Goal: Transaction & Acquisition: Purchase product/service

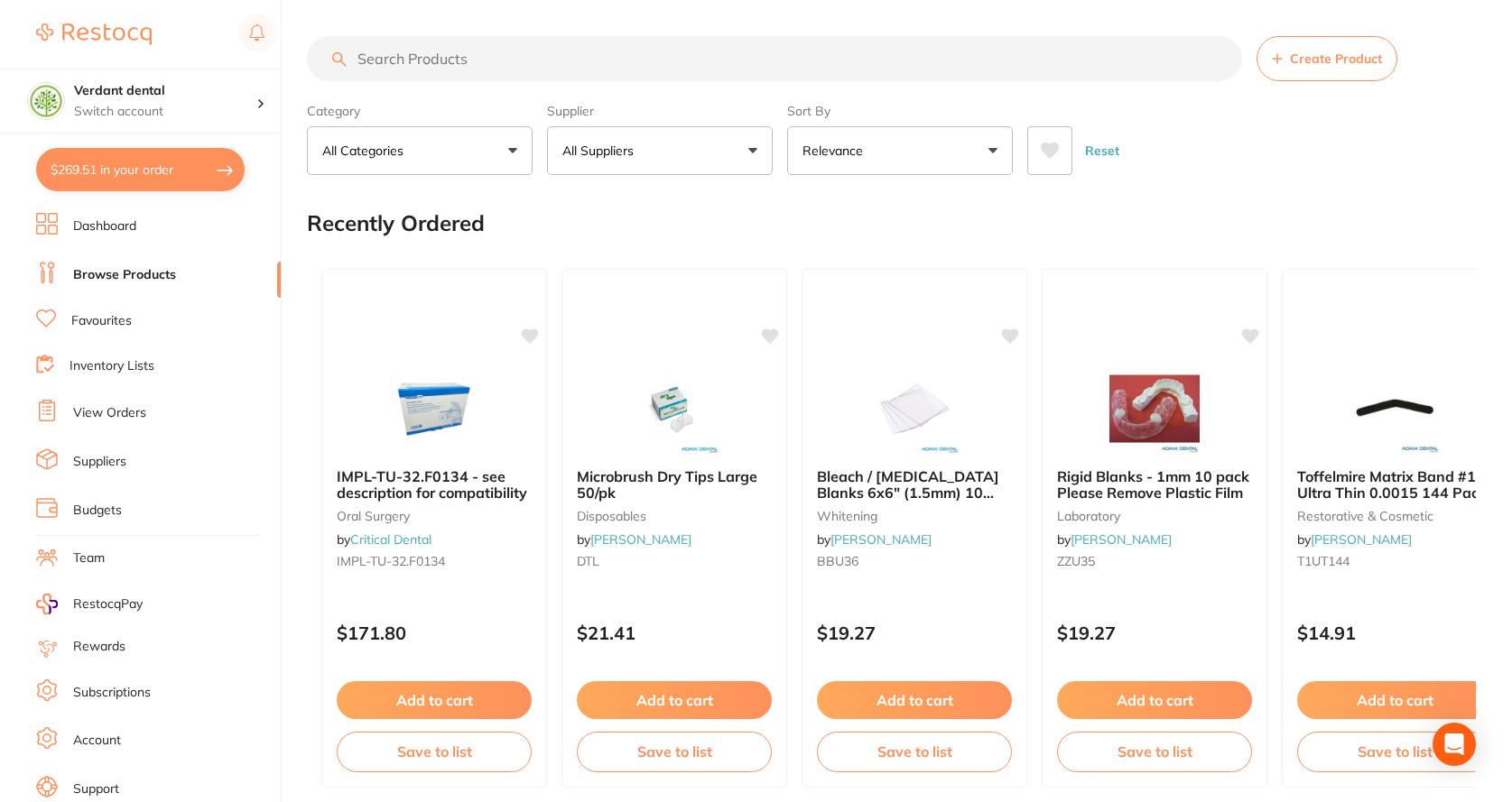
click at [186, 173] on button "$269.51 in your order" at bounding box center [141, 169] width 208 height 43
checkbox input "true"
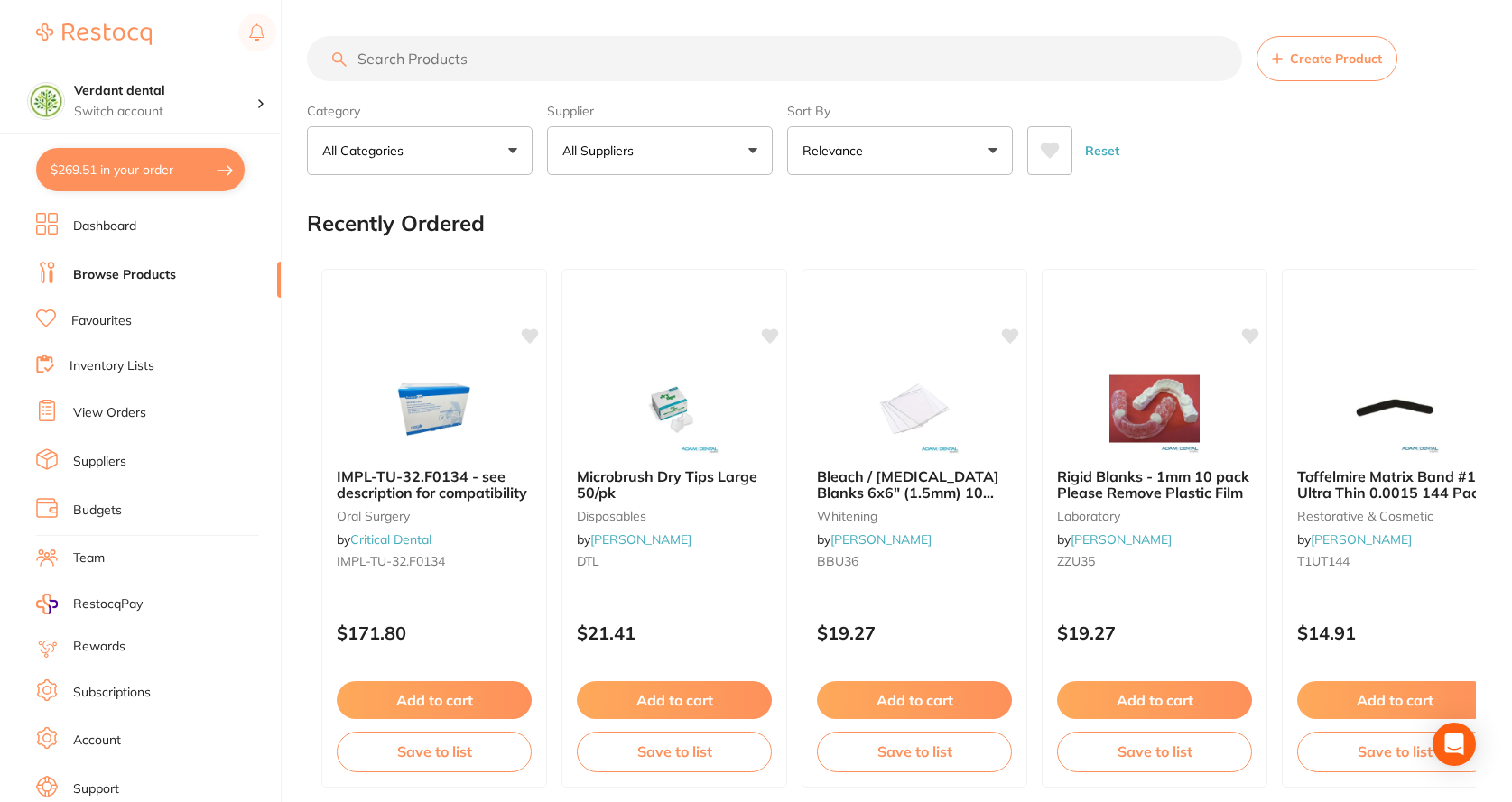
checkbox input "true"
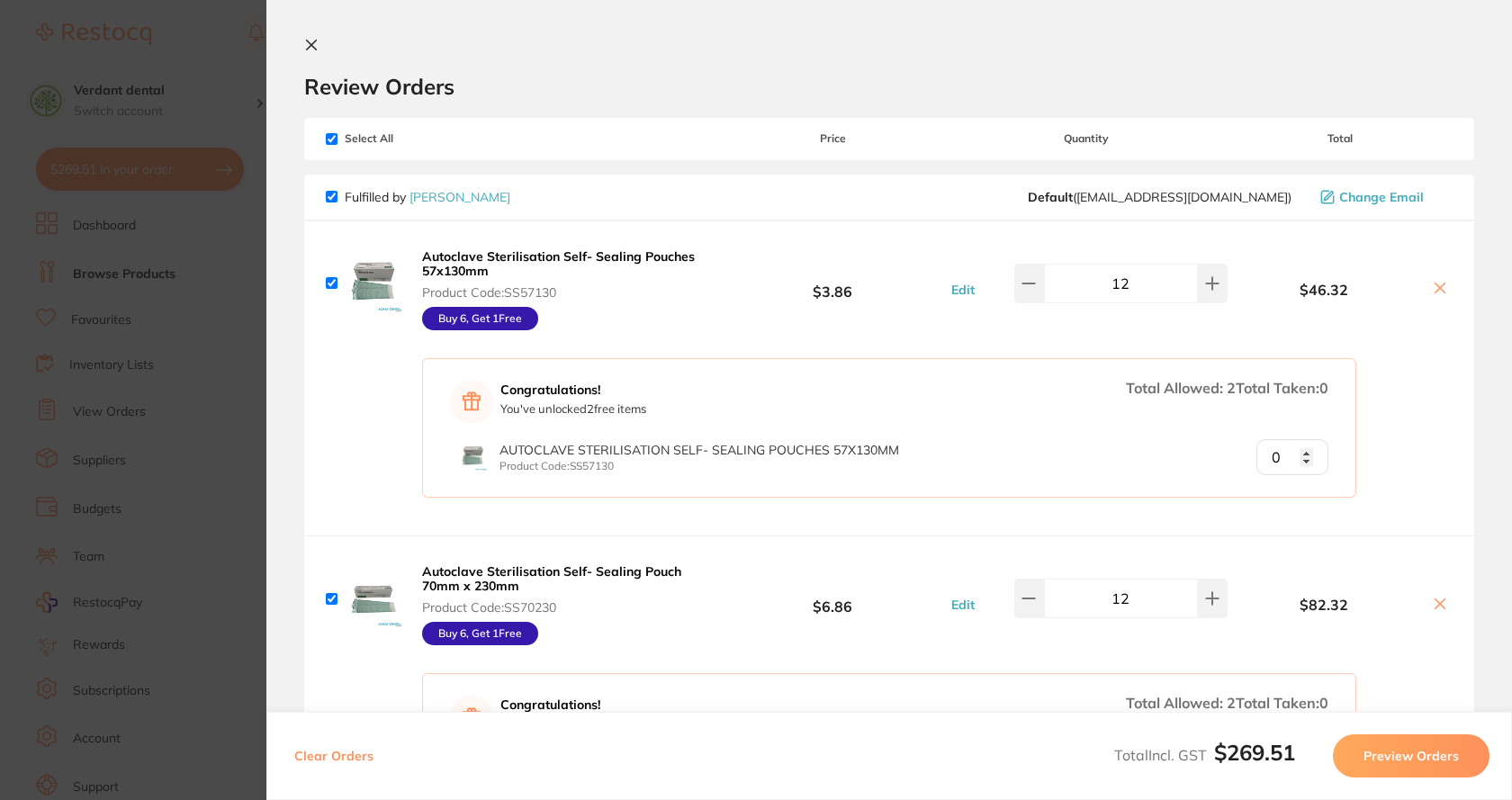
click at [303, 43] on section "Review Orders Your orders are being processed and we will notify you once we ha…" at bounding box center [888, 400] width 1245 height 800
click at [314, 47] on icon at bounding box center [312, 45] width 10 height 10
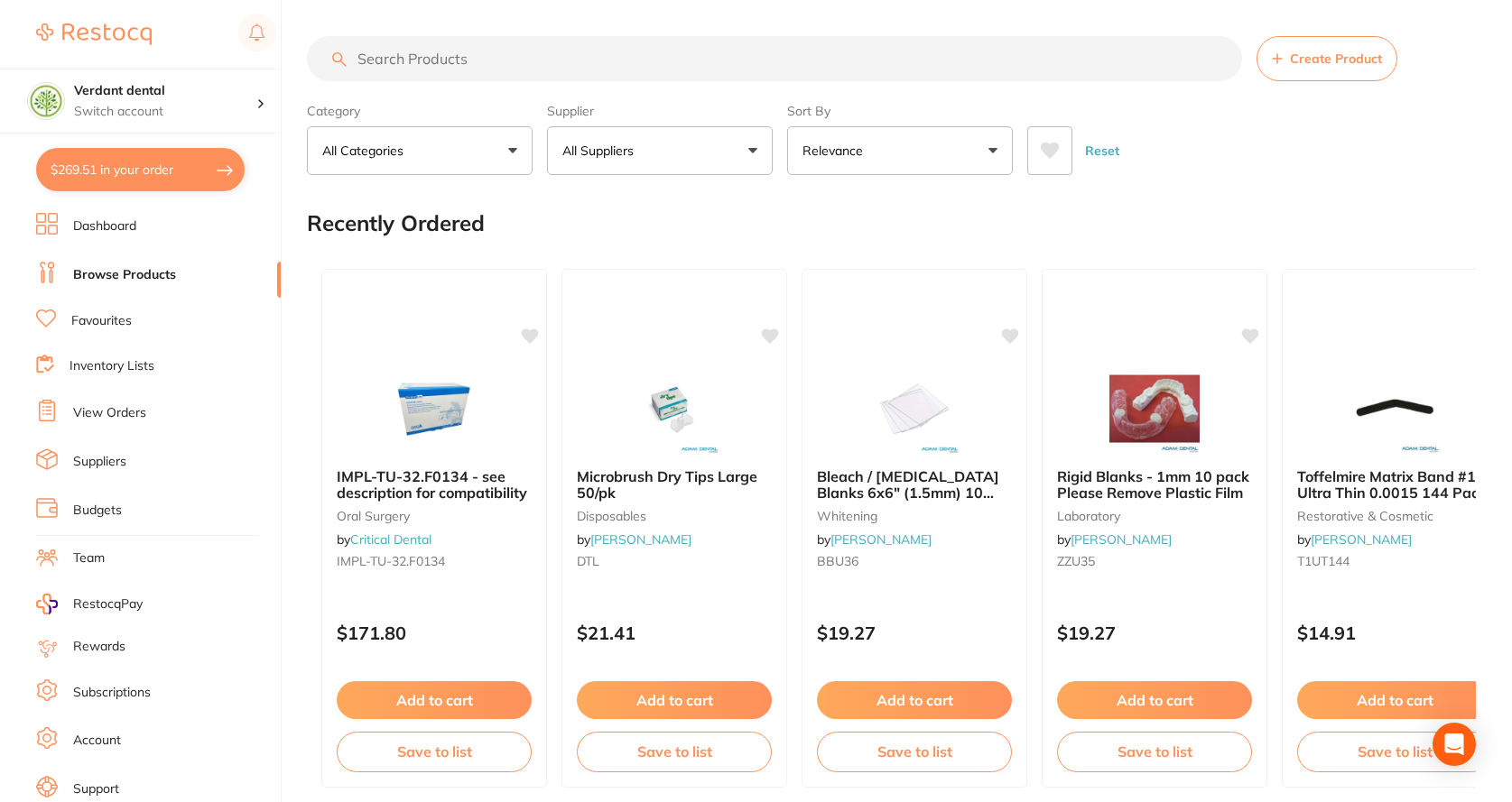
click at [475, 65] on input "search" at bounding box center [775, 58] width 936 height 45
click at [476, 64] on input "search" at bounding box center [775, 58] width 936 height 45
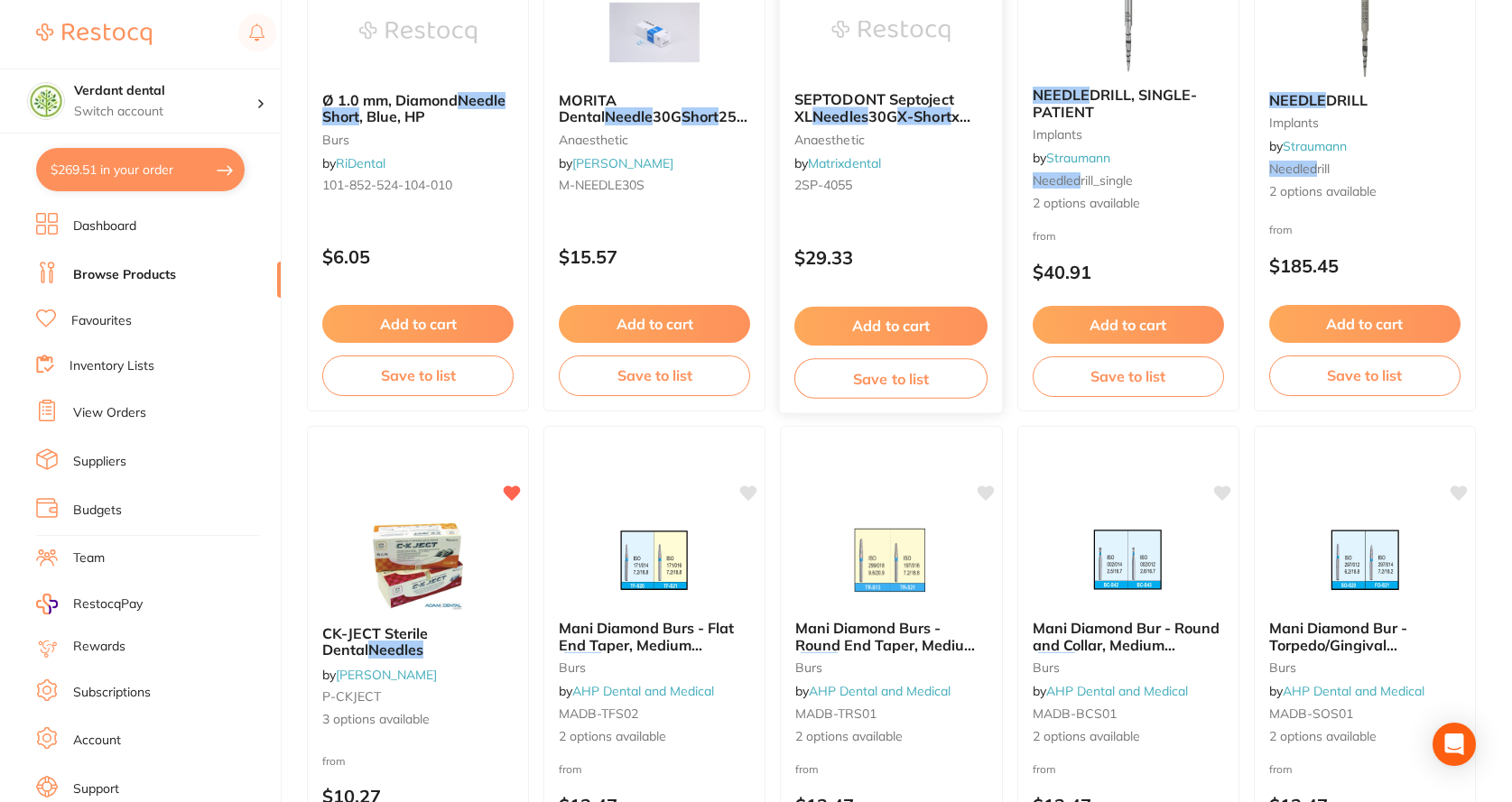
scroll to position [2527, 0]
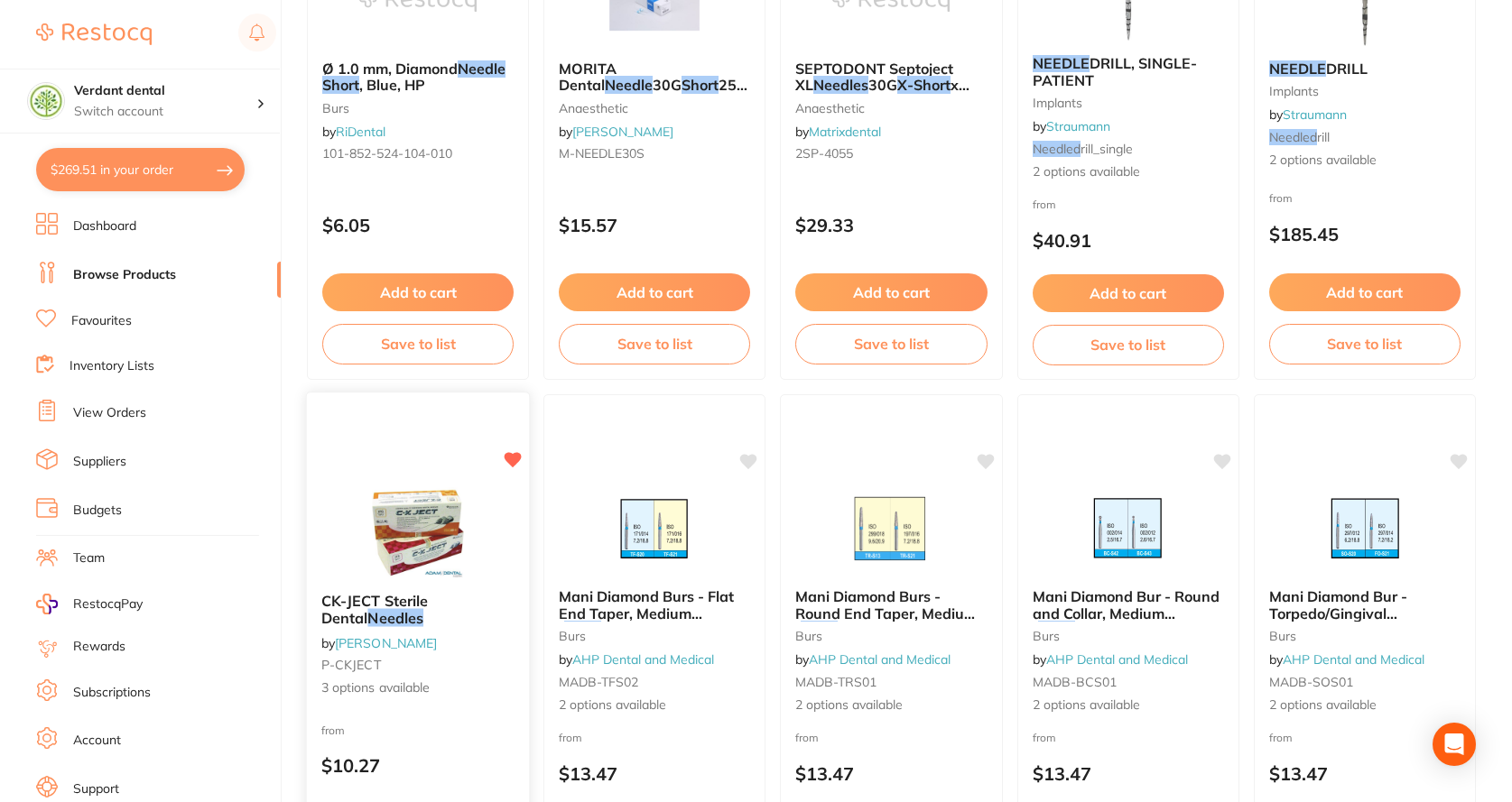
type input "short needles"
click at [357, 650] on link "[PERSON_NAME]" at bounding box center [386, 643] width 102 height 16
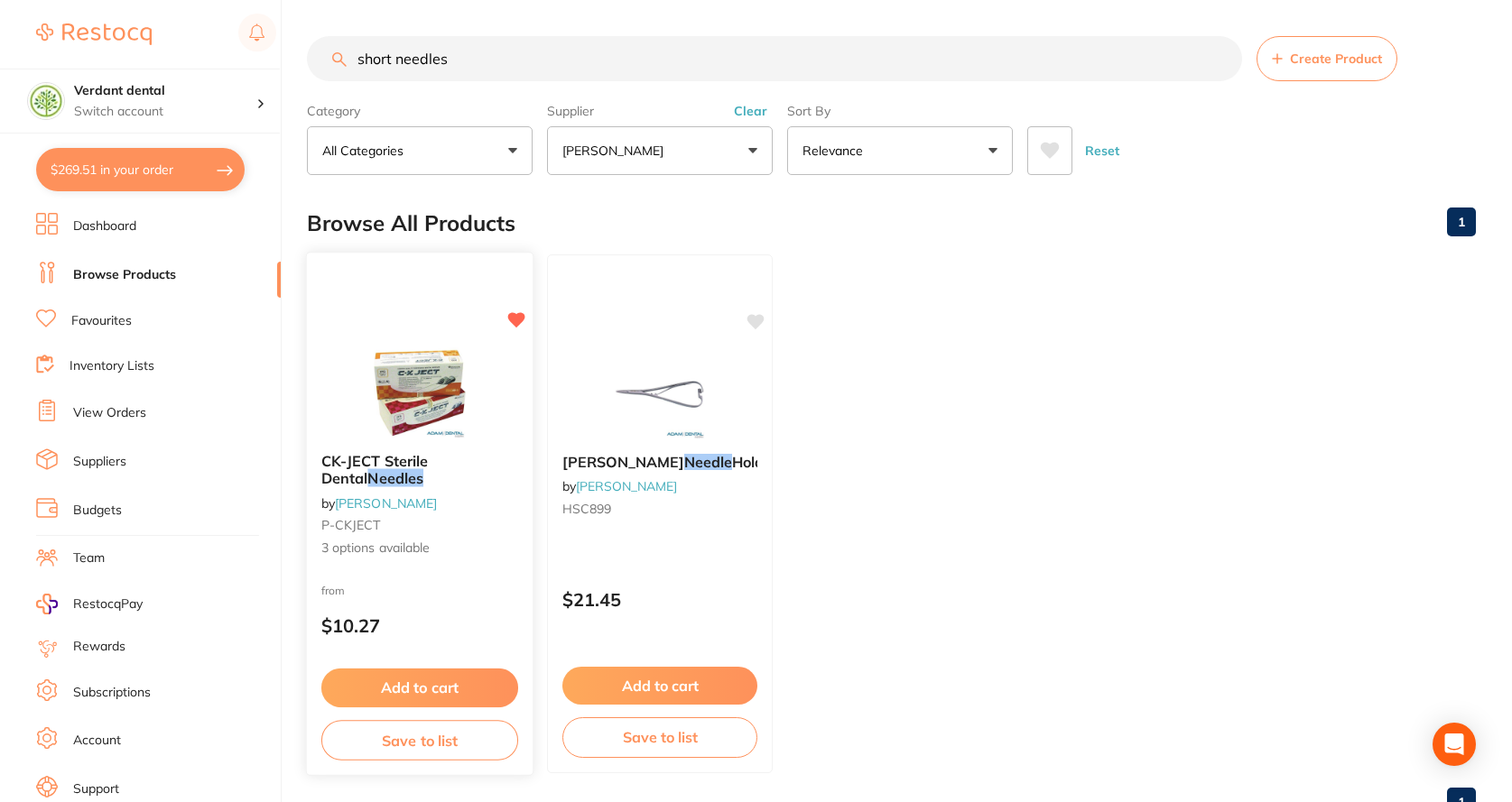
scroll to position [65, 0]
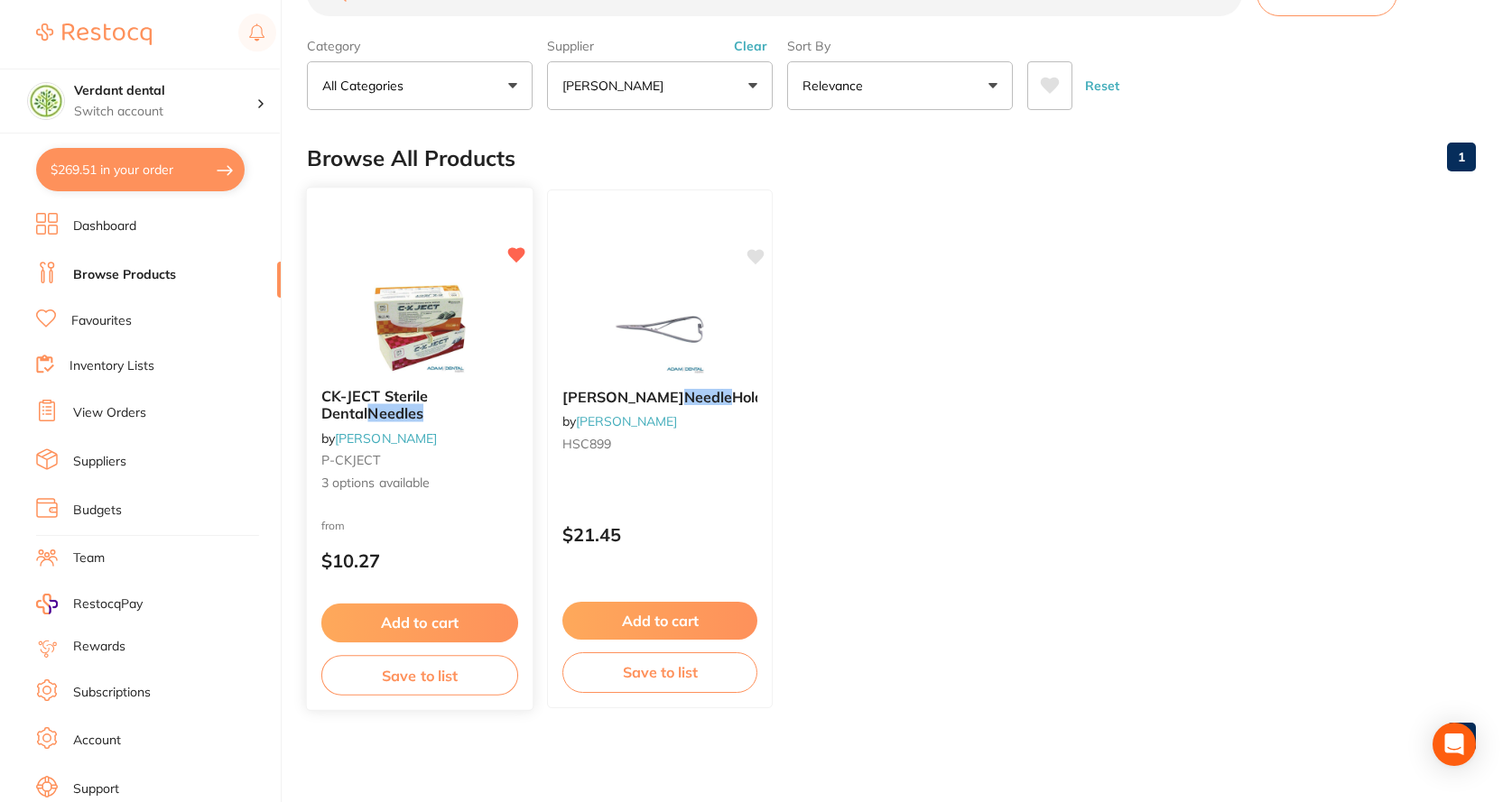
click at [397, 415] on b "CK-JECT Sterile Dental Needles" at bounding box center [419, 405] width 196 height 34
click at [434, 340] on img at bounding box center [418, 328] width 118 height 91
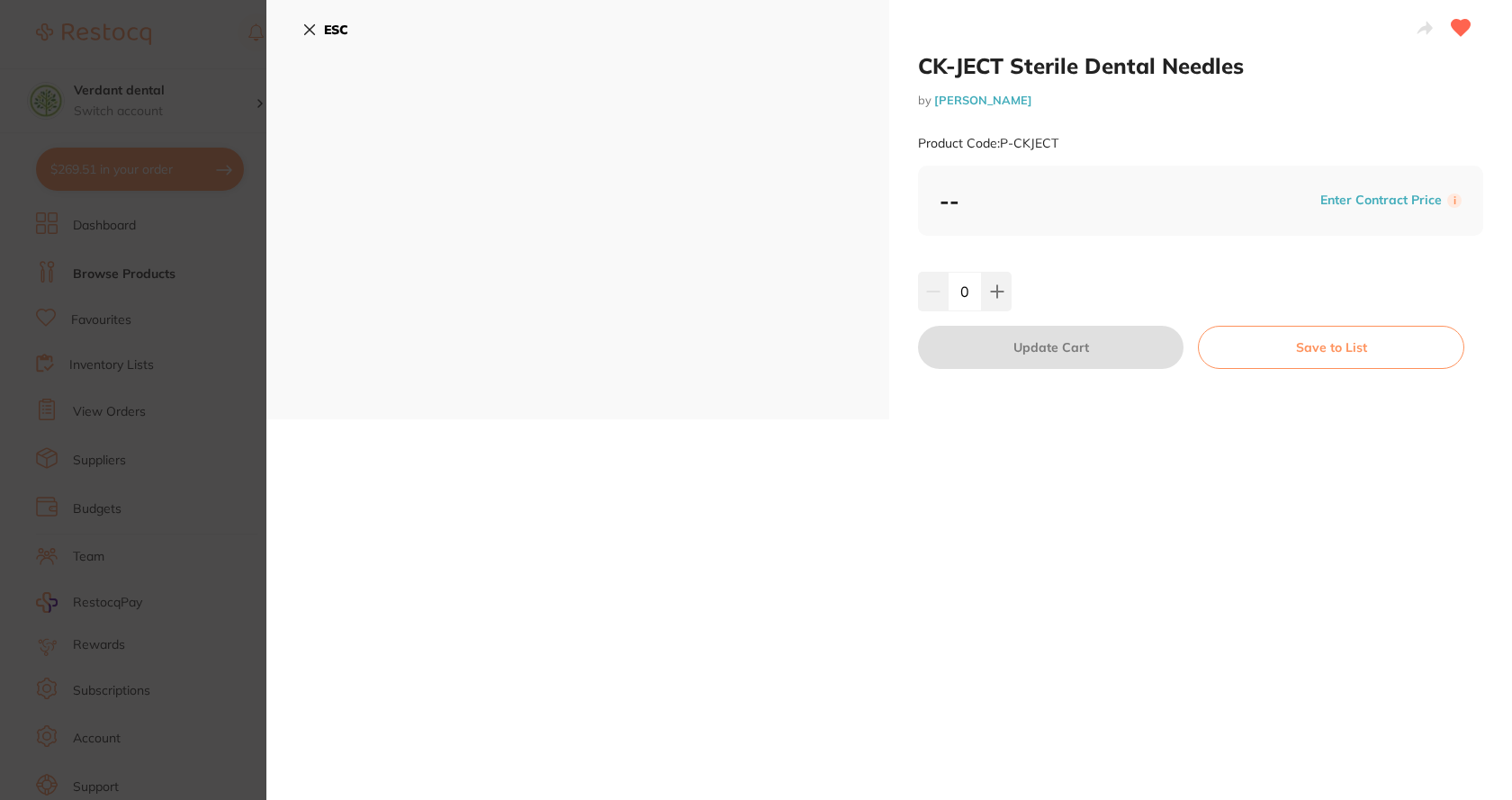
click at [310, 26] on icon at bounding box center [310, 30] width 15 height 15
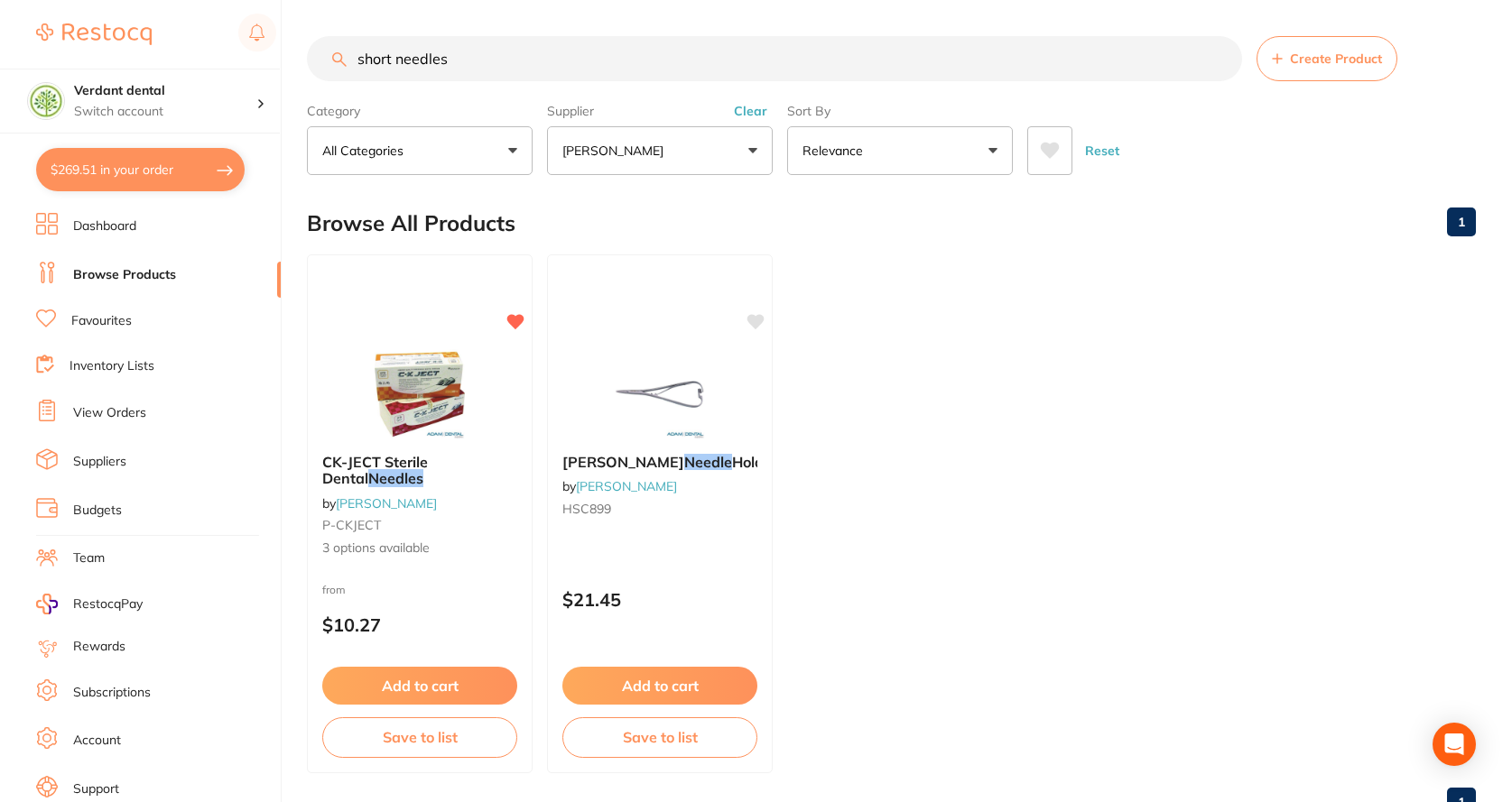
drag, startPoint x: 472, startPoint y: 55, endPoint x: 300, endPoint y: 65, distance: 172.3
click at [300, 65] on div "$269.51 Verdant dental Switch account Verdant dental $269.51 in your order Dash…" at bounding box center [756, 401] width 1512 height 802
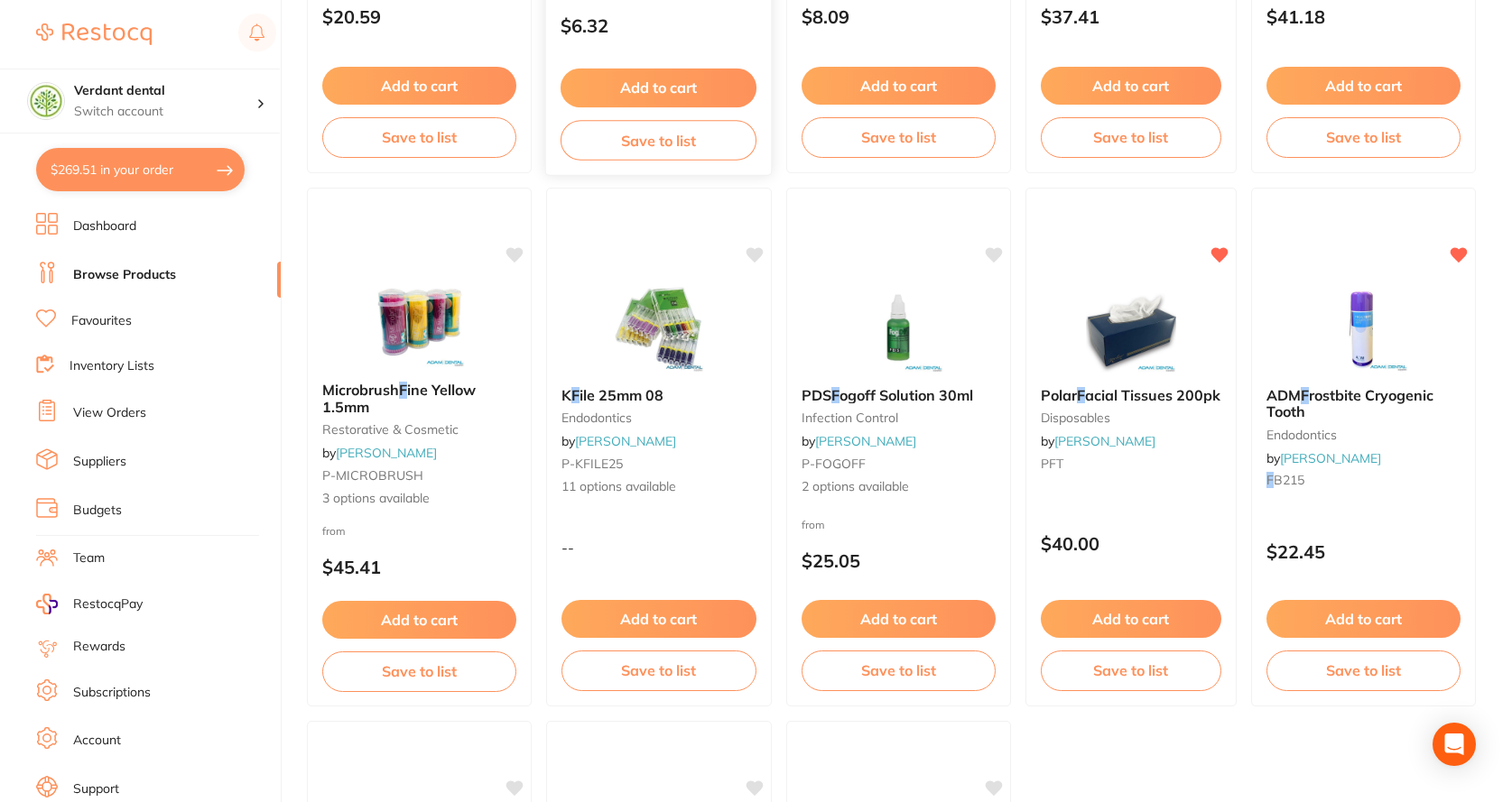
type input "Poly F"
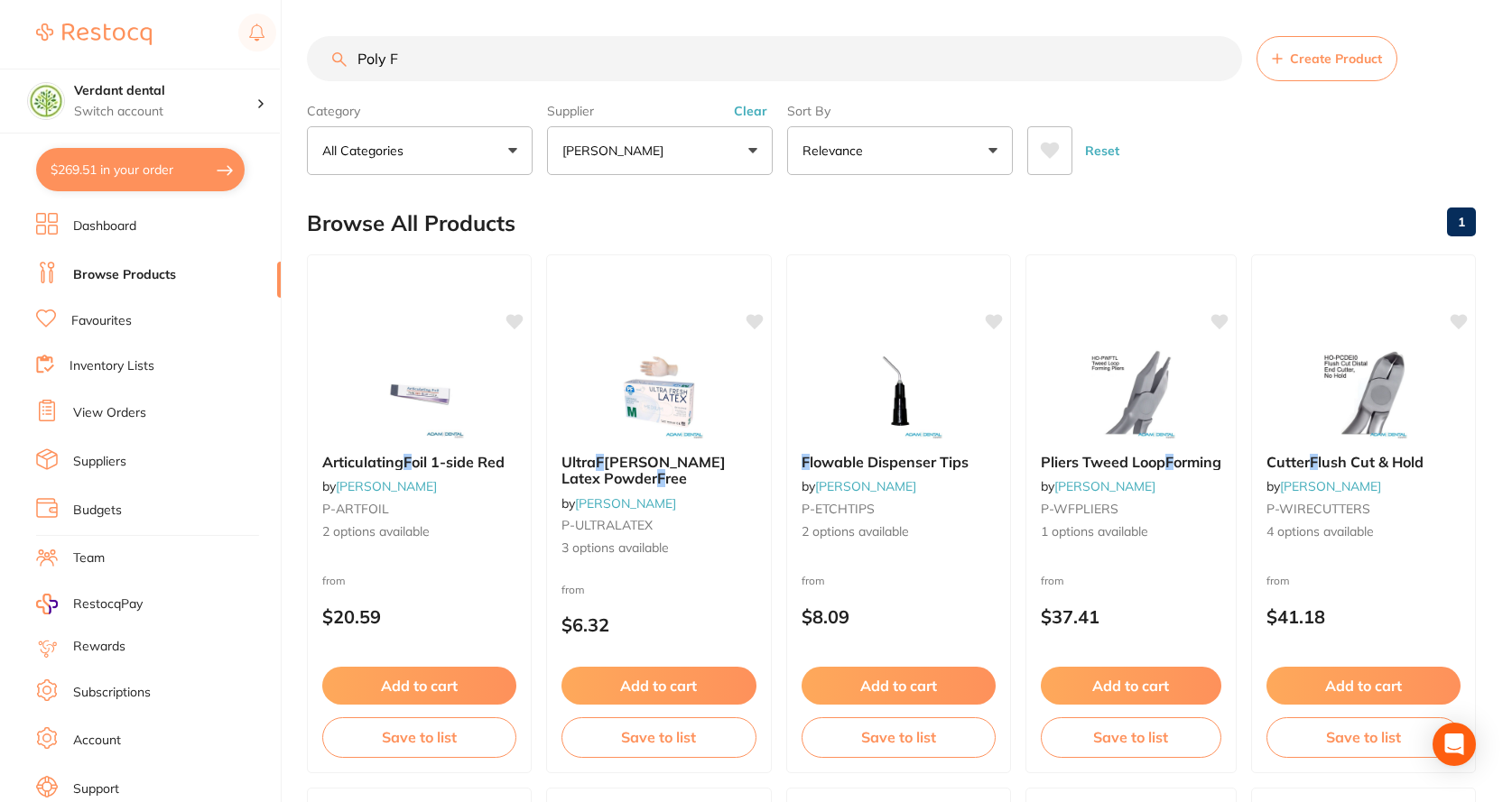
drag, startPoint x: 423, startPoint y: 62, endPoint x: 342, endPoint y: 61, distance: 81.0
click at [342, 61] on div "Poly F Create Product" at bounding box center [892, 58] width 1169 height 45
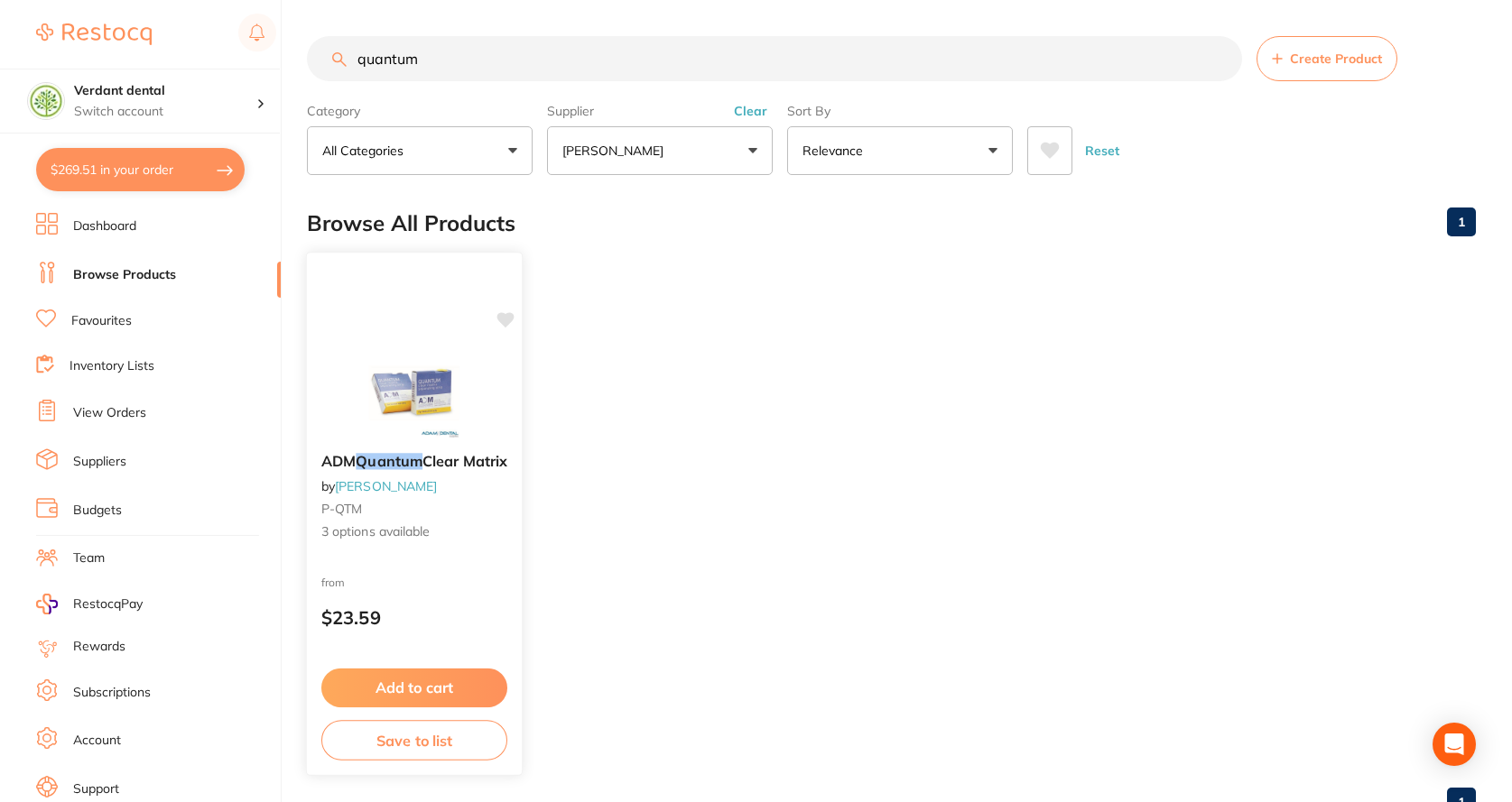
type input "quantum"
click at [411, 446] on div "ADM Quantum Clear Matrix by [PERSON_NAME] P-QTM 3 options available" at bounding box center [414, 497] width 215 height 117
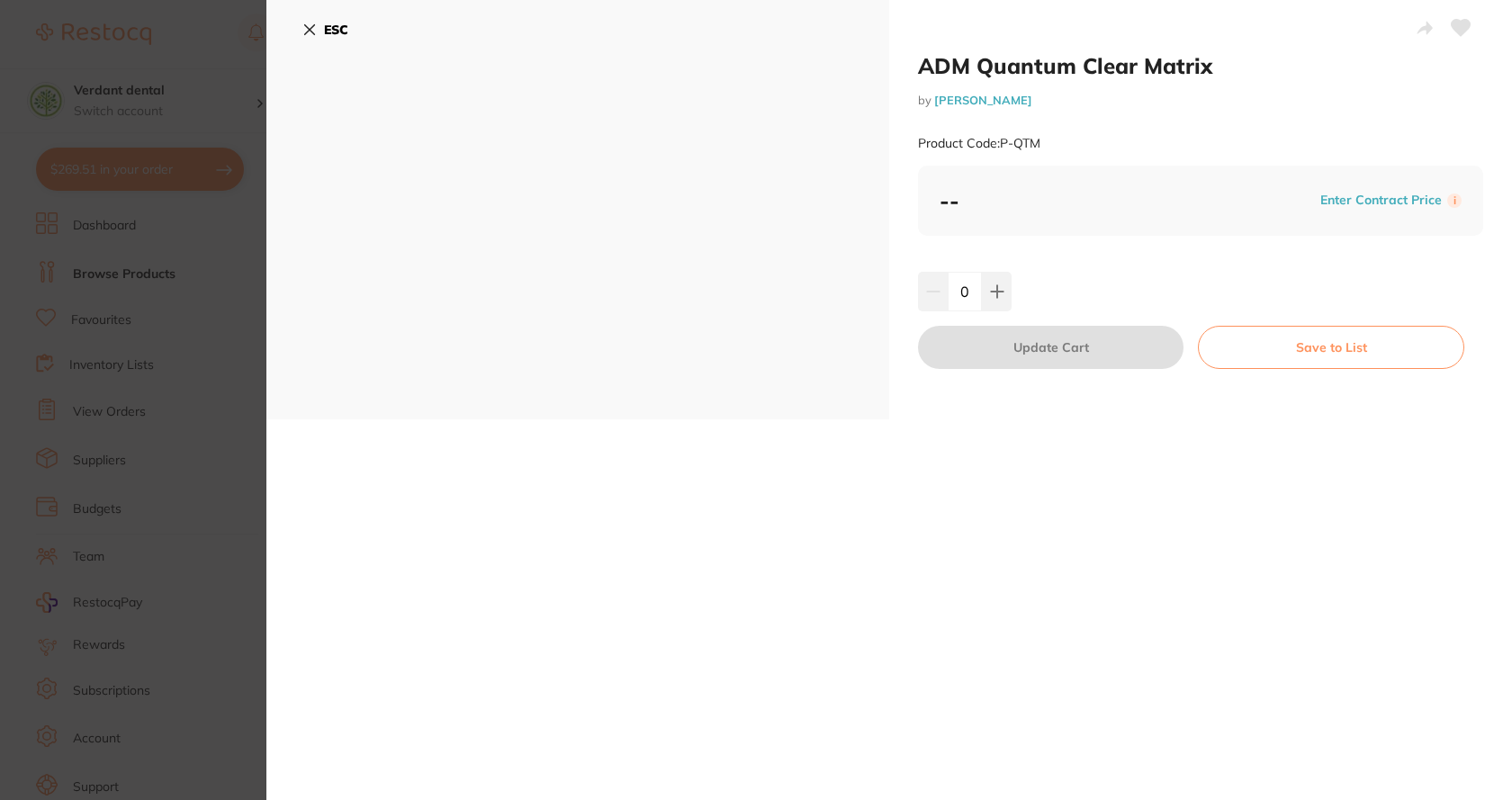
click at [315, 29] on icon at bounding box center [310, 30] width 15 height 15
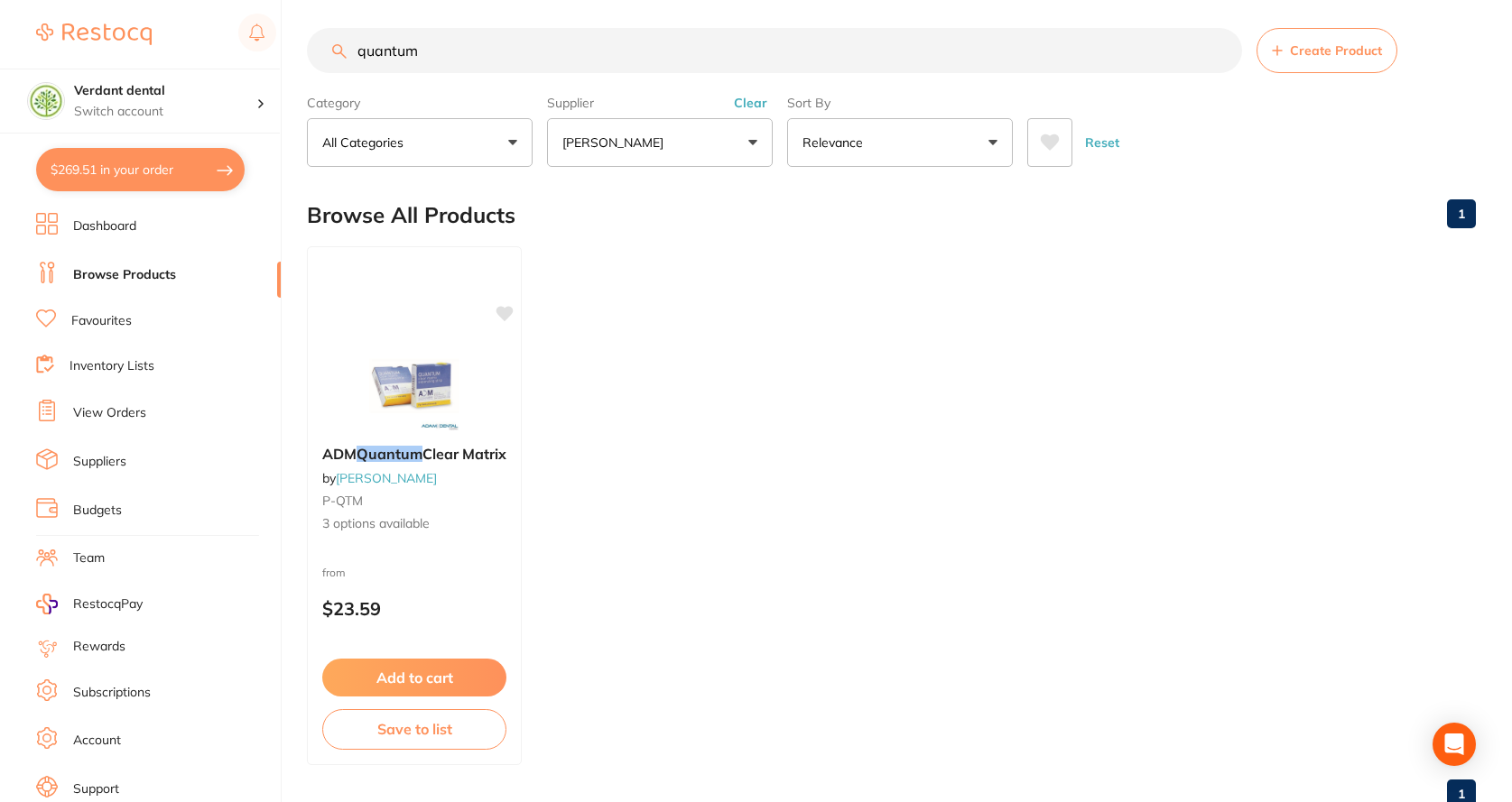
drag, startPoint x: 509, startPoint y: 44, endPoint x: 308, endPoint y: 51, distance: 201.1
click at [308, 51] on input "quantum" at bounding box center [775, 50] width 936 height 45
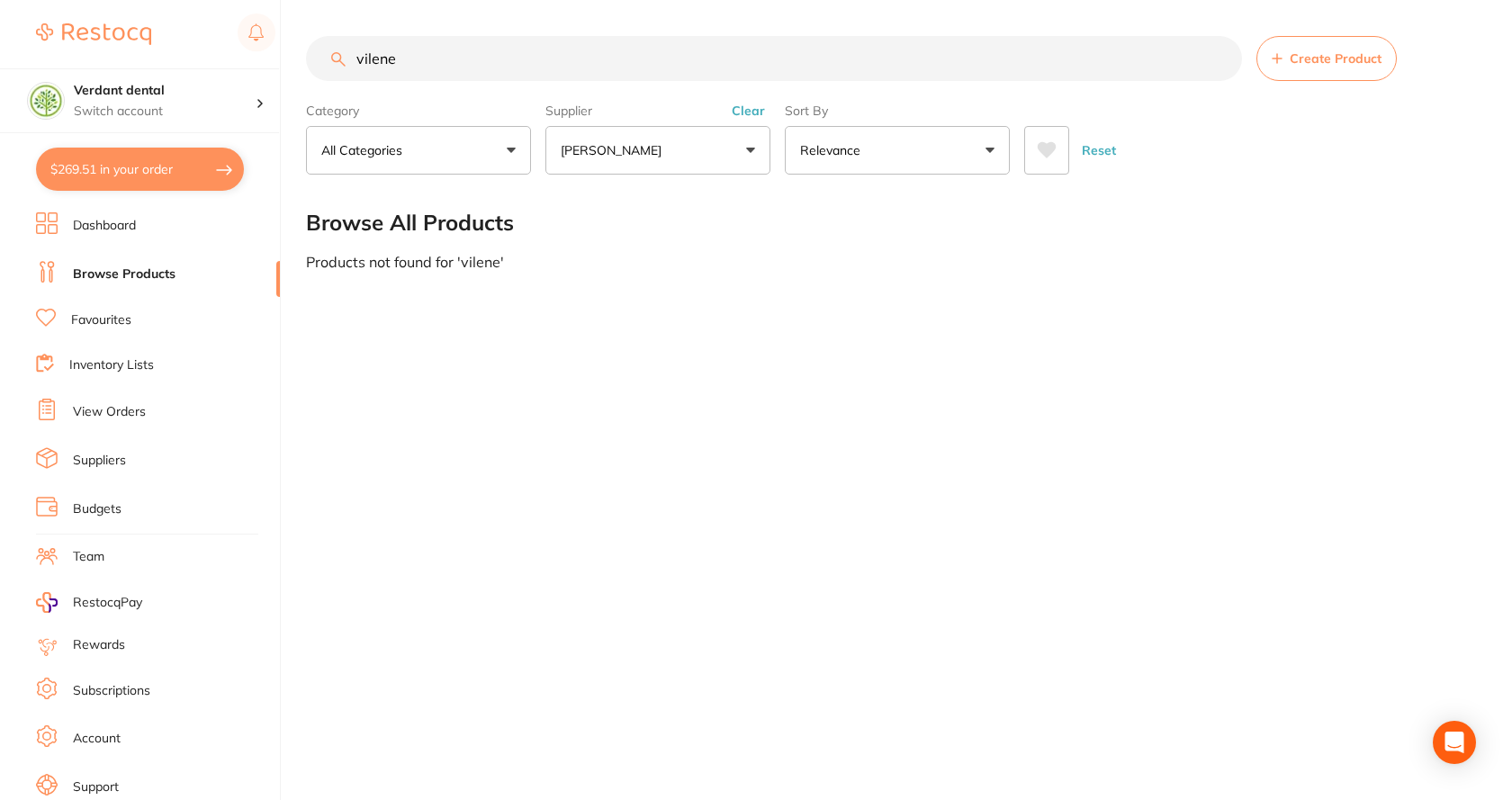
click at [576, 152] on p "[PERSON_NAME]" at bounding box center [615, 150] width 108 height 18
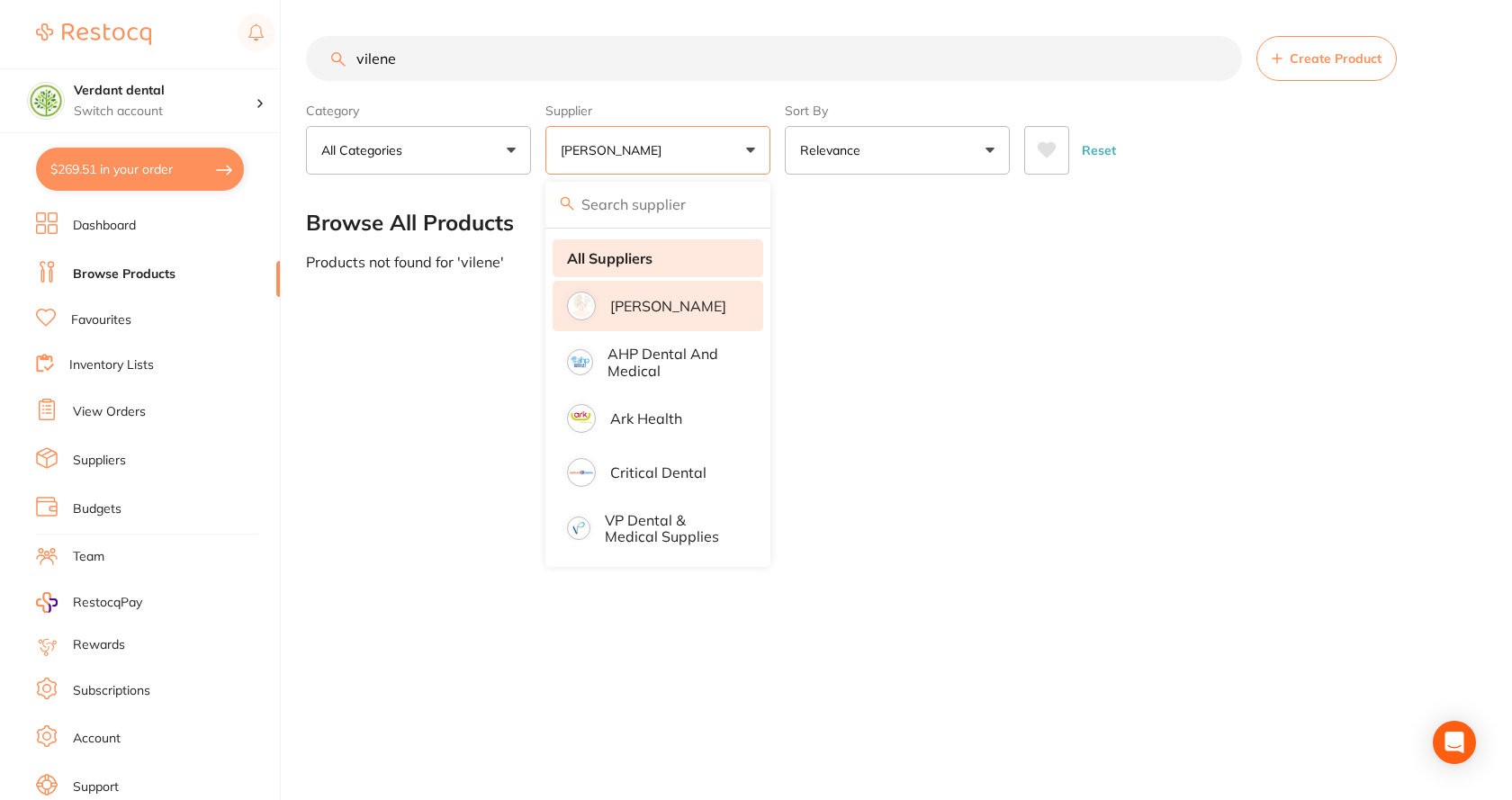
drag, startPoint x: 618, startPoint y: 261, endPoint x: 626, endPoint y: 251, distance: 12.8
click at [618, 260] on strong "All Suppliers" at bounding box center [609, 259] width 86 height 16
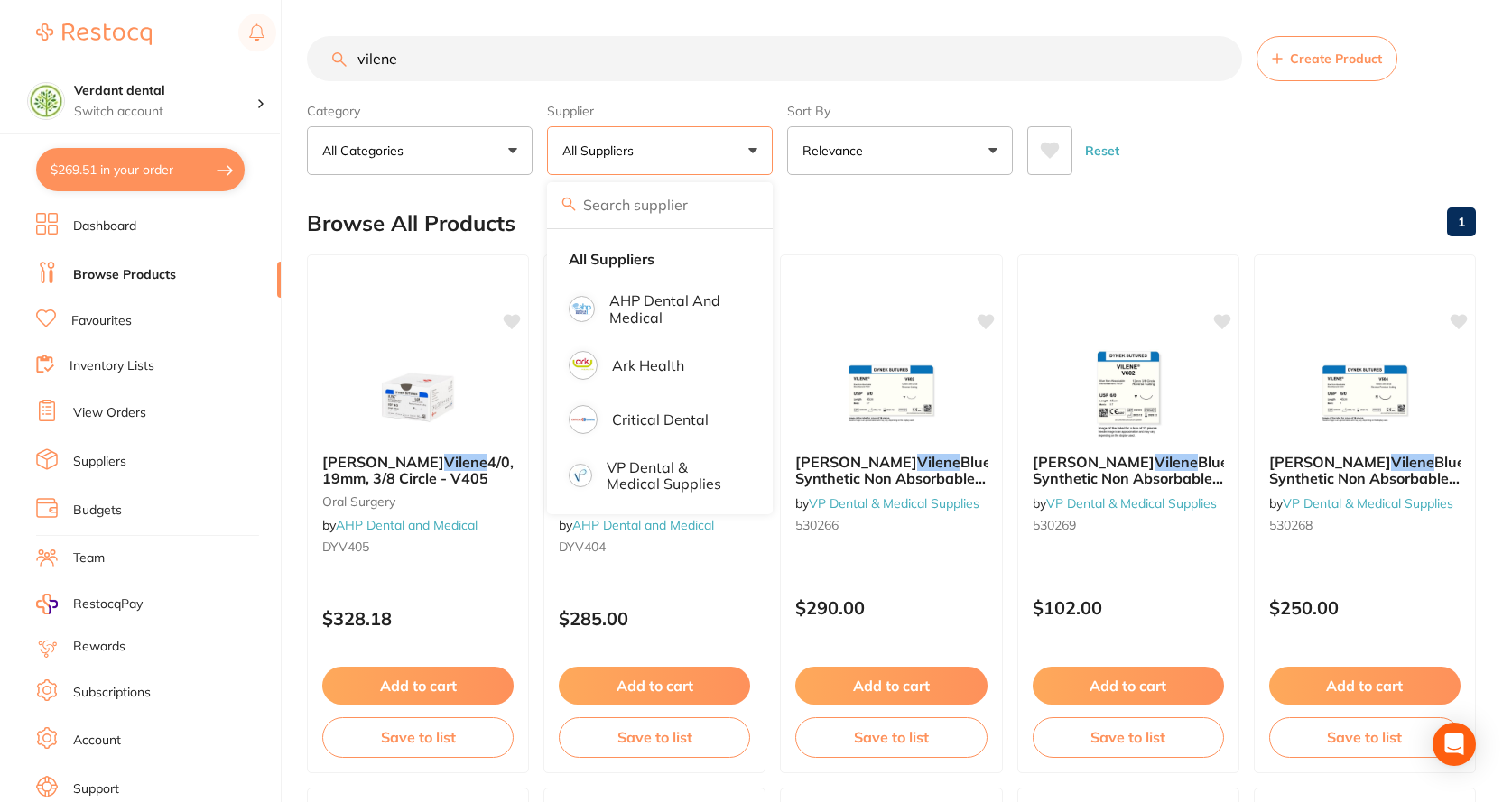
click at [470, 61] on input "vilene" at bounding box center [775, 58] width 936 height 45
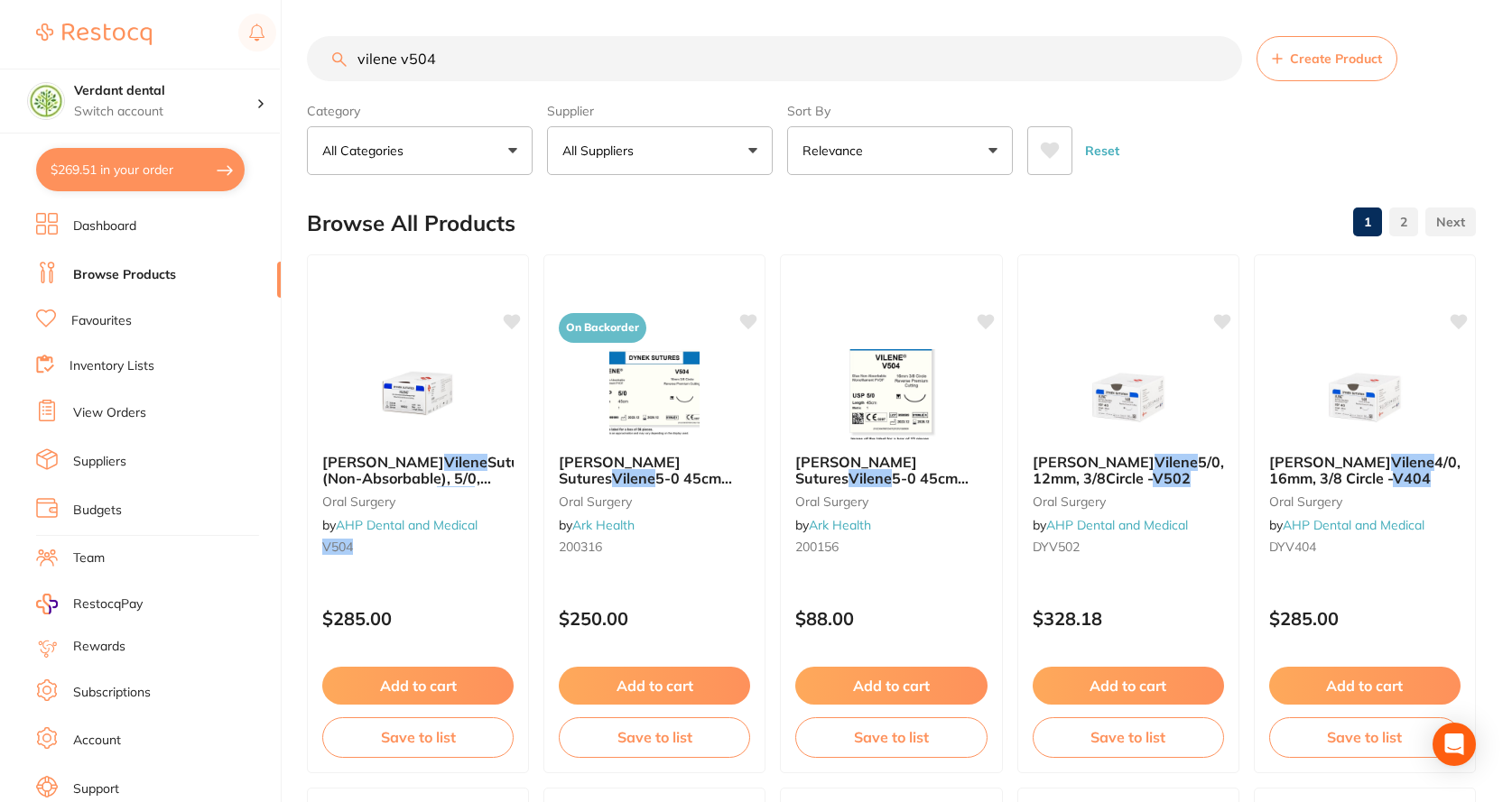
click at [909, 148] on button "Relevance" at bounding box center [900, 150] width 226 height 48
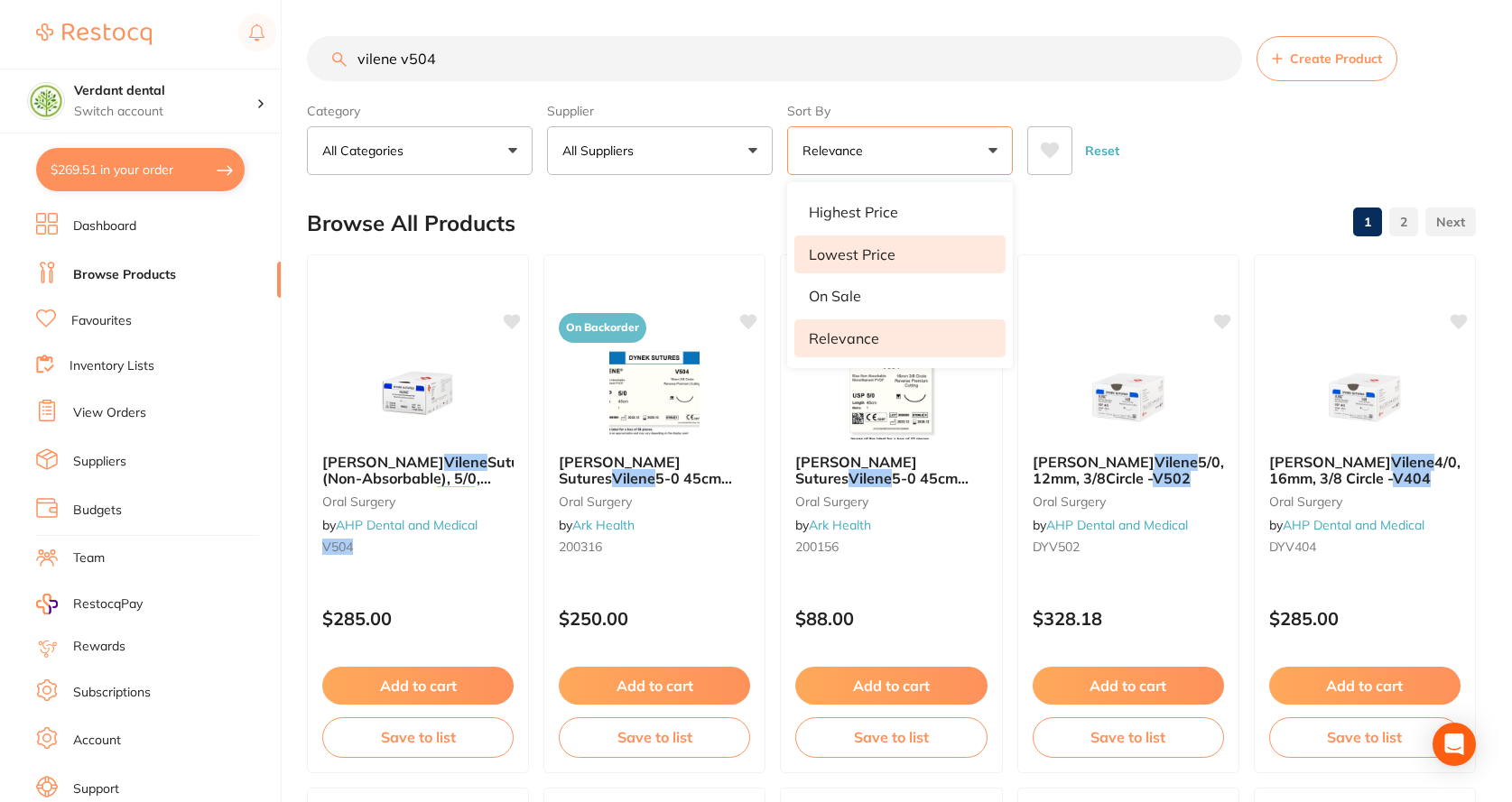
click at [883, 247] on p "Lowest Price" at bounding box center [851, 255] width 87 height 16
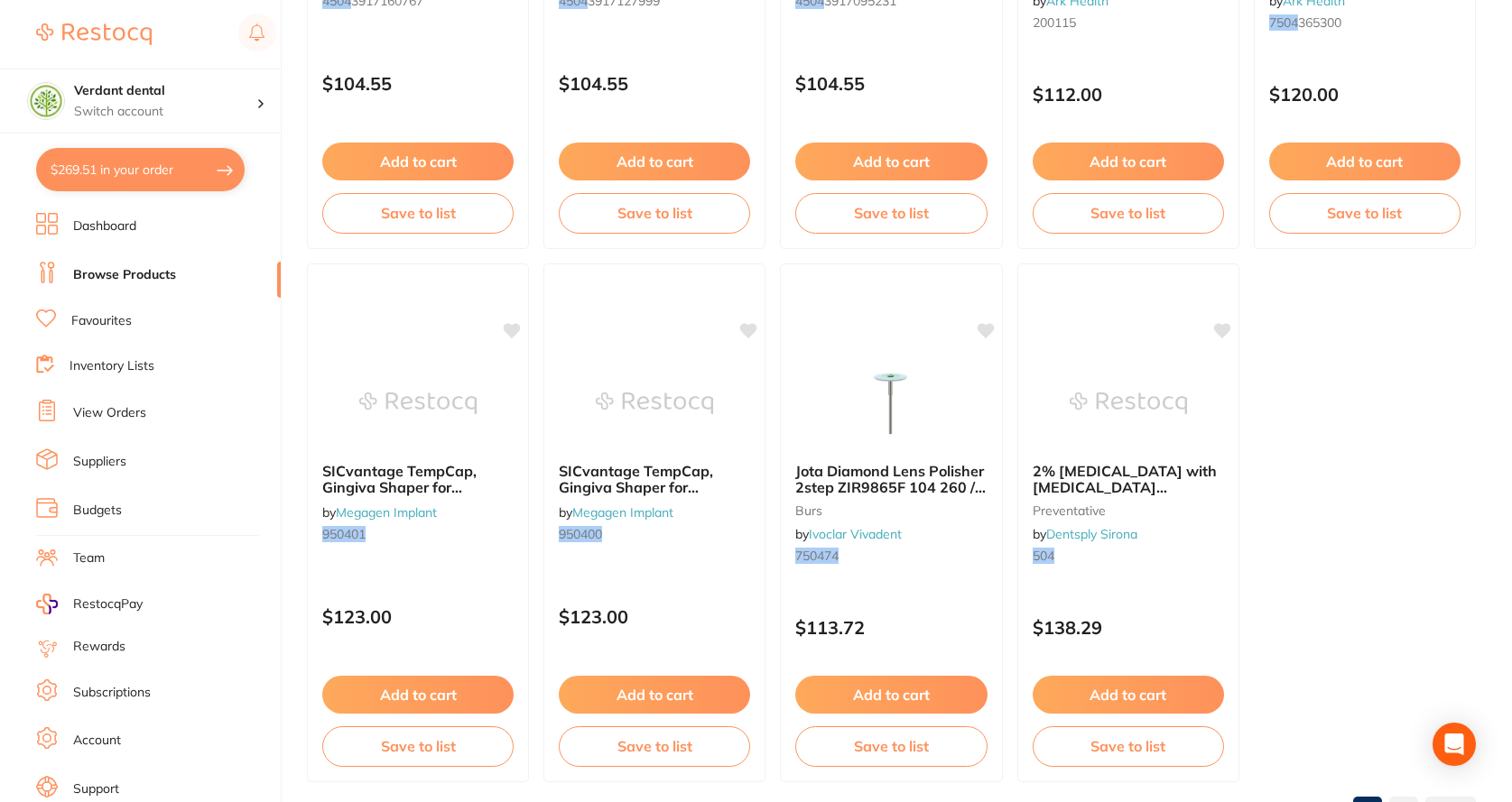
scroll to position [5398, 0]
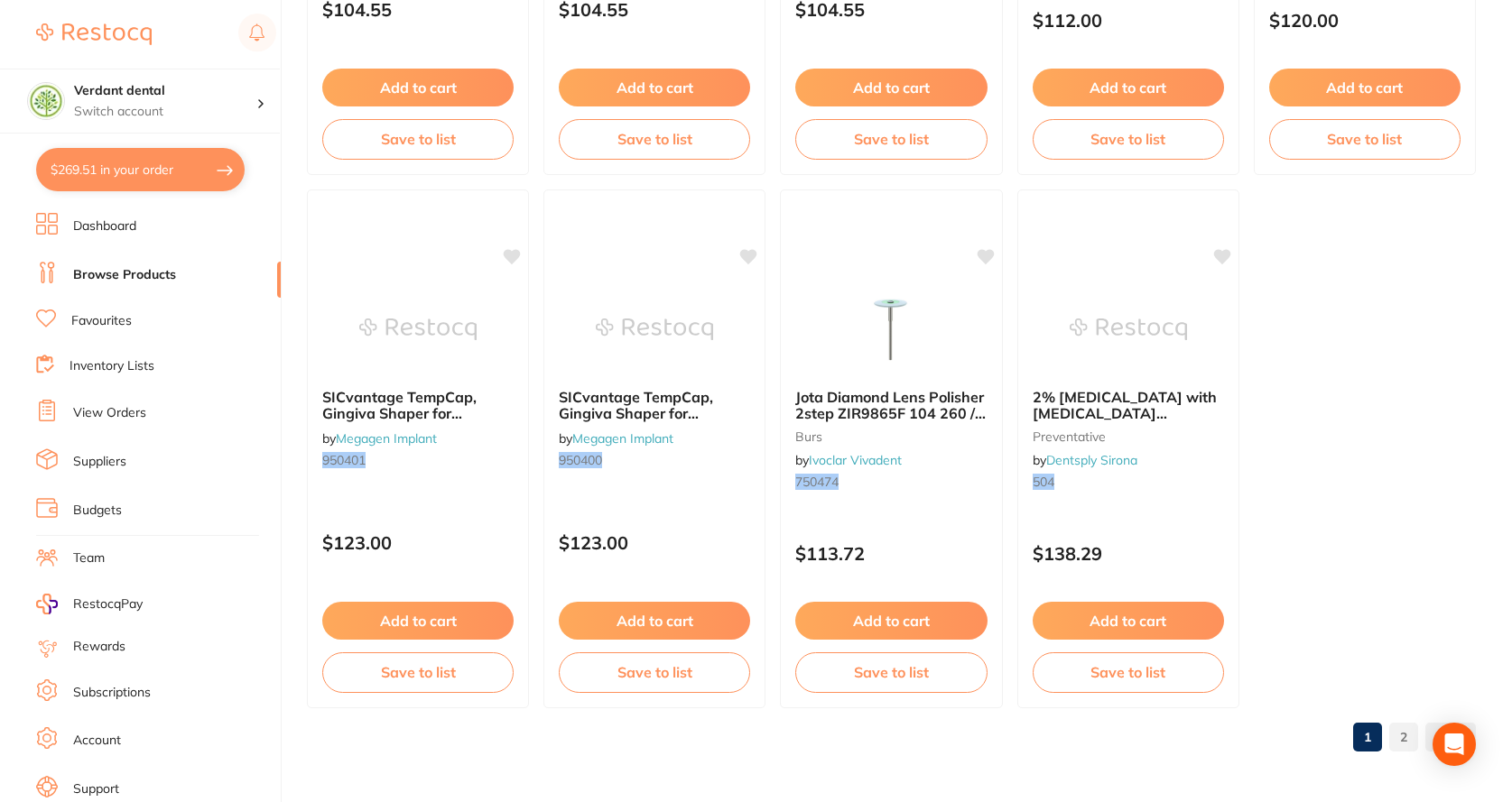
click at [1406, 728] on link "2" at bounding box center [1404, 737] width 29 height 37
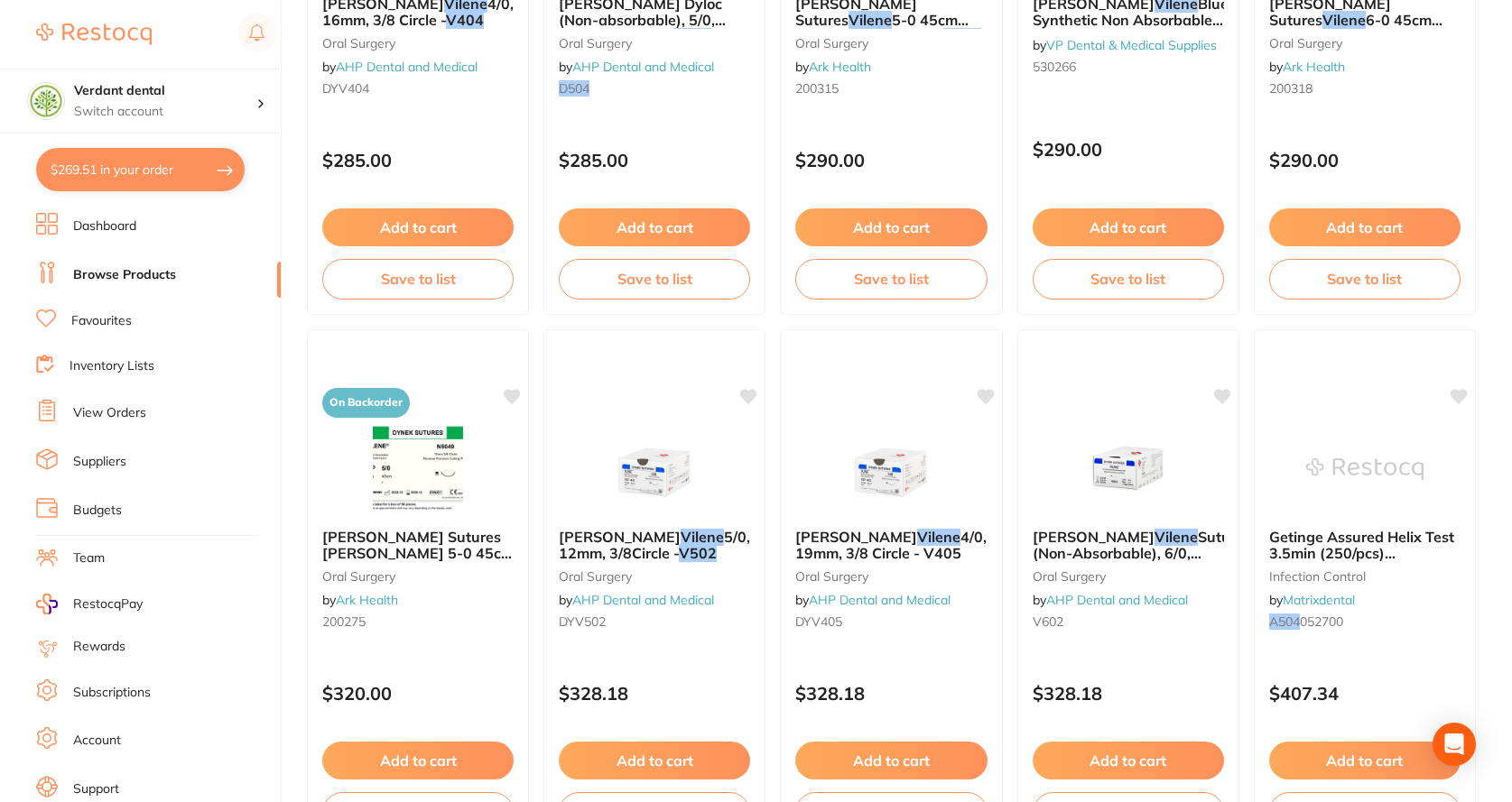
scroll to position [4332, 0]
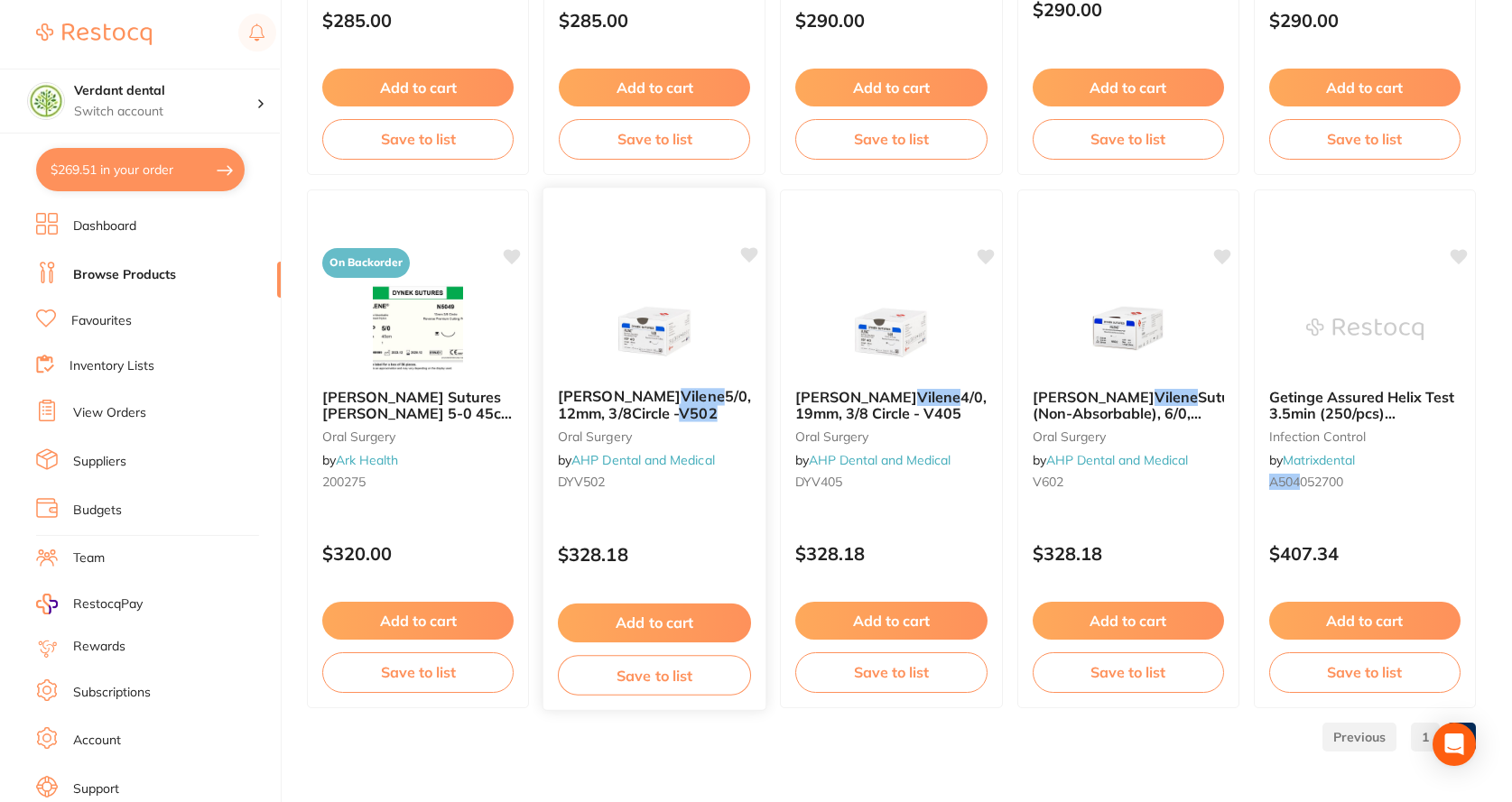
click at [659, 423] on div "[PERSON_NAME] 5/0, 12mm, 3/8Circle - V502 [MEDICAL_DATA] by AHP Dental and Medi…" at bounding box center [655, 442] width 223 height 138
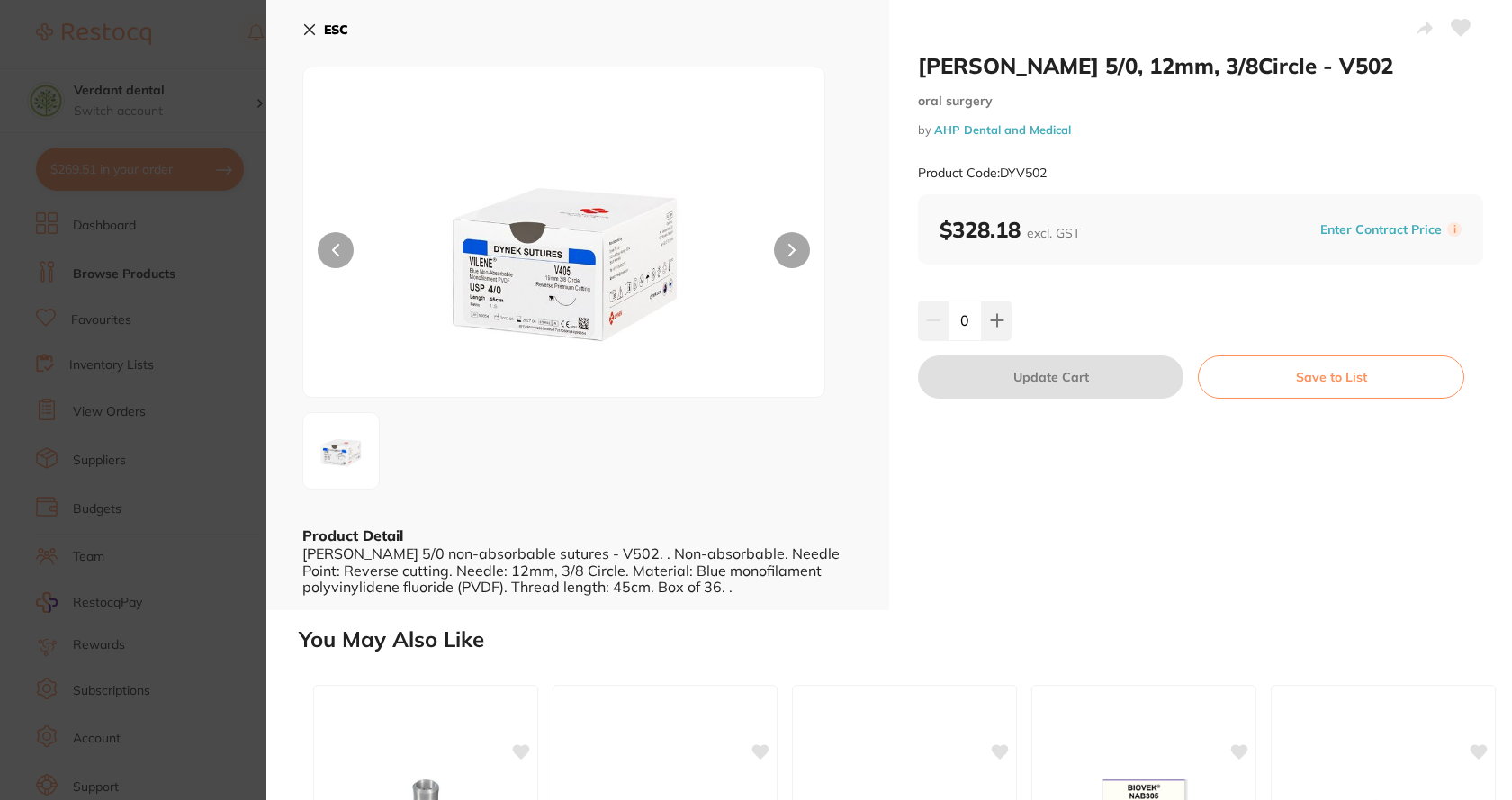
click at [329, 36] on b "ESC" at bounding box center [336, 30] width 25 height 16
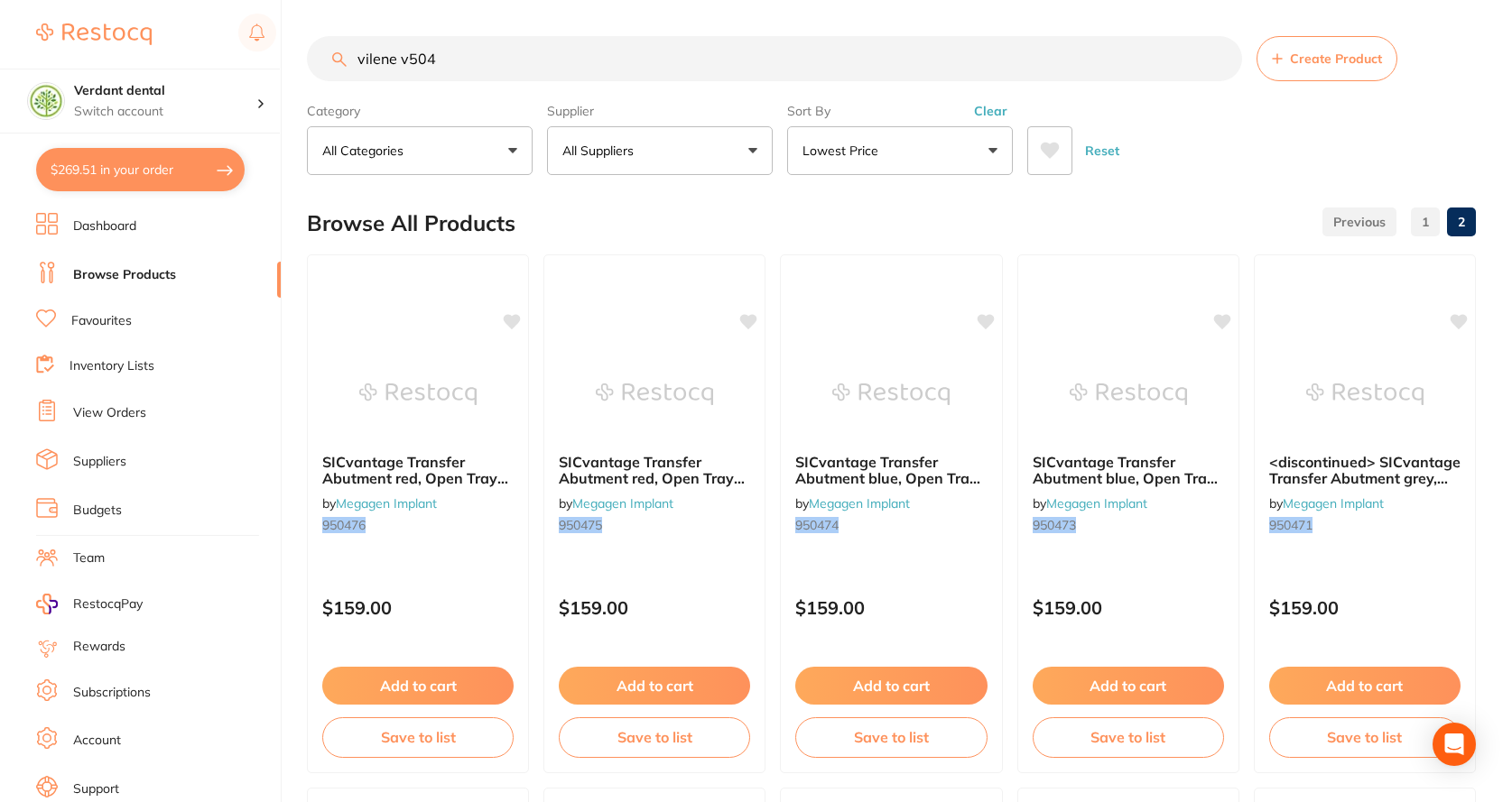
drag, startPoint x: 400, startPoint y: 58, endPoint x: 206, endPoint y: 61, distance: 194.0
click at [206, 61] on div "$269.51 Verdant dental Switch account Verdant dental $269.51 in your order Dash…" at bounding box center [756, 401] width 1512 height 802
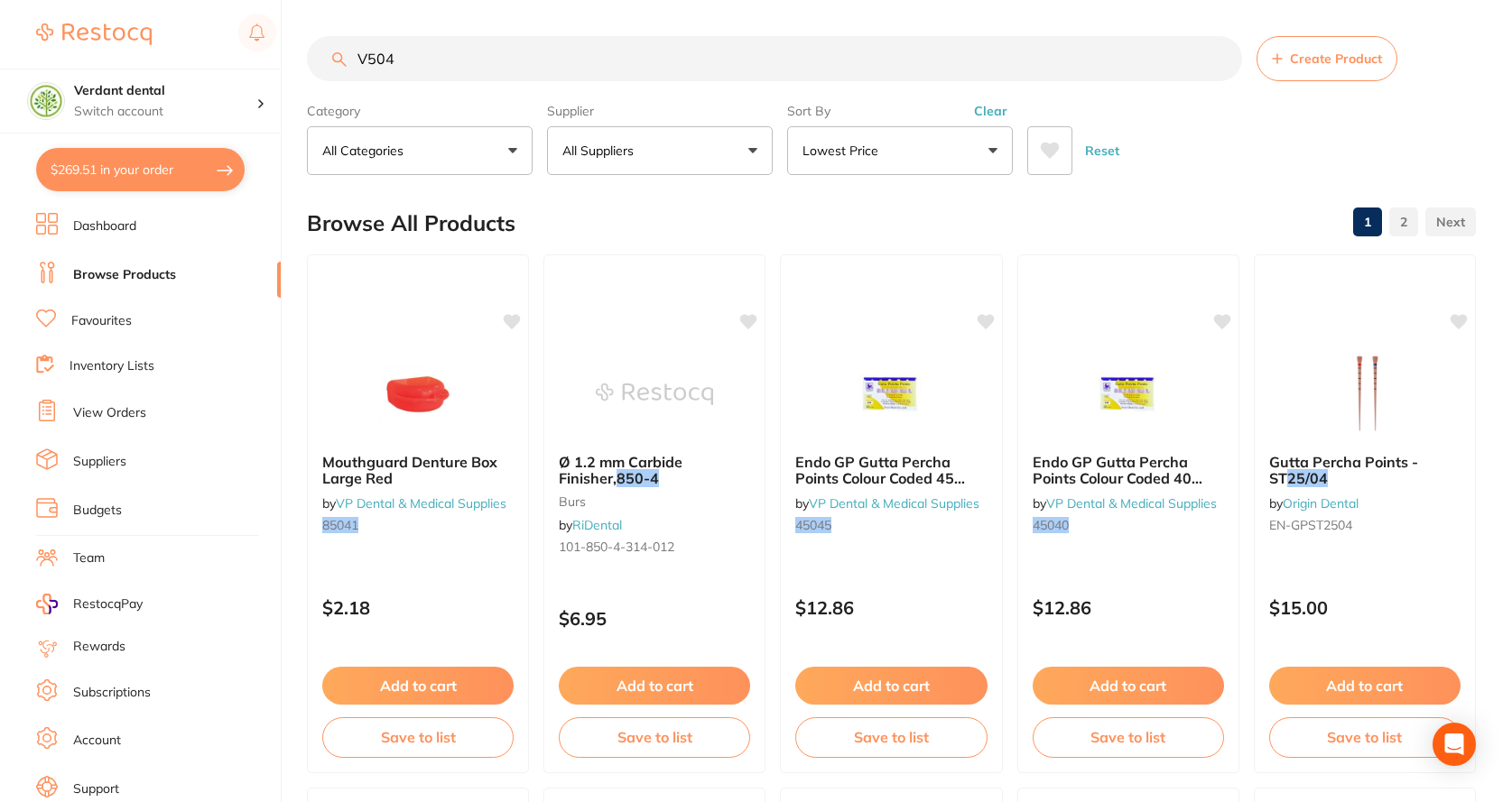
click at [500, 60] on input "V504" at bounding box center [775, 58] width 936 height 45
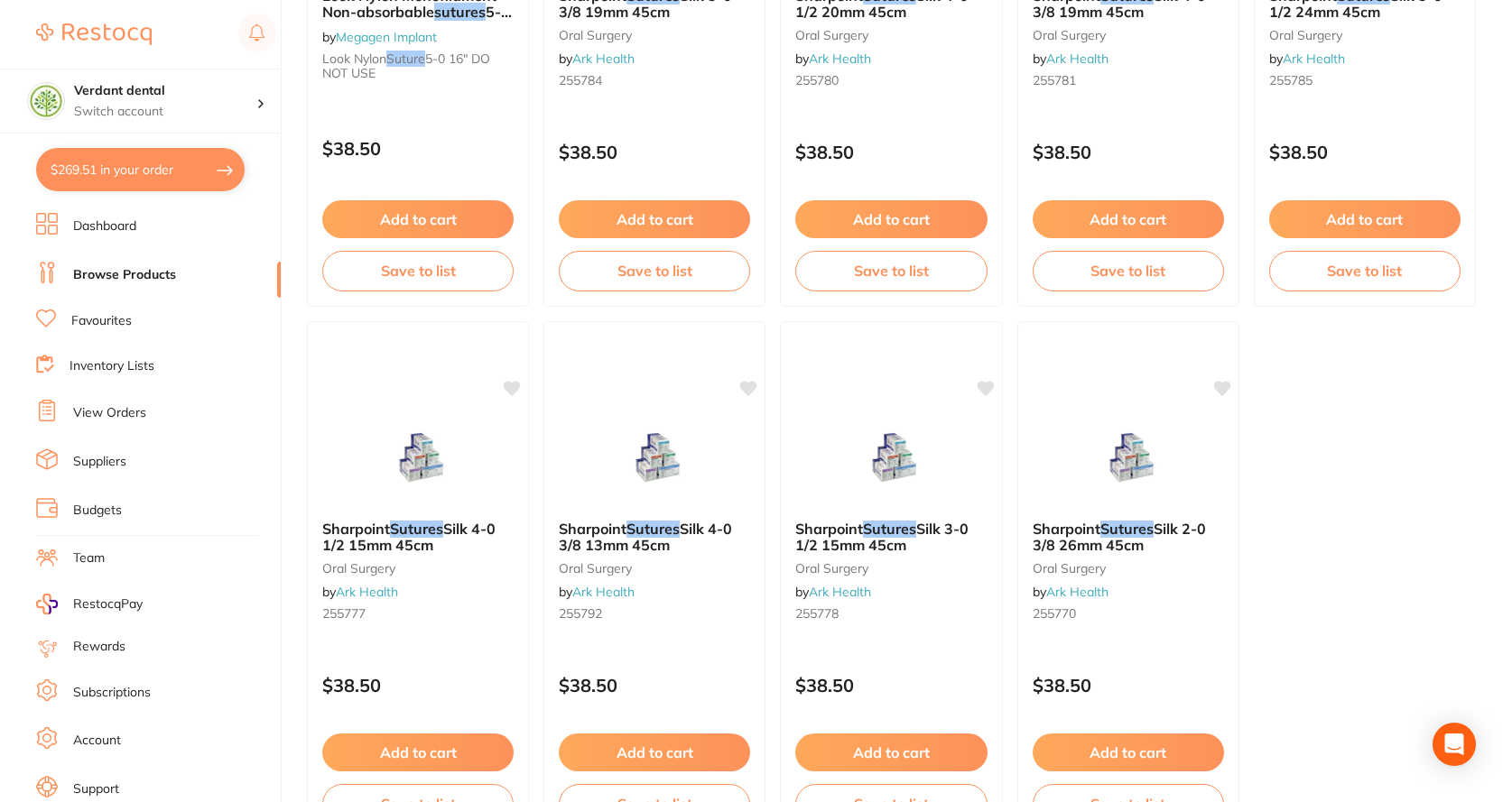
scroll to position [5398, 0]
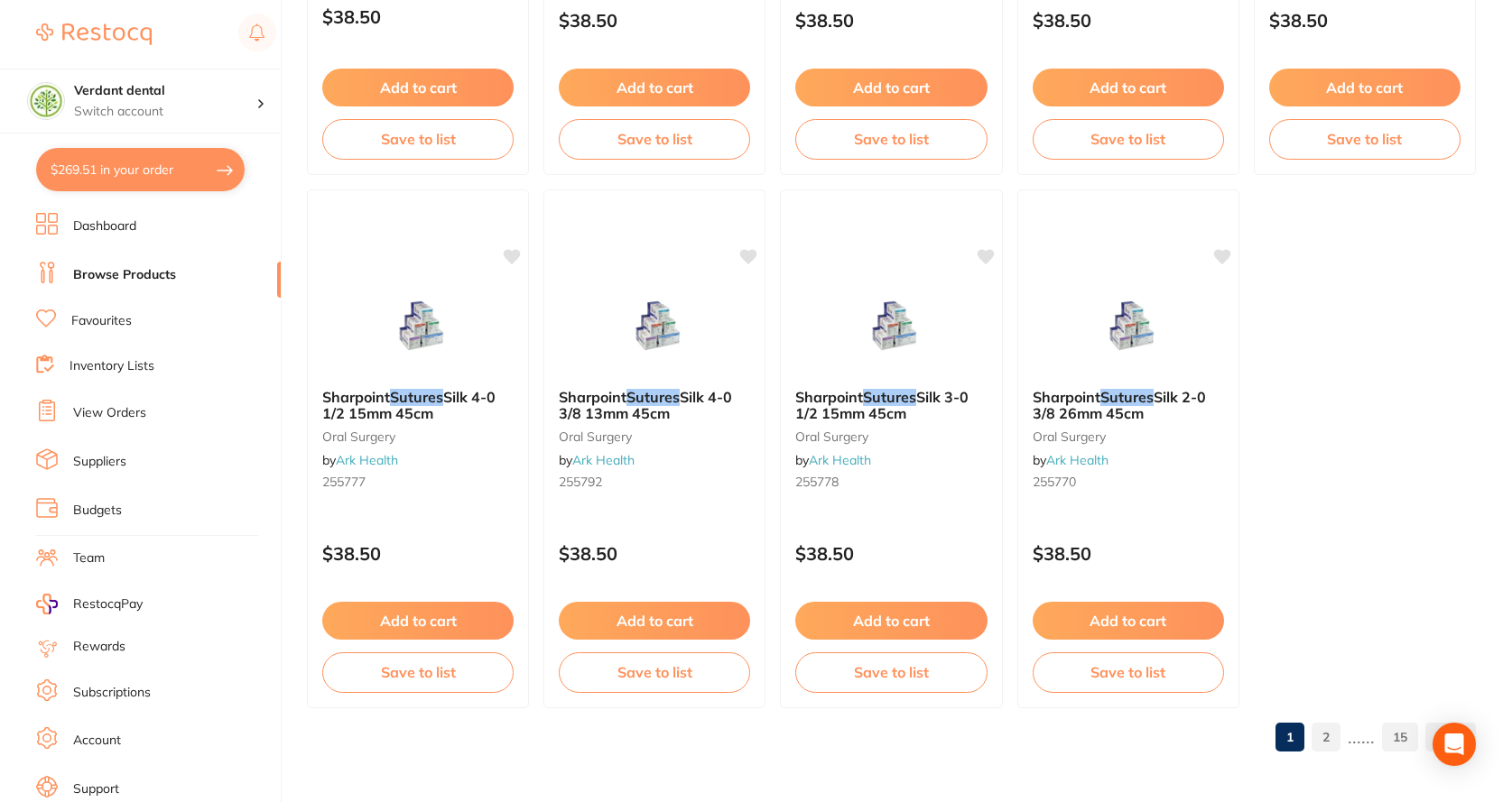
type input "V504 sutures"
click at [1310, 740] on ul "1 2 ...... 15" at bounding box center [1371, 737] width 207 height 29
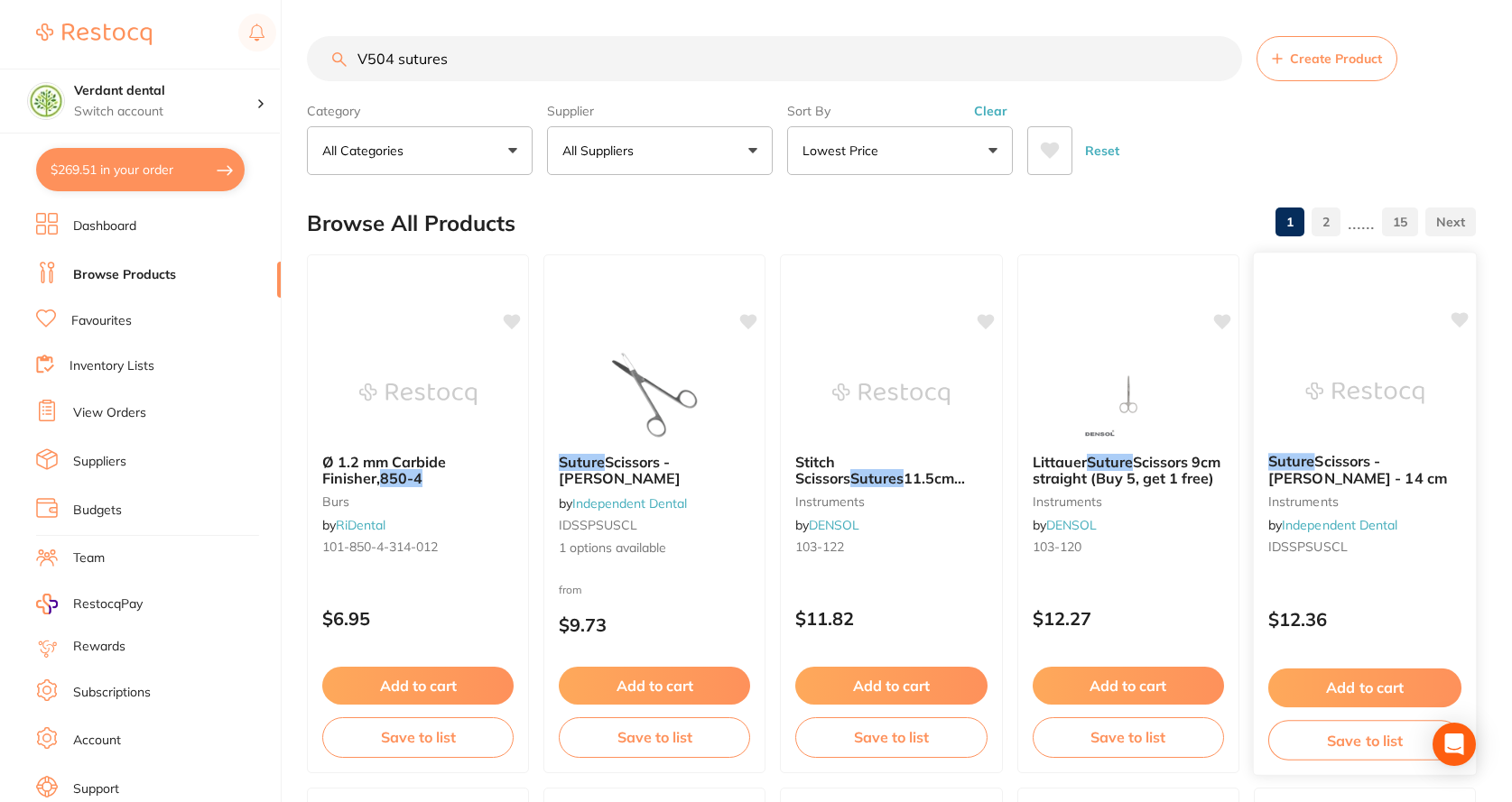
click at [1328, 737] on button "Save to list" at bounding box center [1364, 740] width 193 height 40
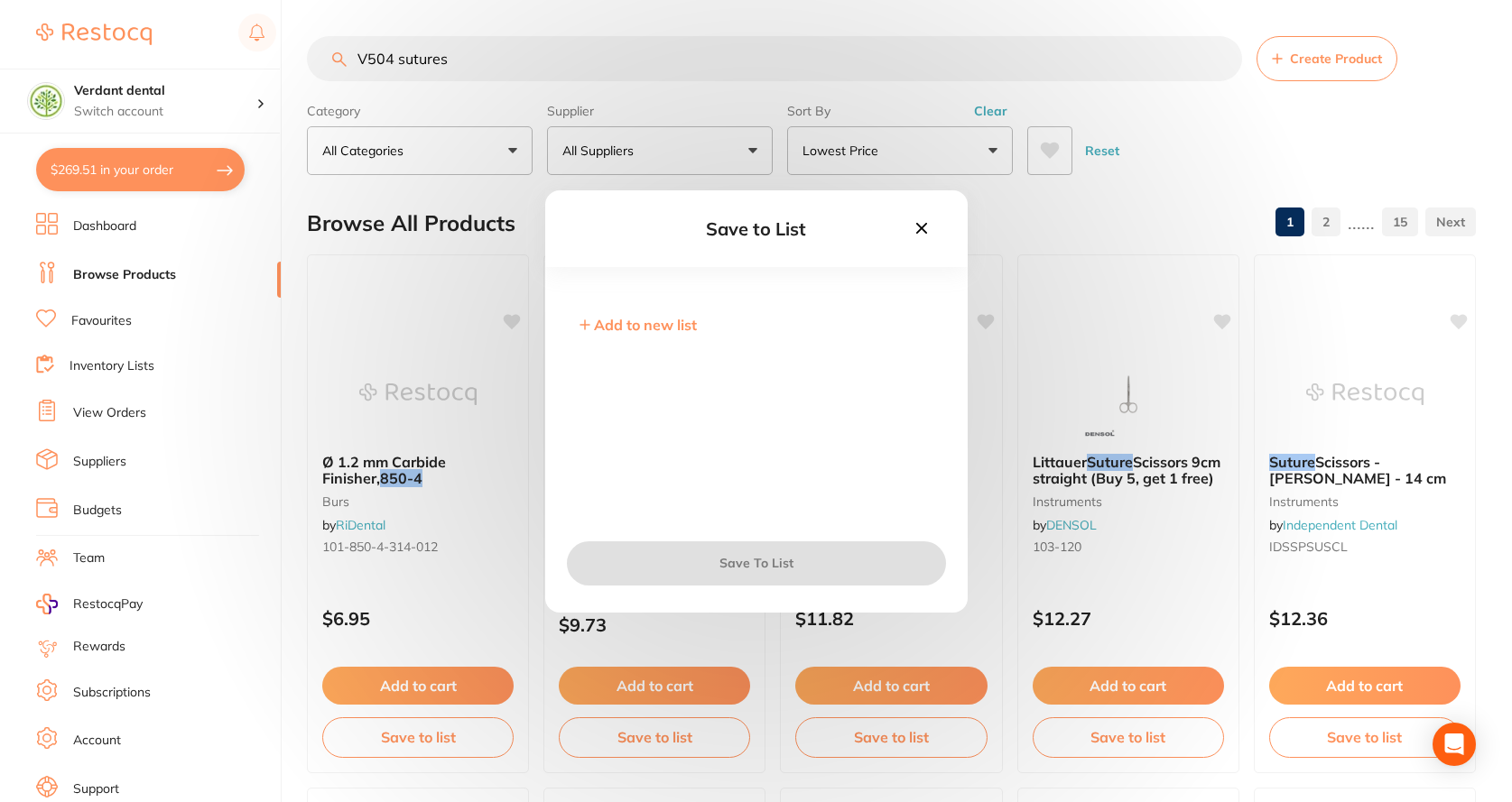
click at [923, 228] on icon at bounding box center [921, 227] width 11 height 11
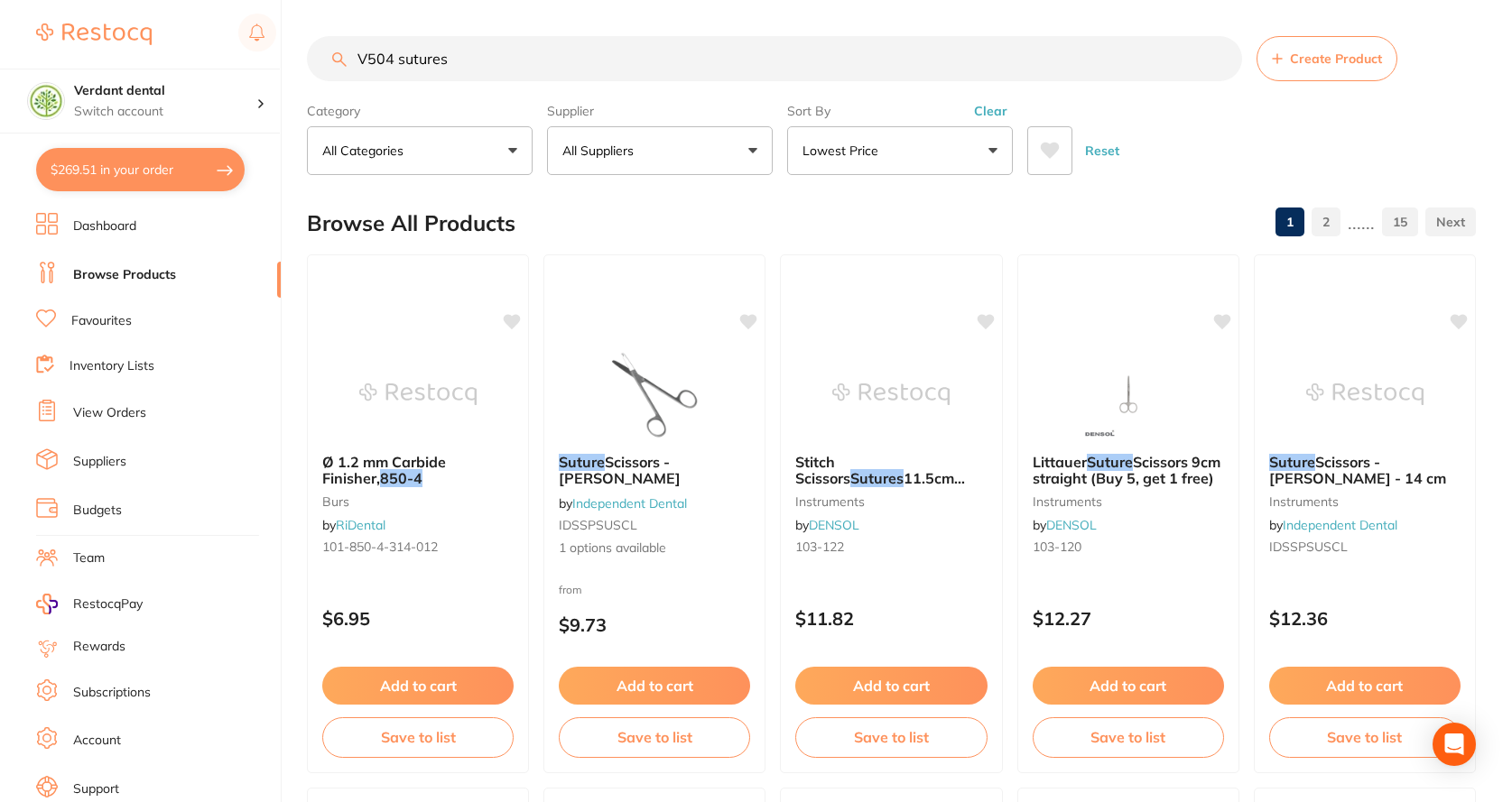
click at [998, 153] on button "Lowest Price" at bounding box center [900, 150] width 226 height 48
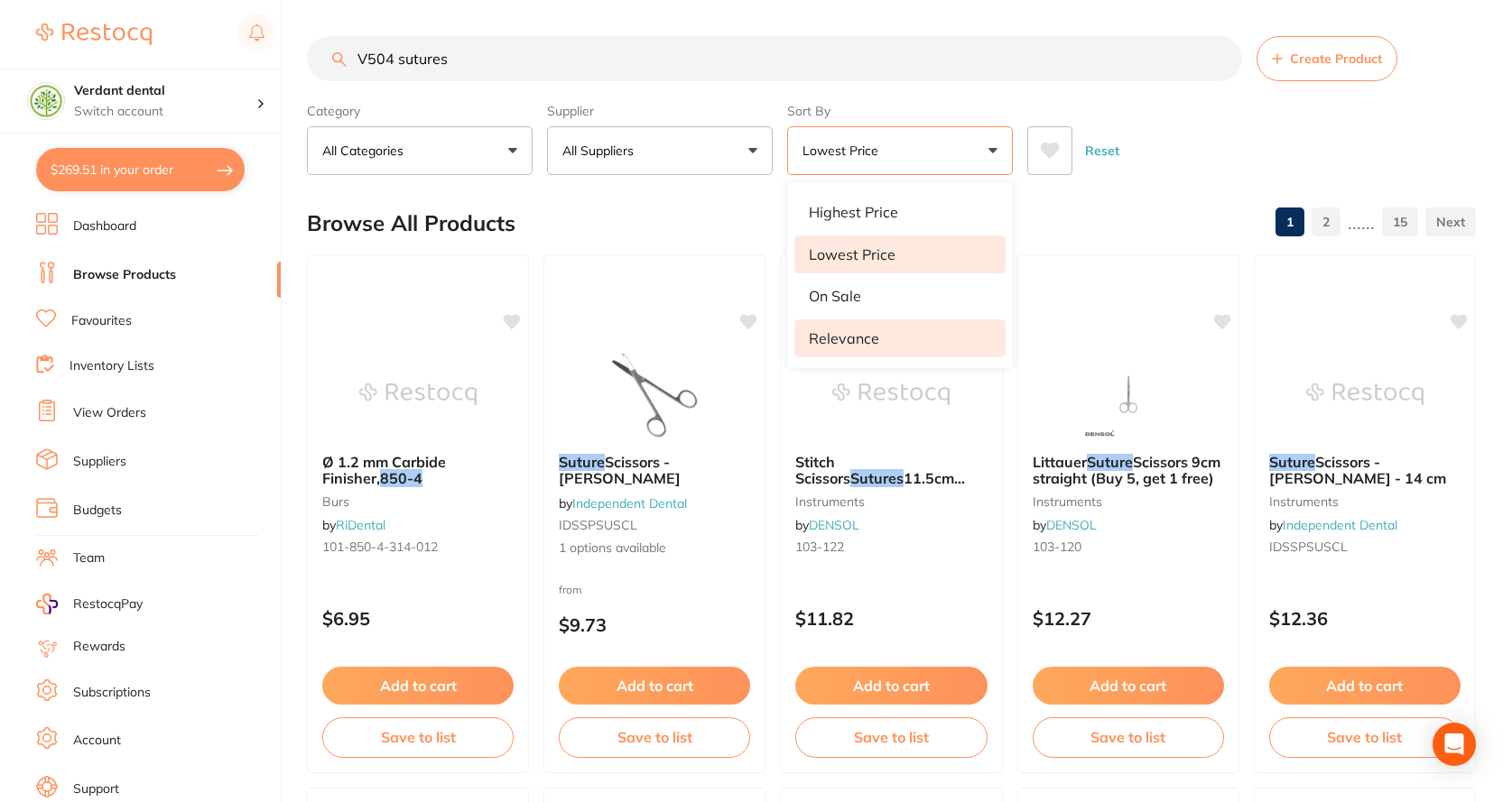
click at [913, 340] on li "Relevance" at bounding box center [899, 338] width 211 height 37
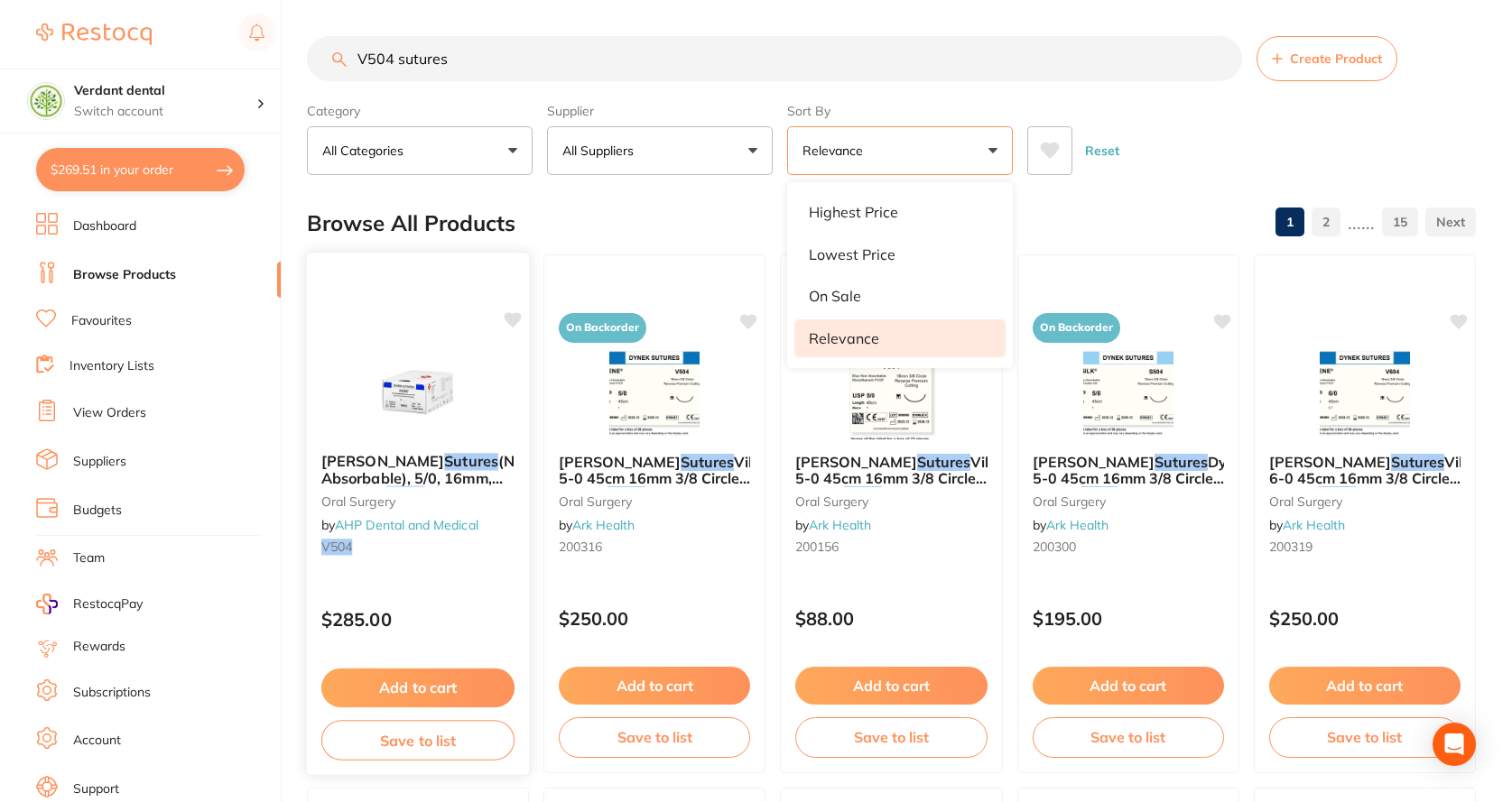
click at [407, 465] on span "[PERSON_NAME]" at bounding box center [383, 461] width 122 height 18
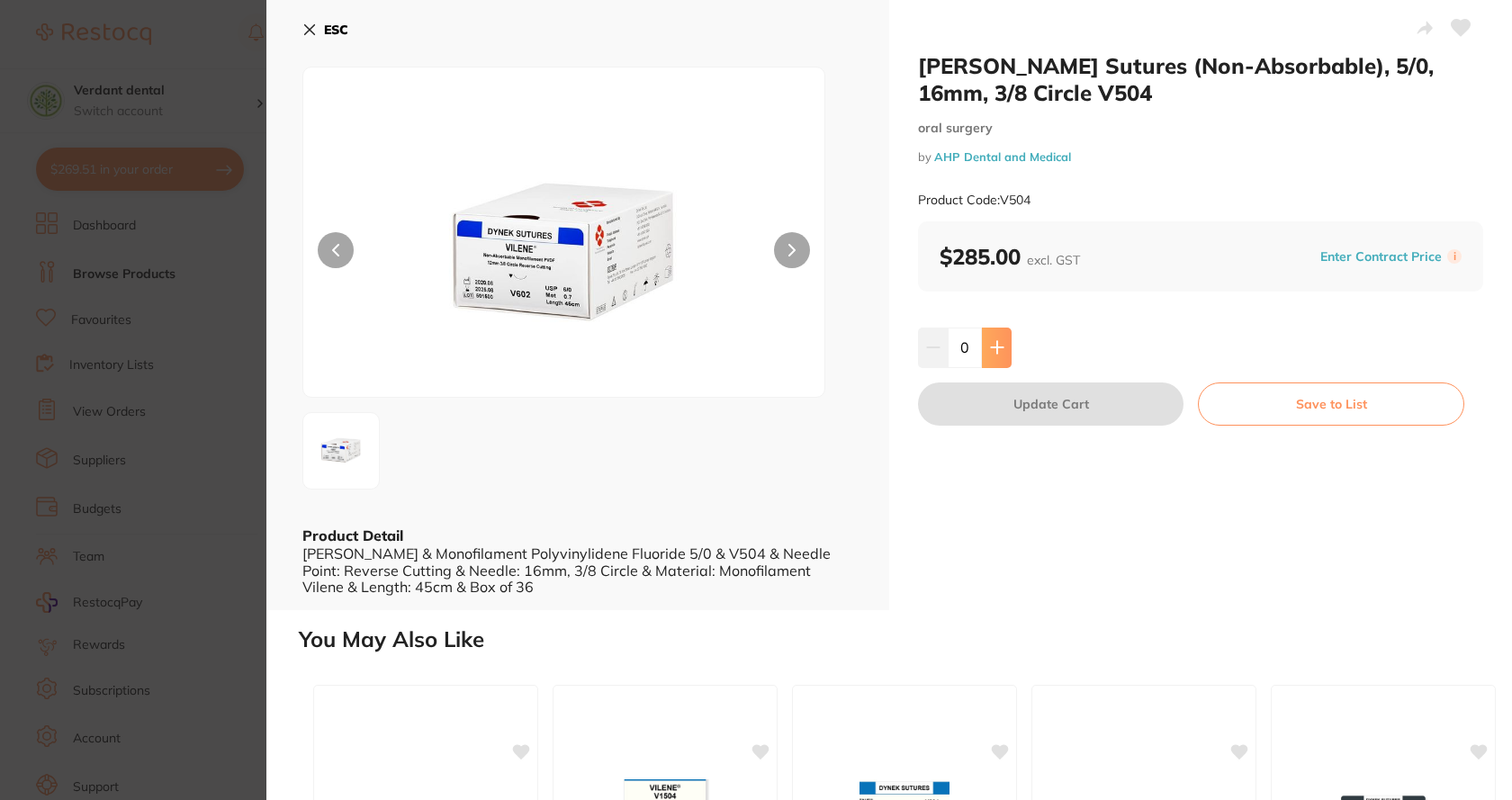
click at [990, 349] on icon at bounding box center [997, 347] width 15 height 15
type input "1"
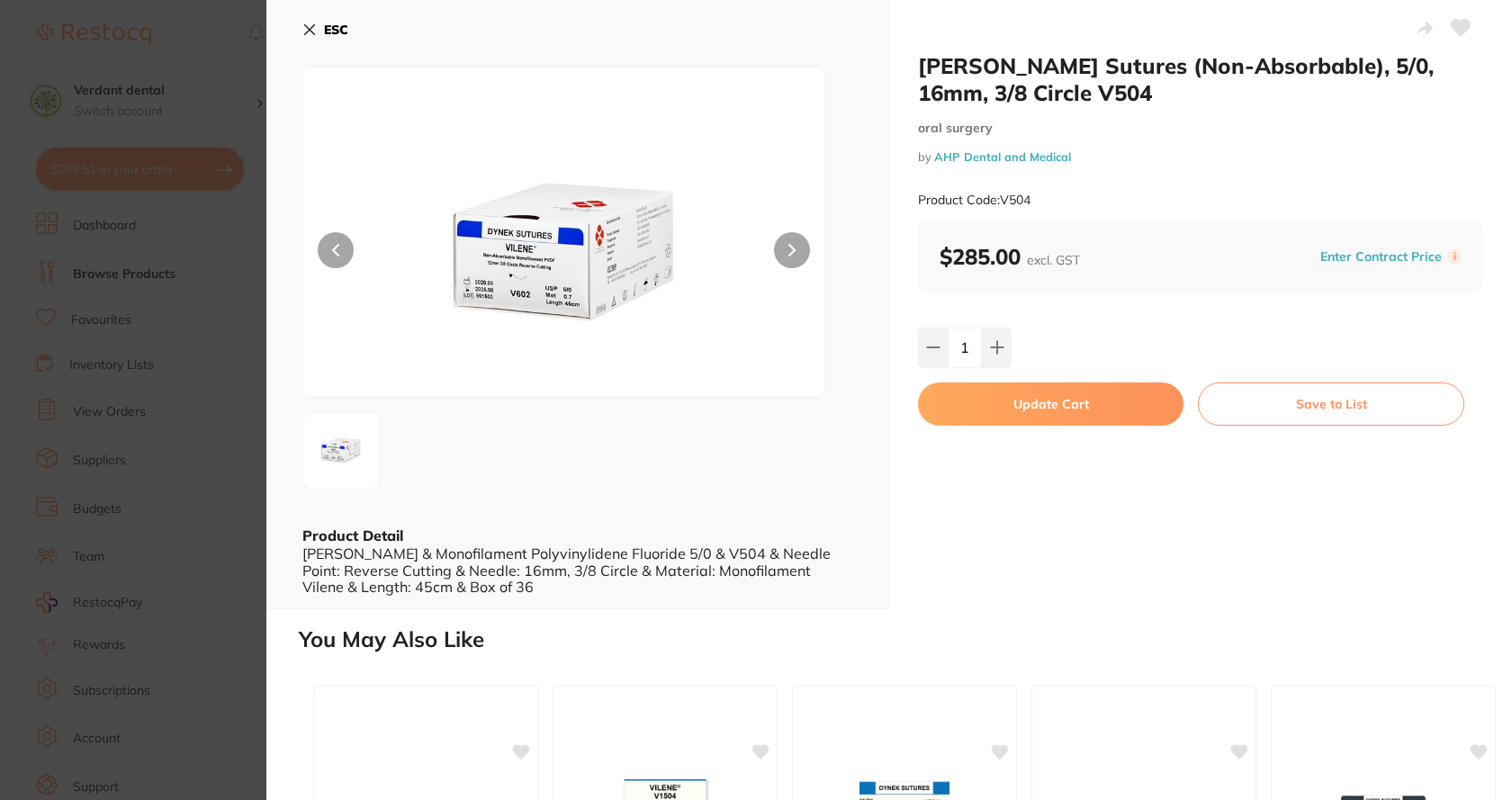
click at [981, 412] on button "Update Cart" at bounding box center [1050, 404] width 265 height 43
checkbox input "false"
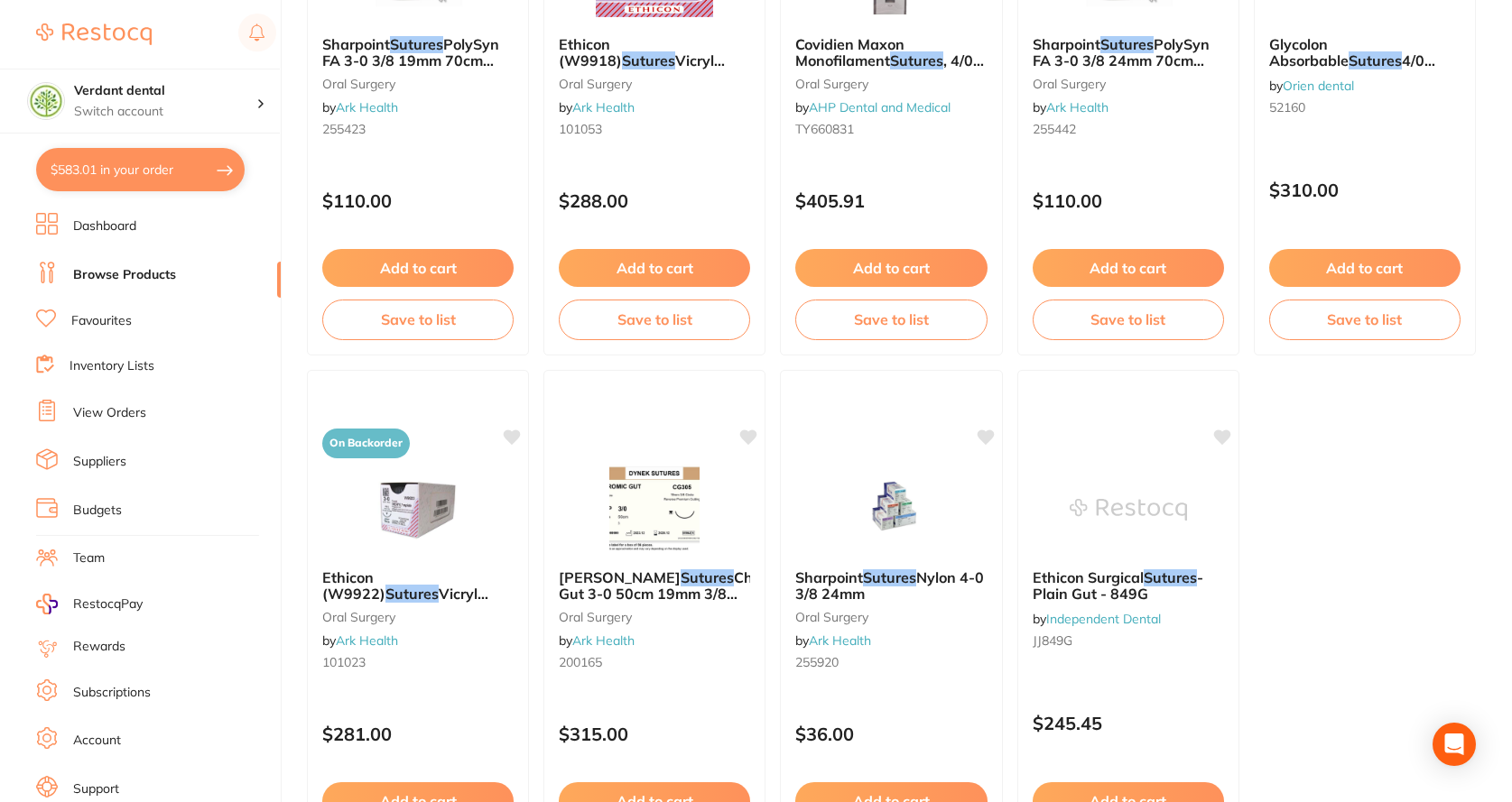
scroll to position [5398, 0]
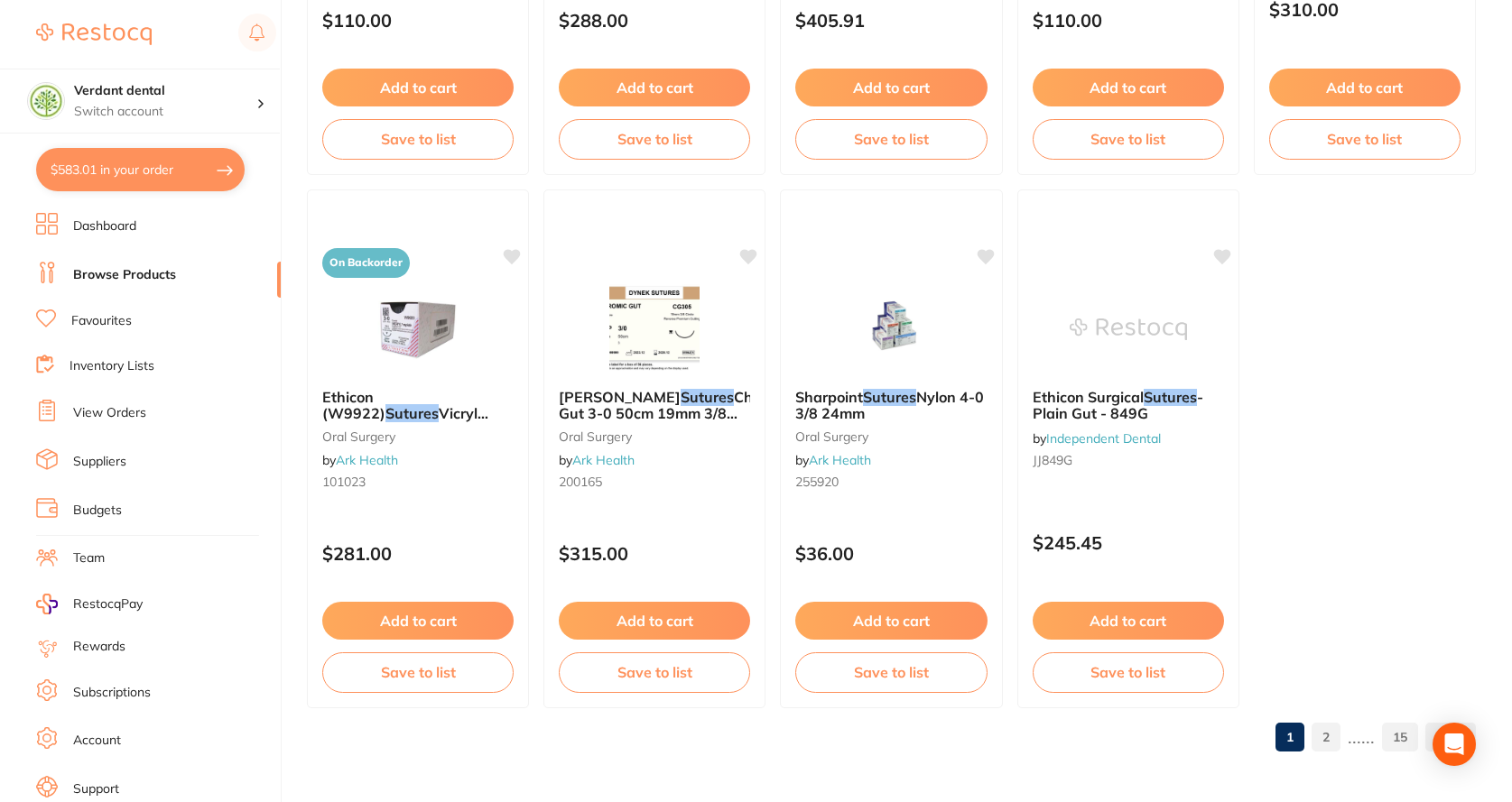
click at [1324, 741] on link "2" at bounding box center [1327, 737] width 29 height 37
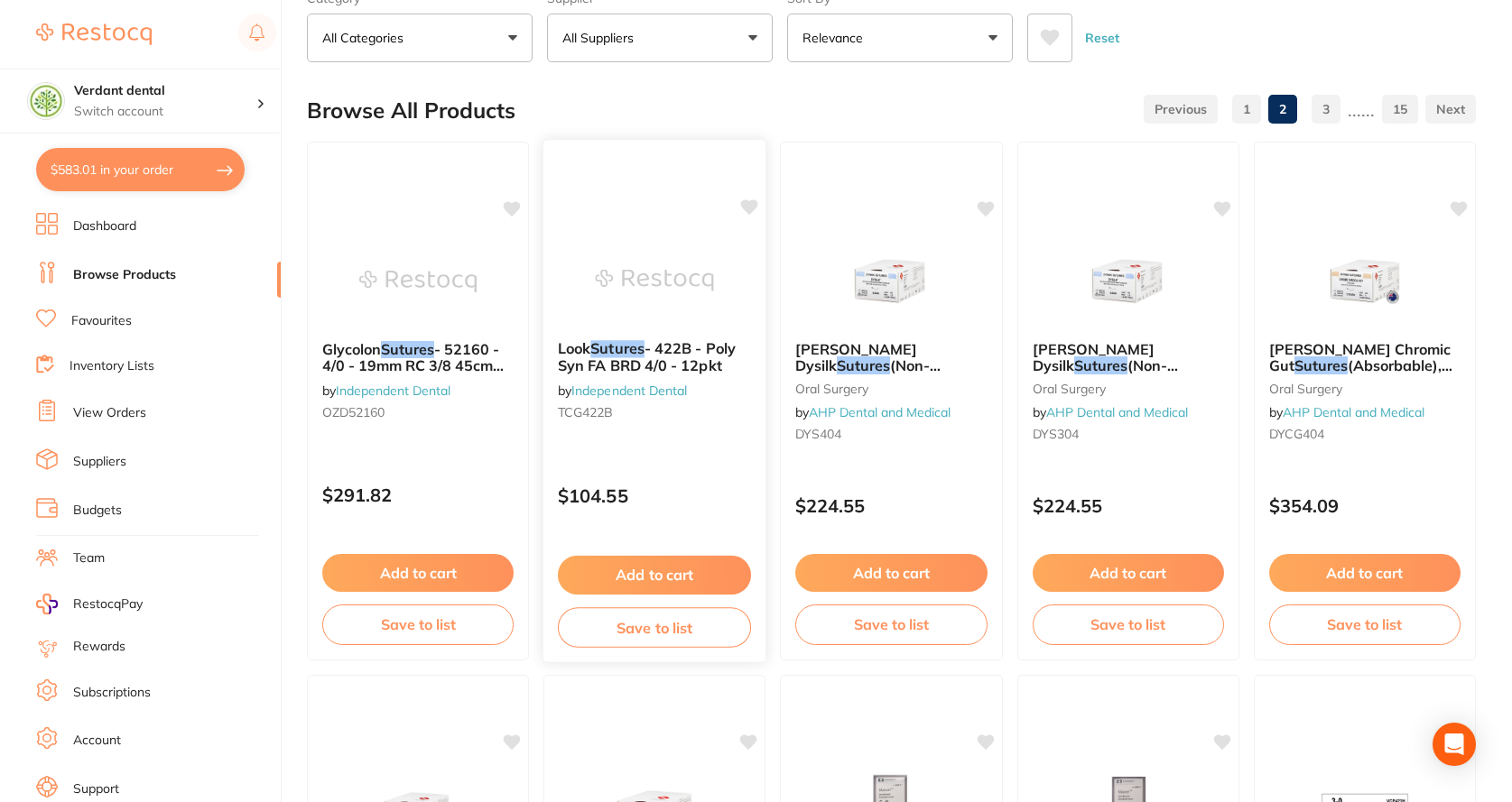
scroll to position [0, 0]
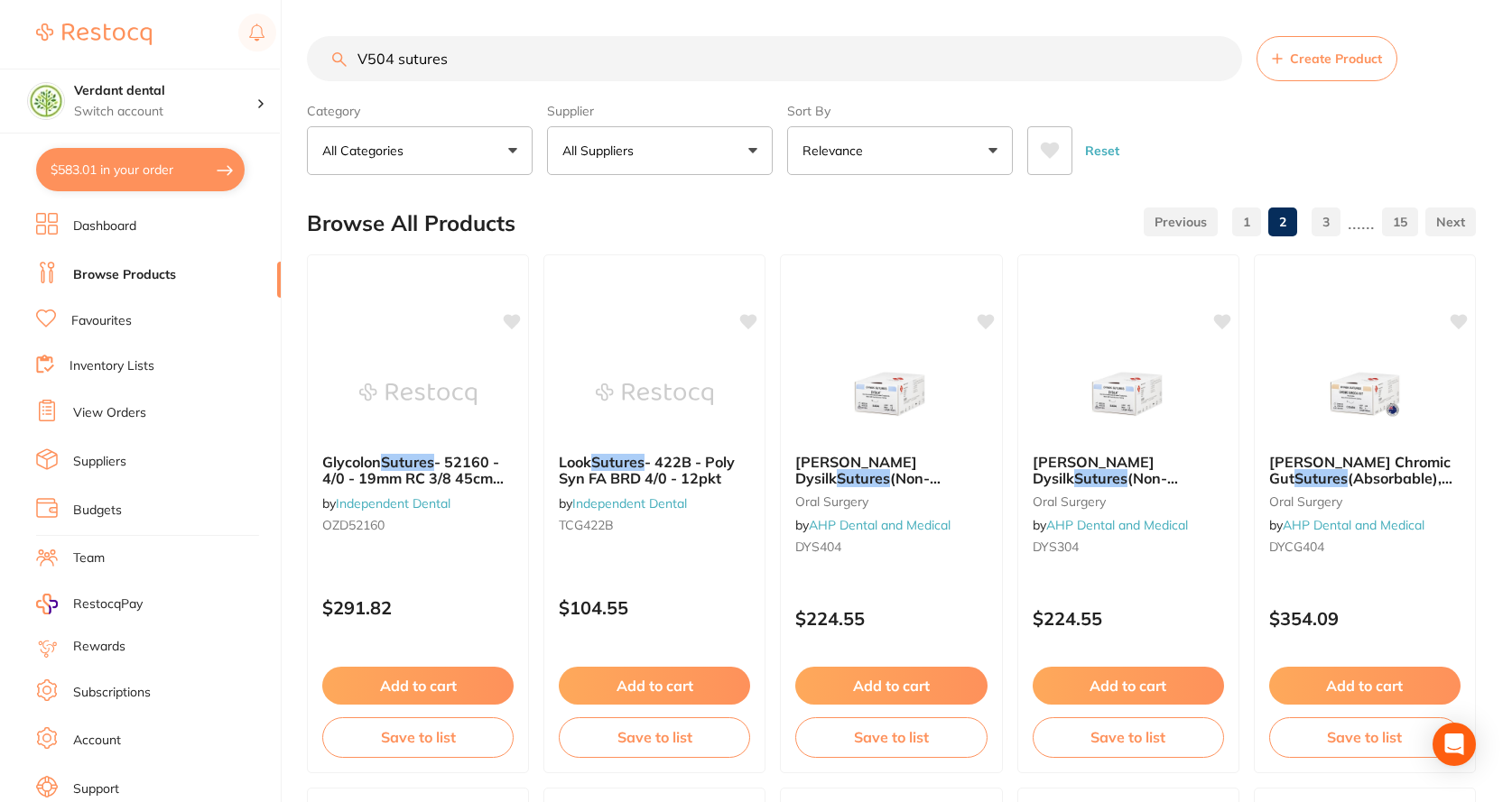
click at [543, 72] on input "V504 sutures" at bounding box center [775, 58] width 936 height 45
drag, startPoint x: 470, startPoint y: 63, endPoint x: 325, endPoint y: 43, distance: 146.4
click at [325, 43] on input "V504 sutures" at bounding box center [775, 58] width 936 height 45
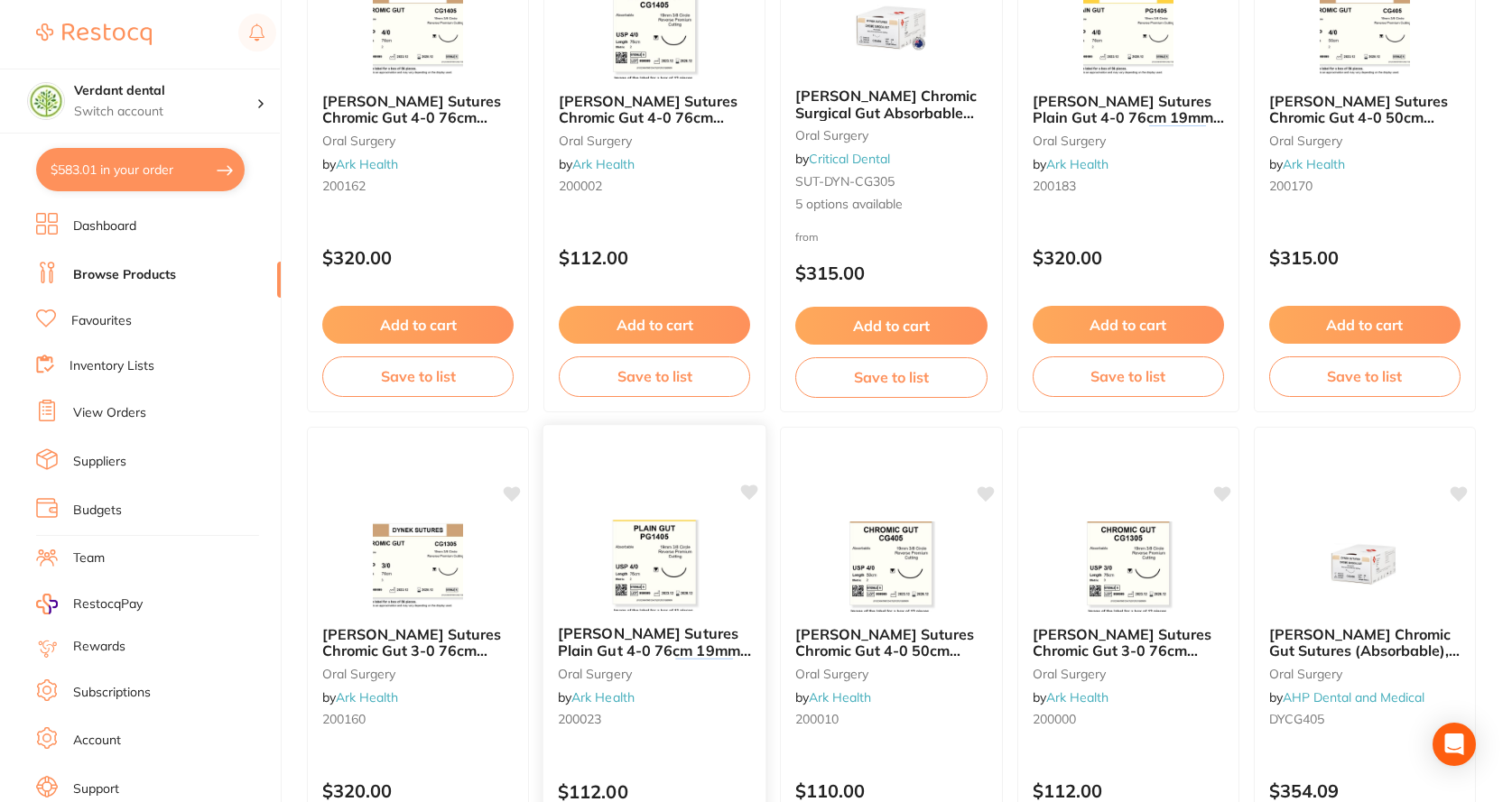
scroll to position [451, 0]
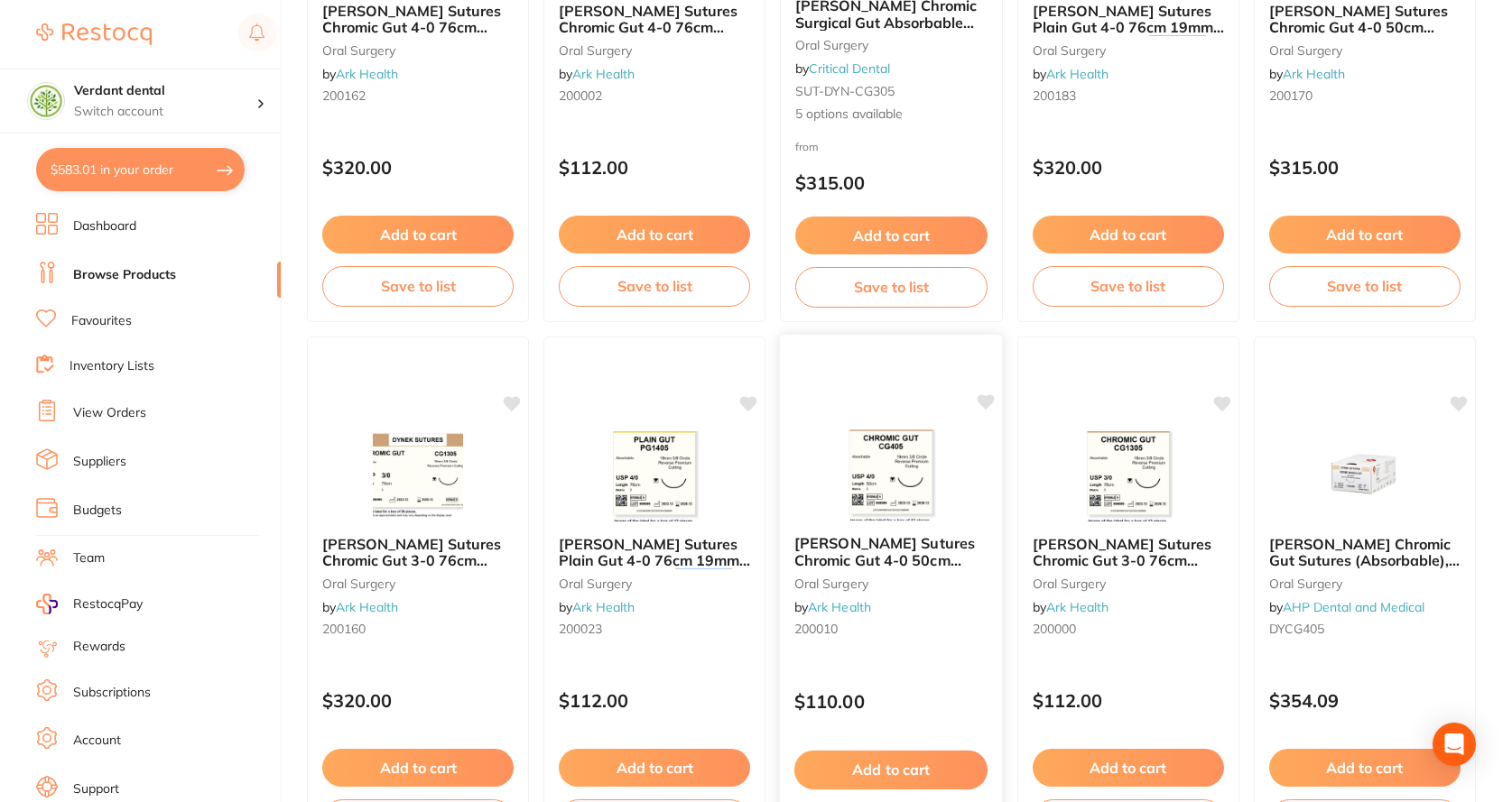
type input "cg1405"
click at [887, 478] on img at bounding box center [891, 475] width 118 height 91
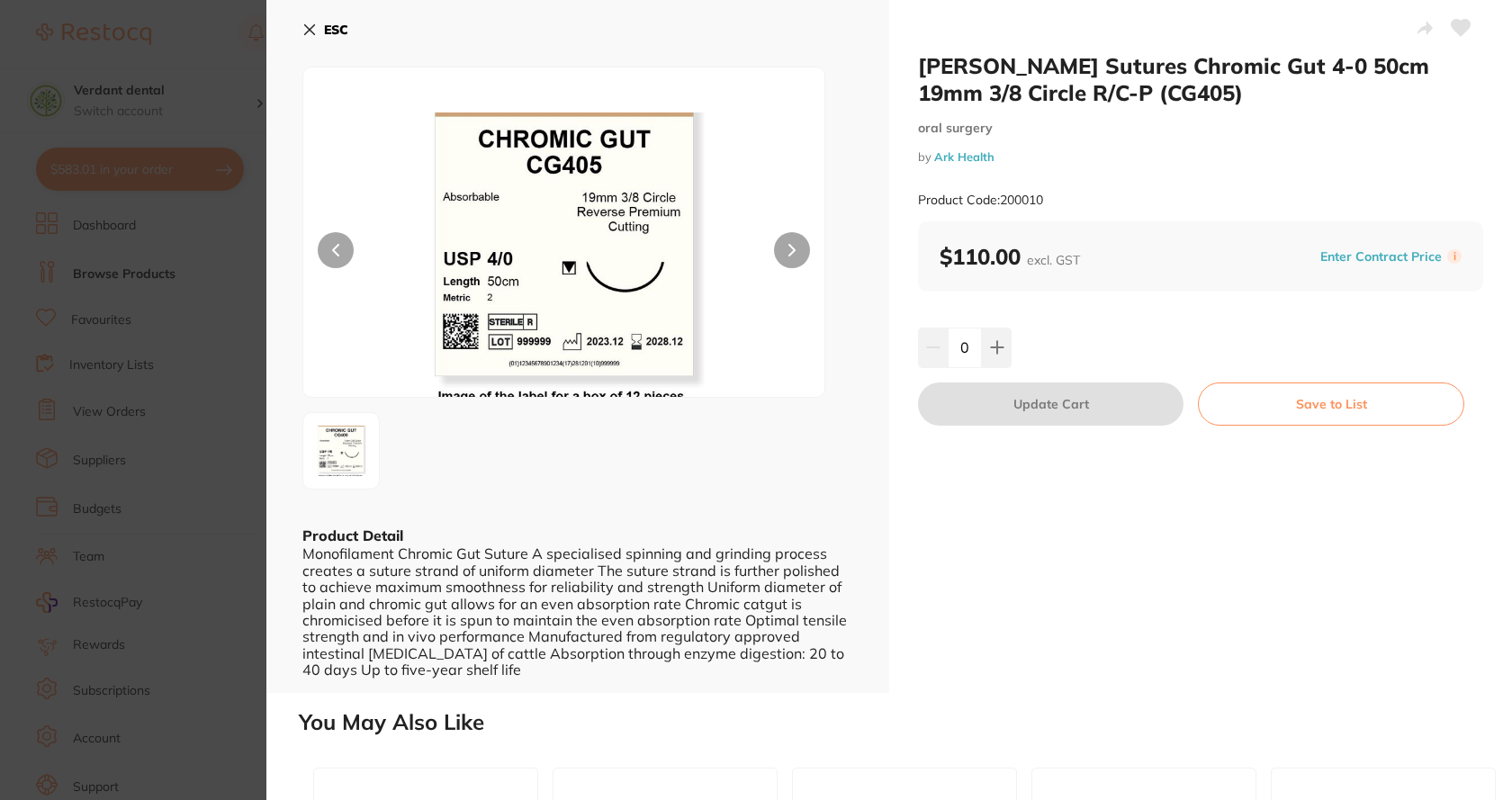
click at [310, 32] on icon at bounding box center [310, 30] width 15 height 15
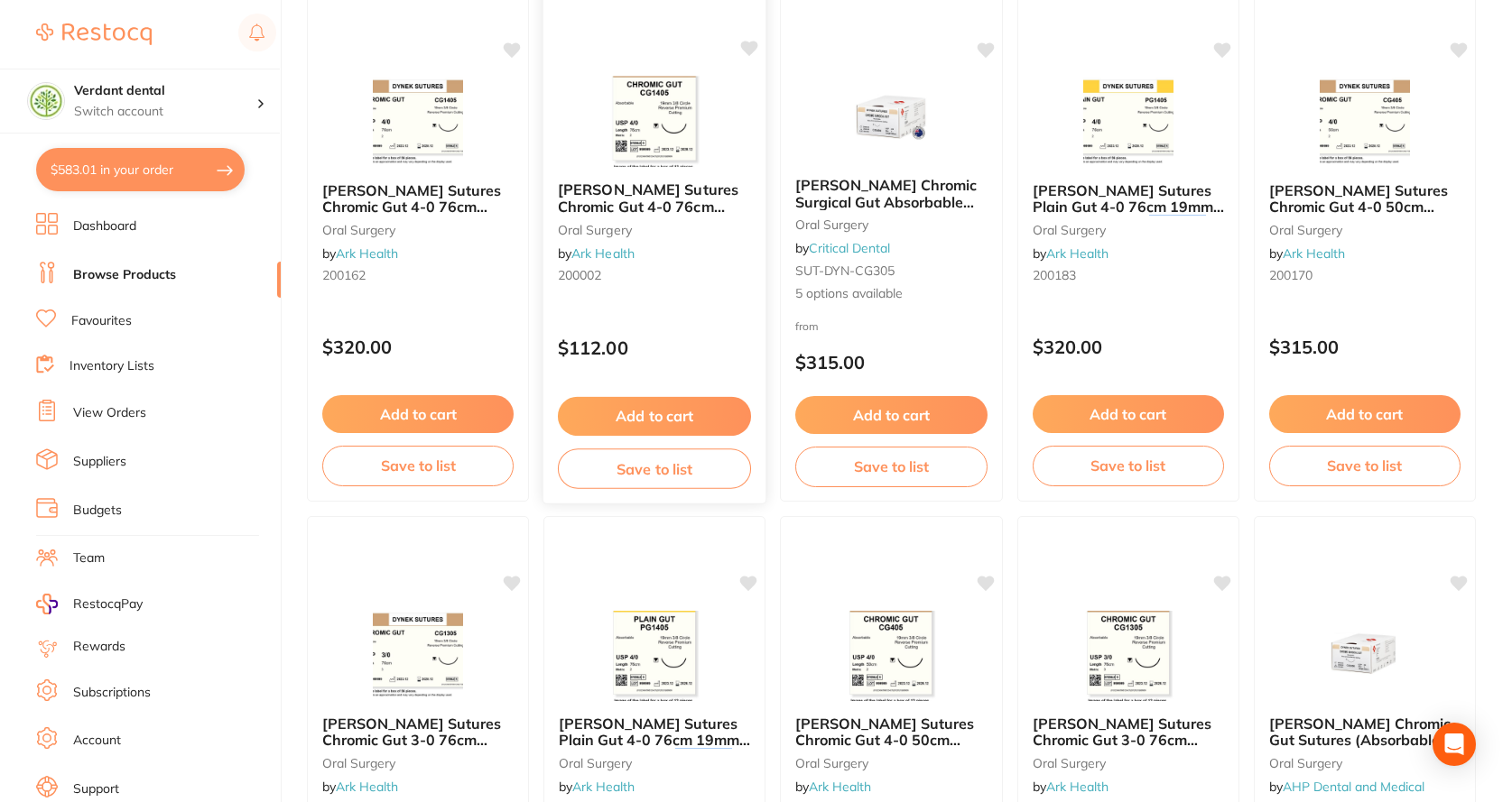
scroll to position [270, 0]
click at [603, 237] on small "oral surgery" at bounding box center [654, 230] width 193 height 15
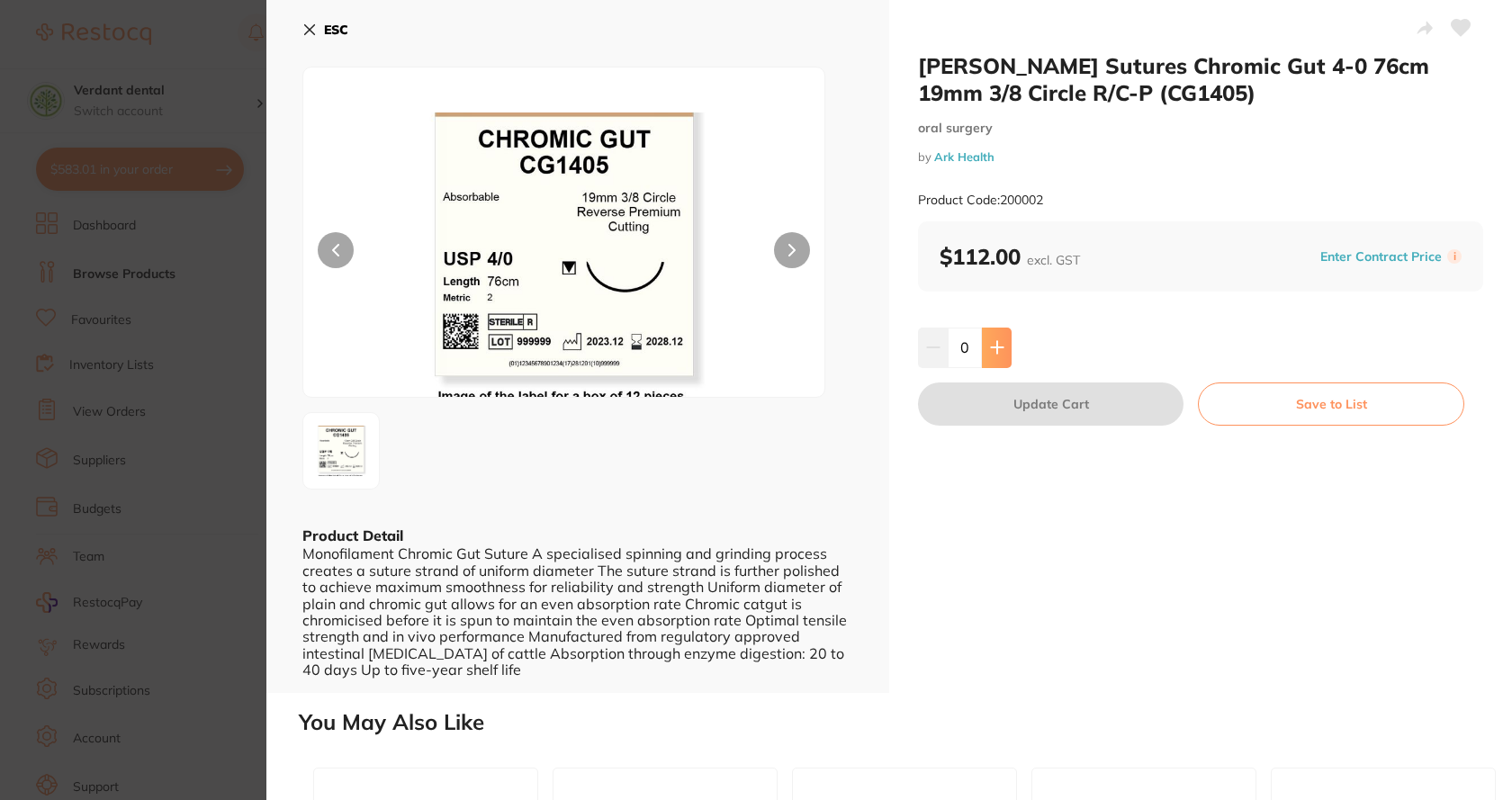
click at [982, 338] on button at bounding box center [996, 347] width 30 height 39
type input "1"
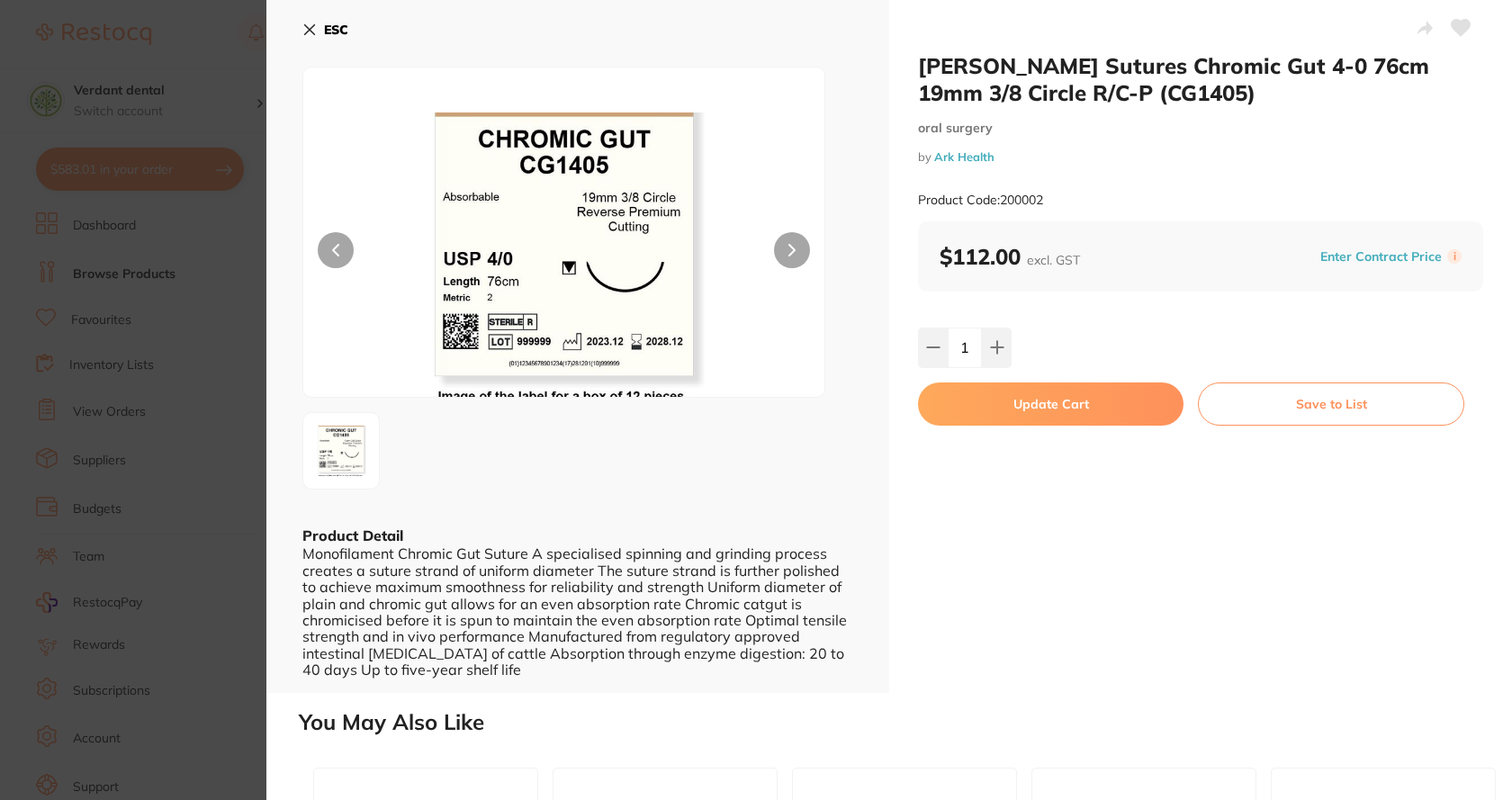
click at [1008, 400] on button "Update Cart" at bounding box center [1050, 404] width 265 height 43
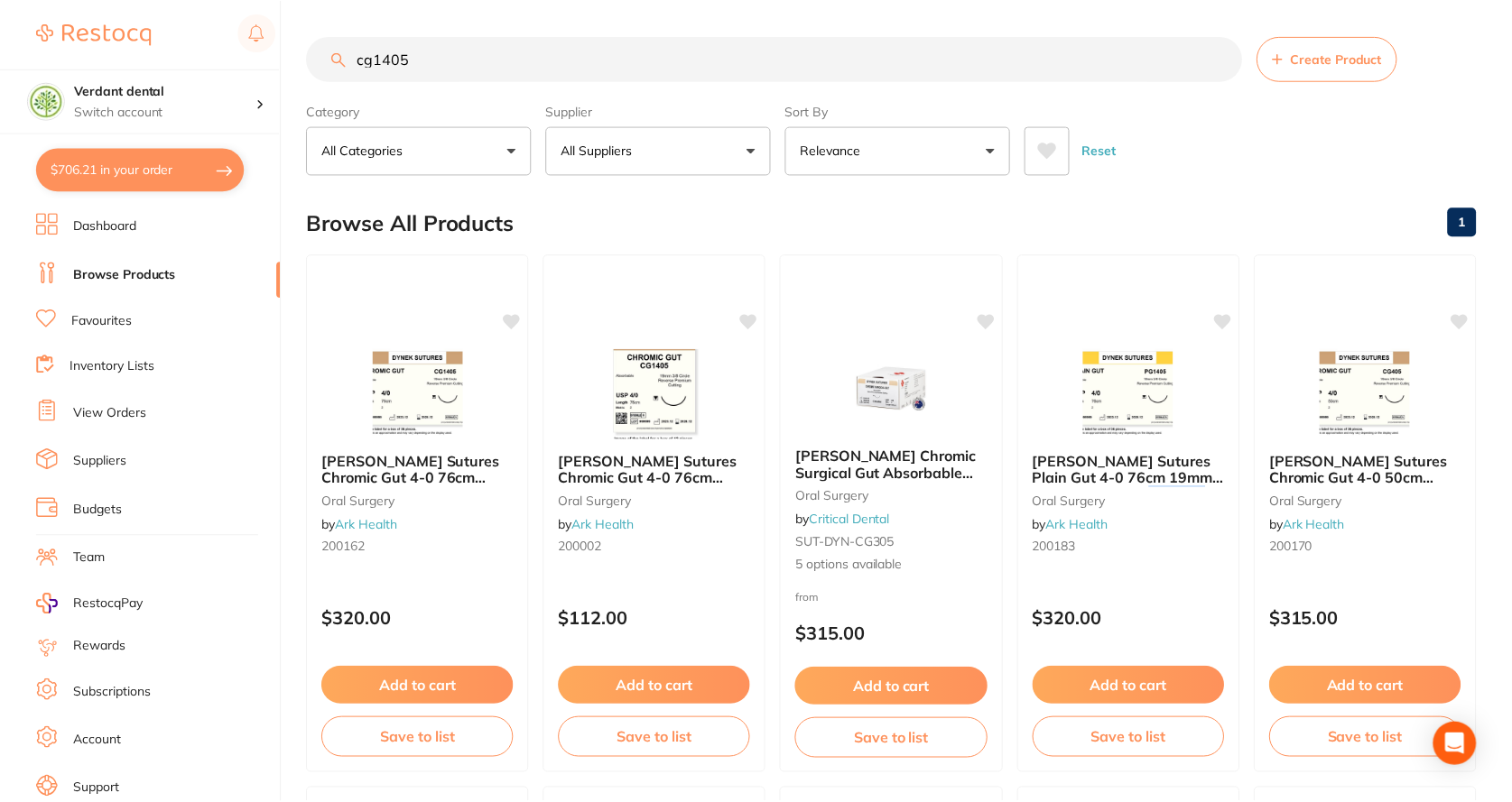
scroll to position [270, 0]
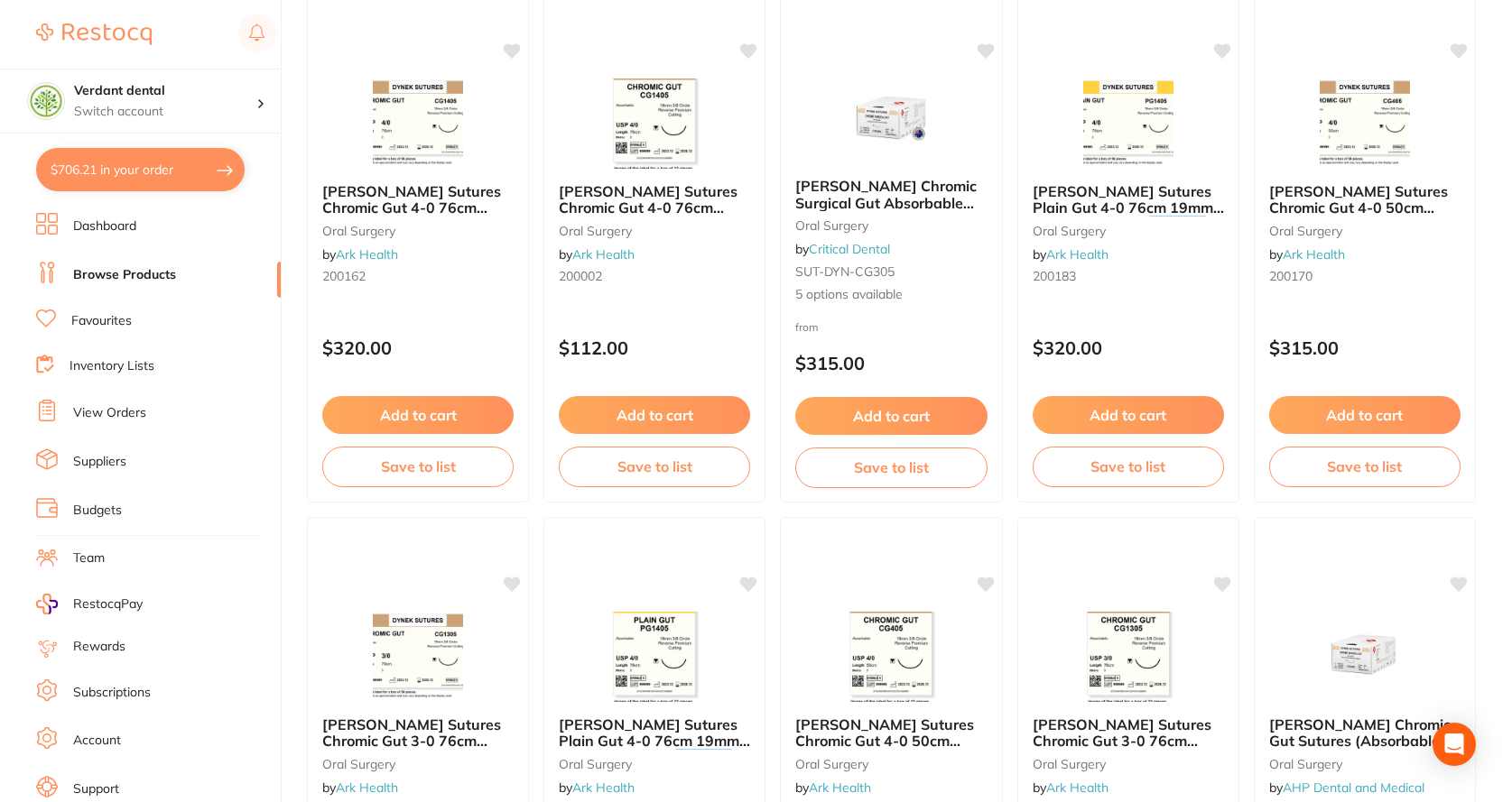
click at [120, 321] on link "Favourites" at bounding box center [101, 322] width 60 height 18
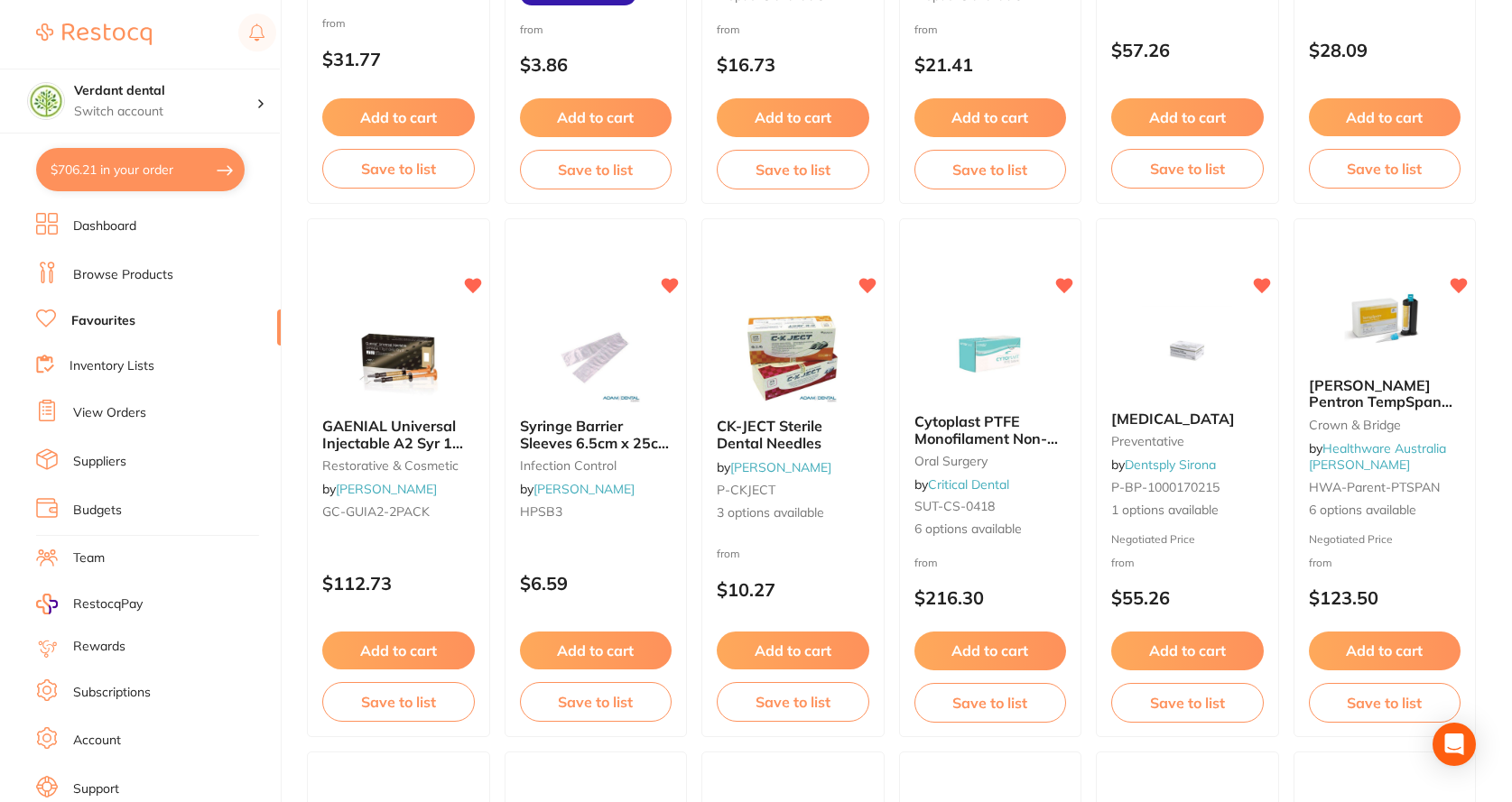
scroll to position [1624, 0]
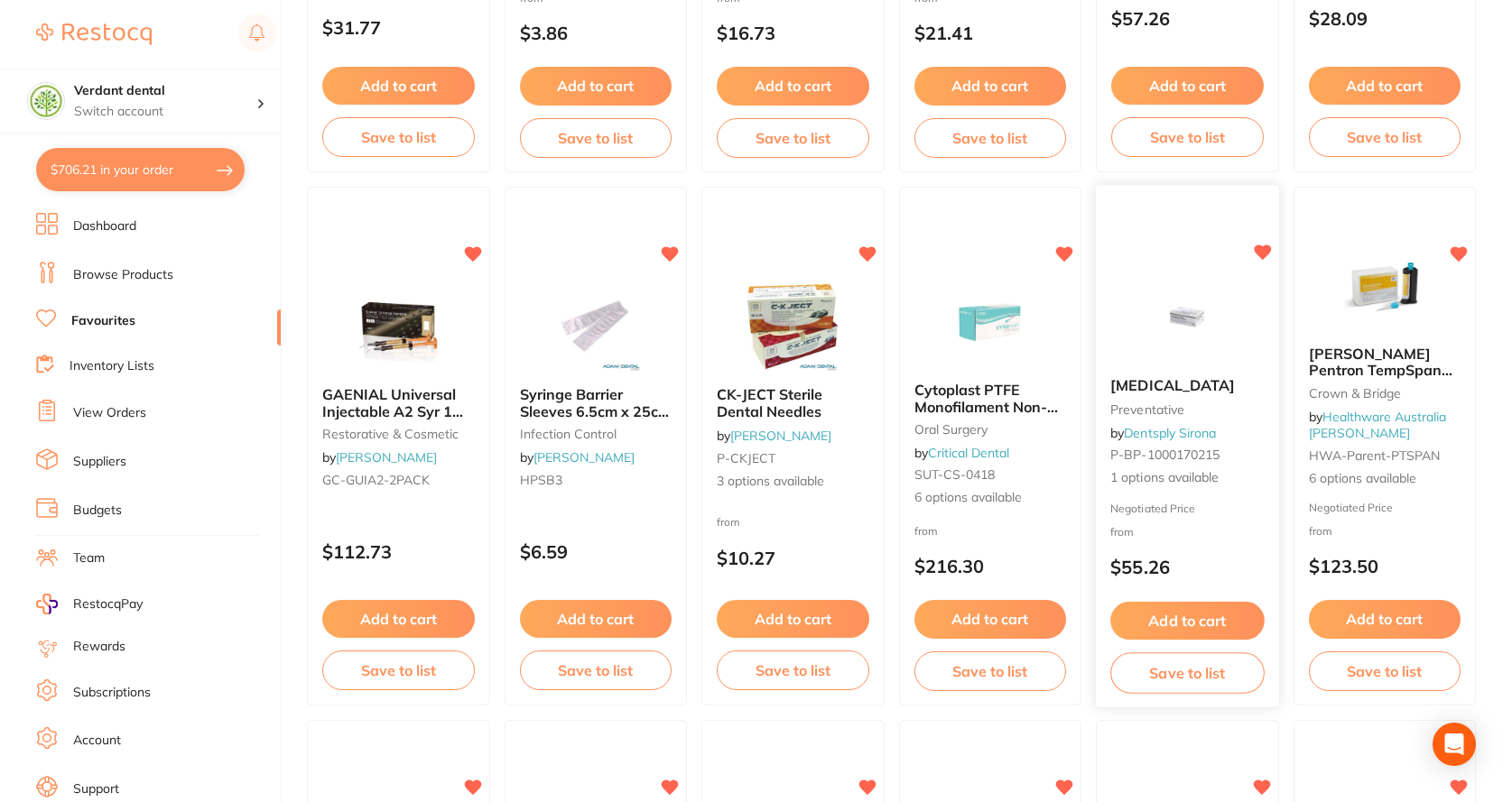
click at [1139, 434] on link "Dentsply Sirona" at bounding box center [1169, 433] width 92 height 16
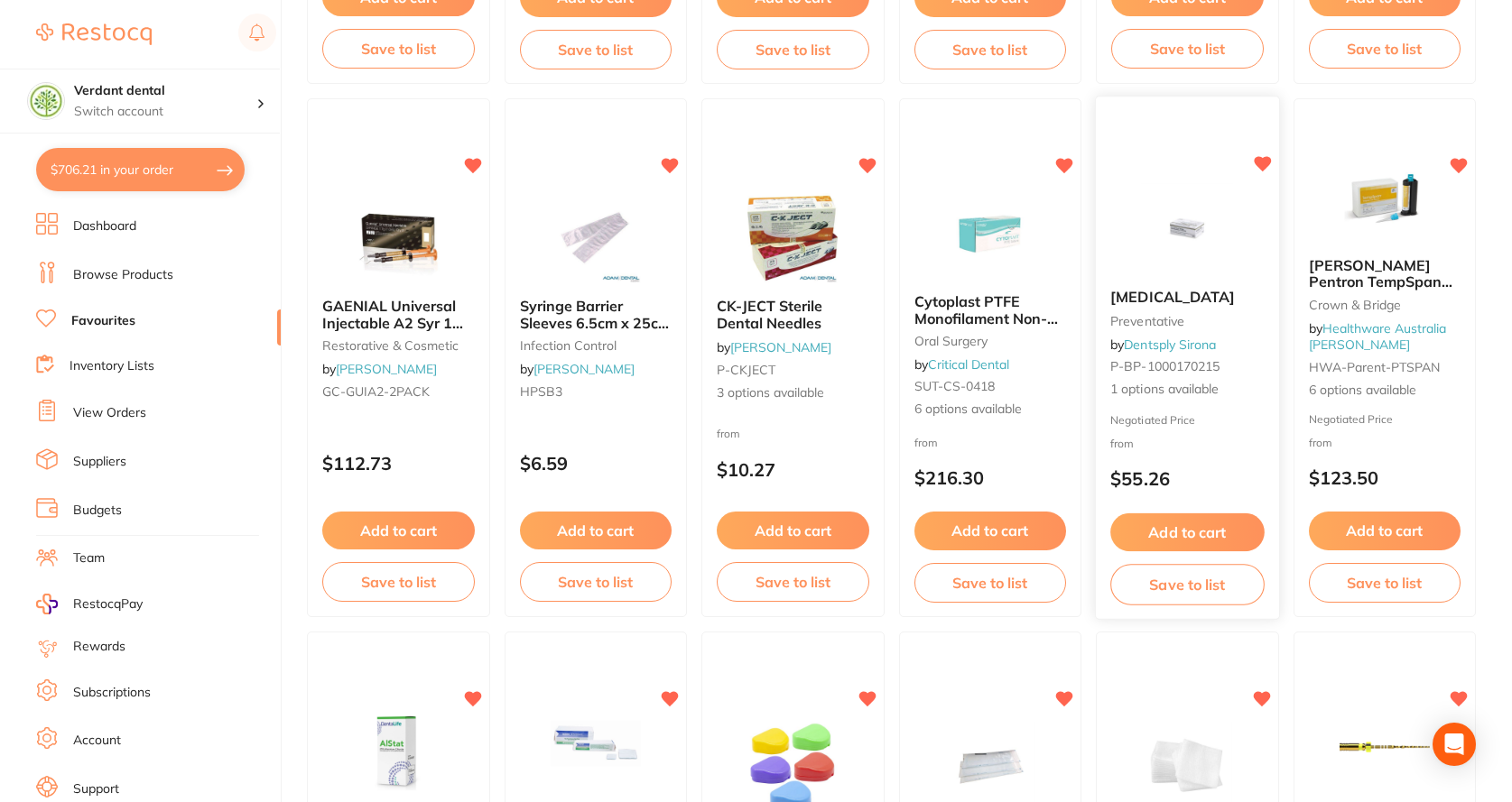
scroll to position [1715, 0]
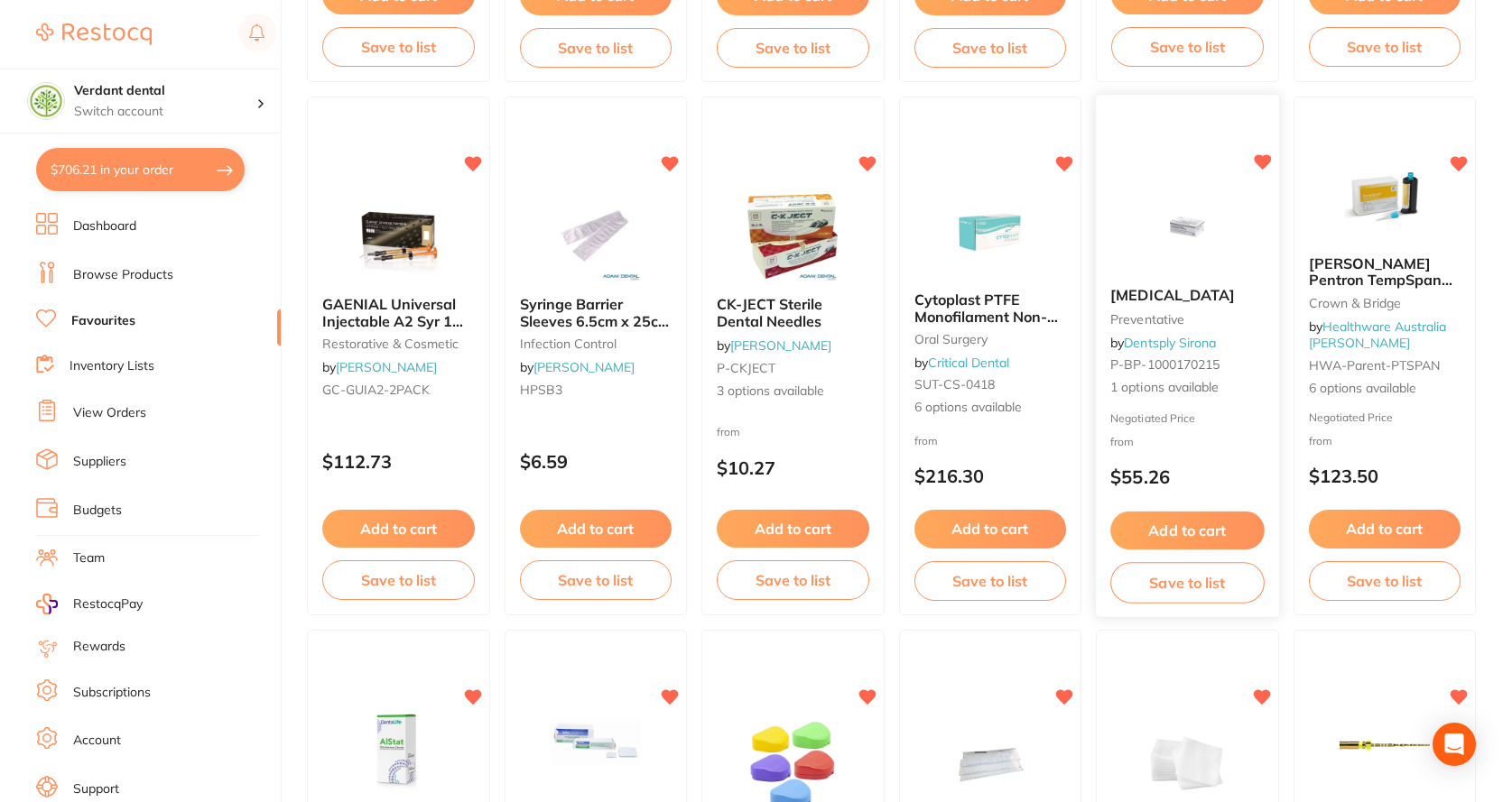
click at [1188, 261] on img at bounding box center [1187, 228] width 118 height 91
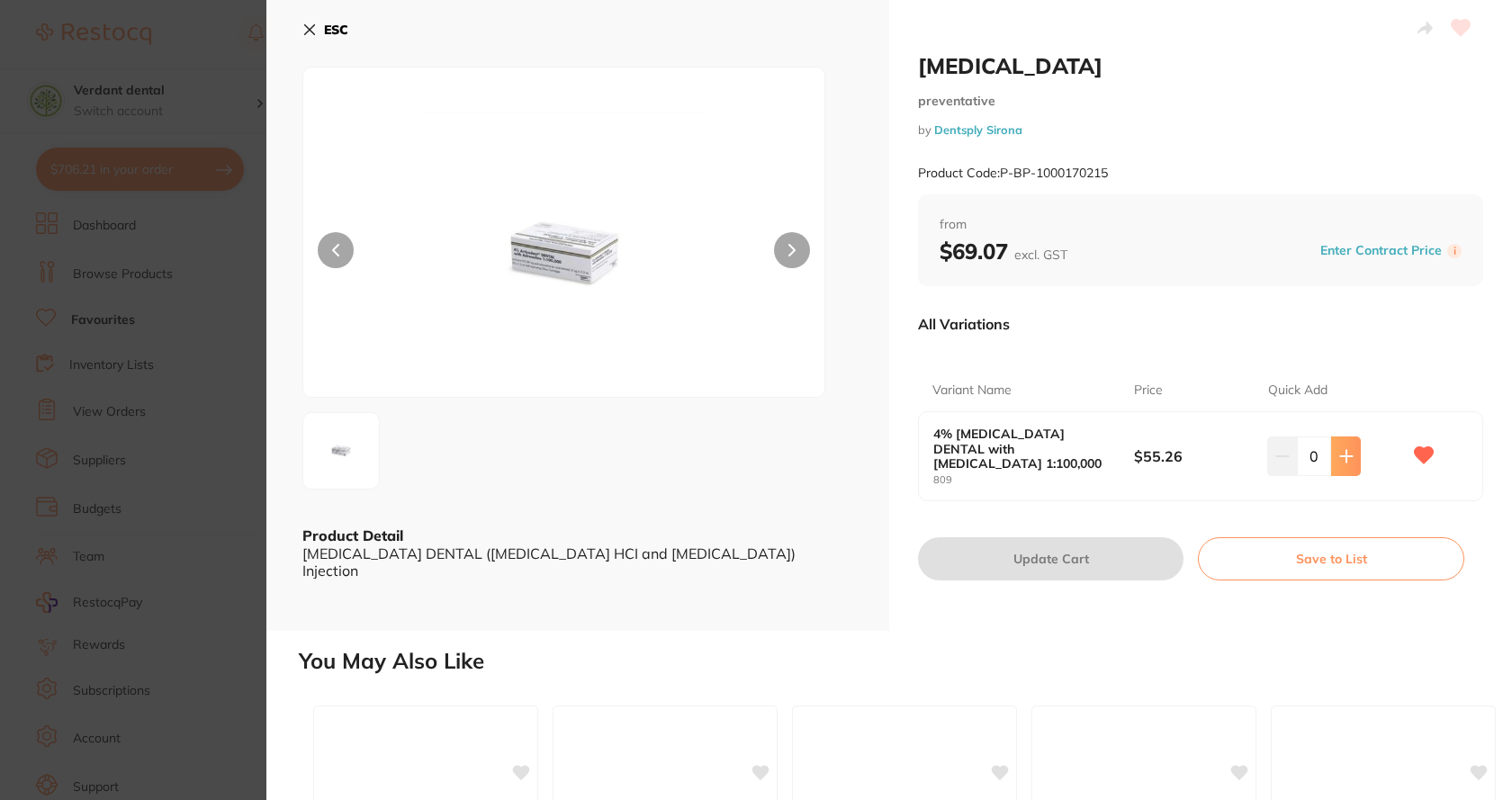
click at [1353, 447] on button at bounding box center [1345, 456] width 30 height 39
click at [1352, 447] on button at bounding box center [1345, 456] width 30 height 39
type input "3"
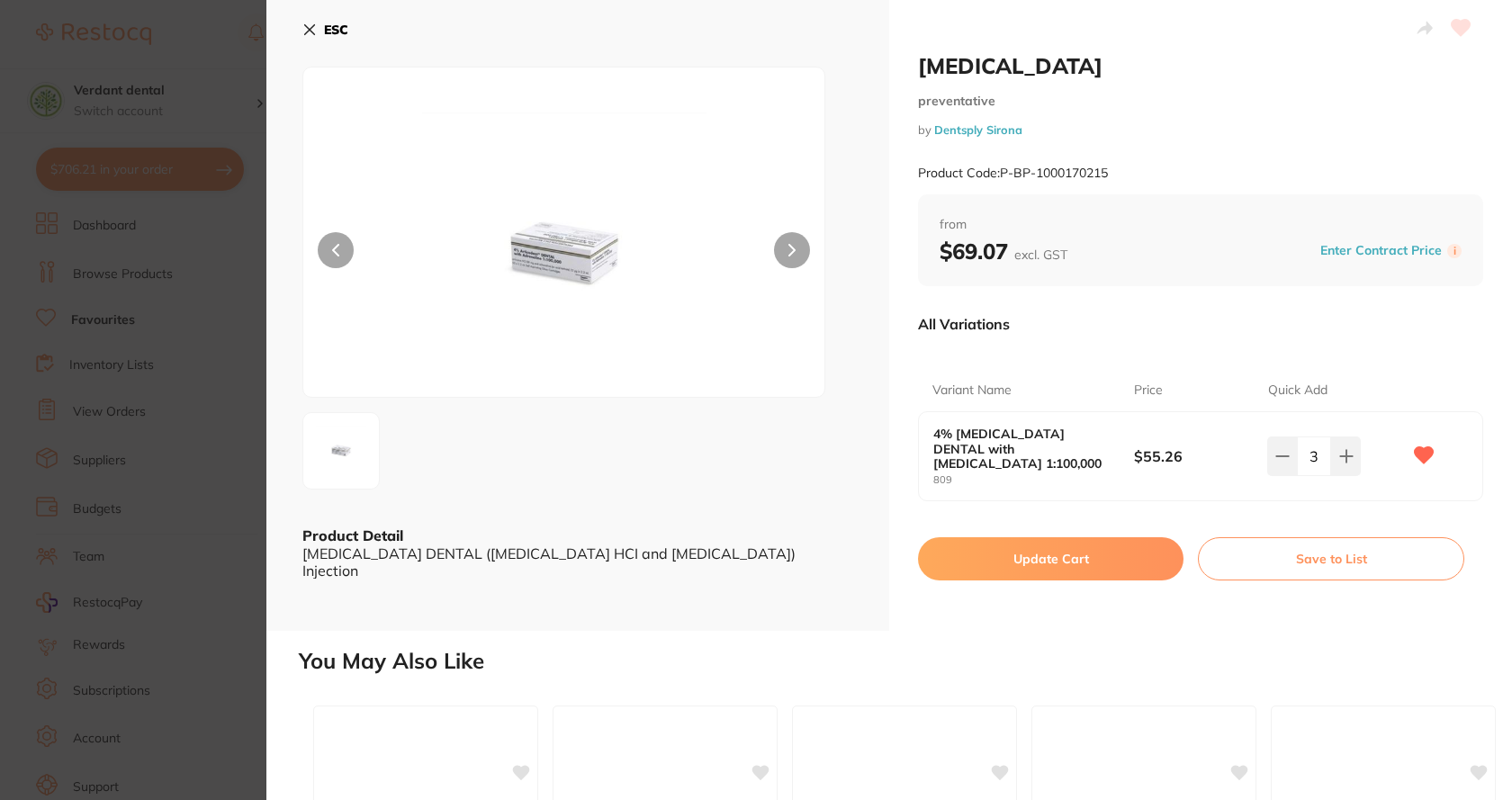
click at [1020, 543] on button "Update Cart" at bounding box center [1050, 559] width 265 height 43
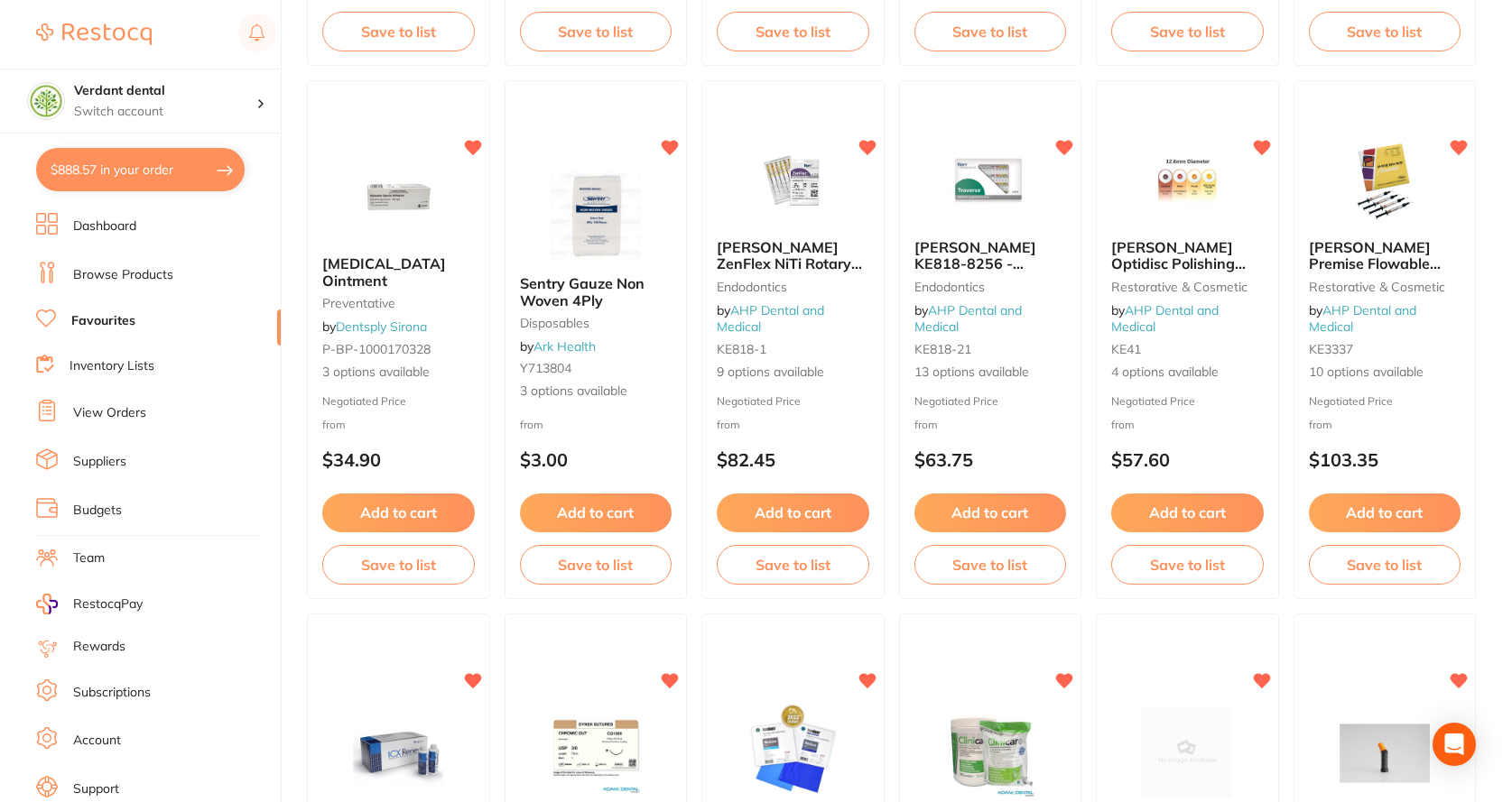
scroll to position [3340, 0]
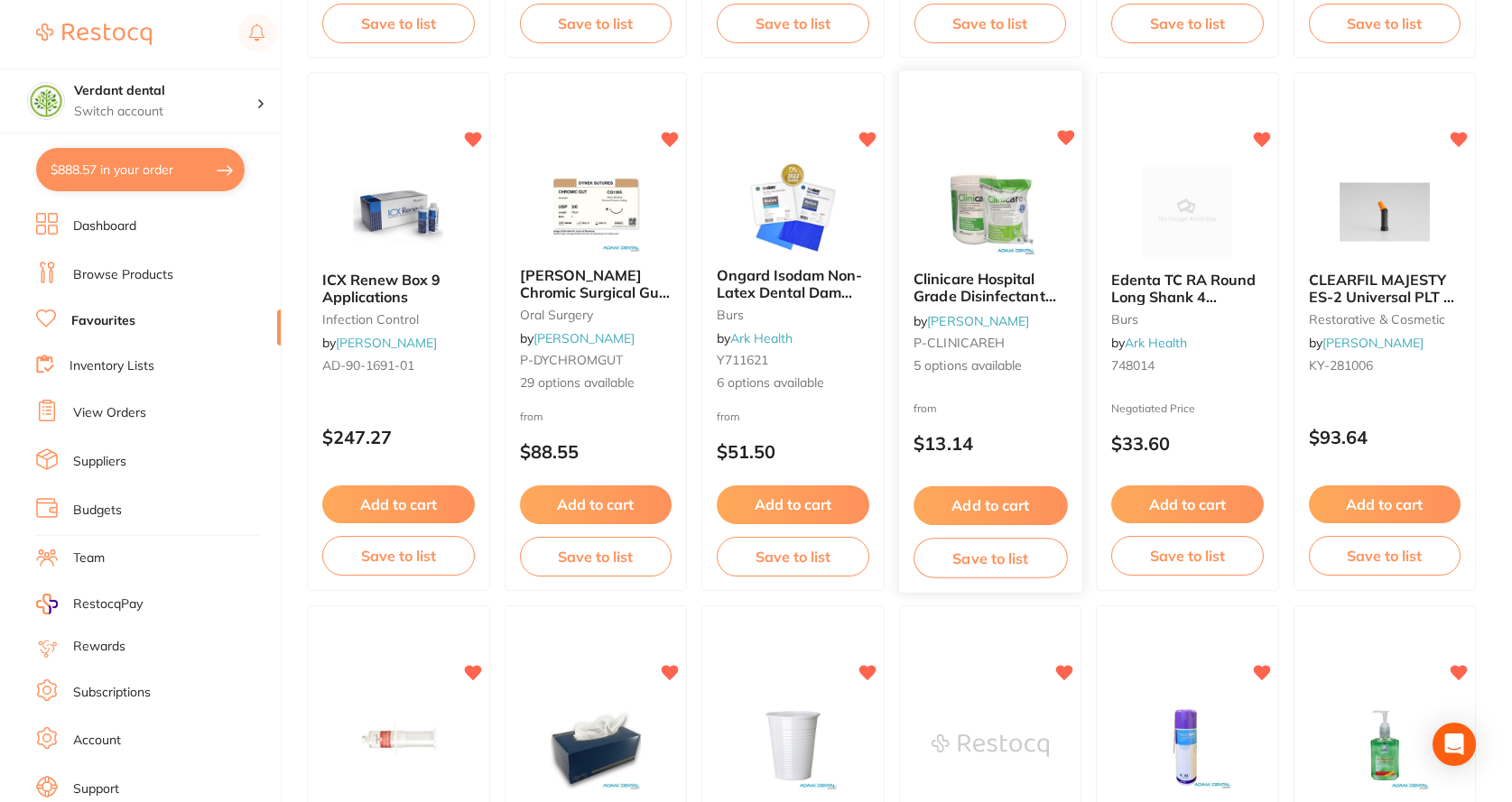
click at [964, 225] on img at bounding box center [989, 212] width 118 height 91
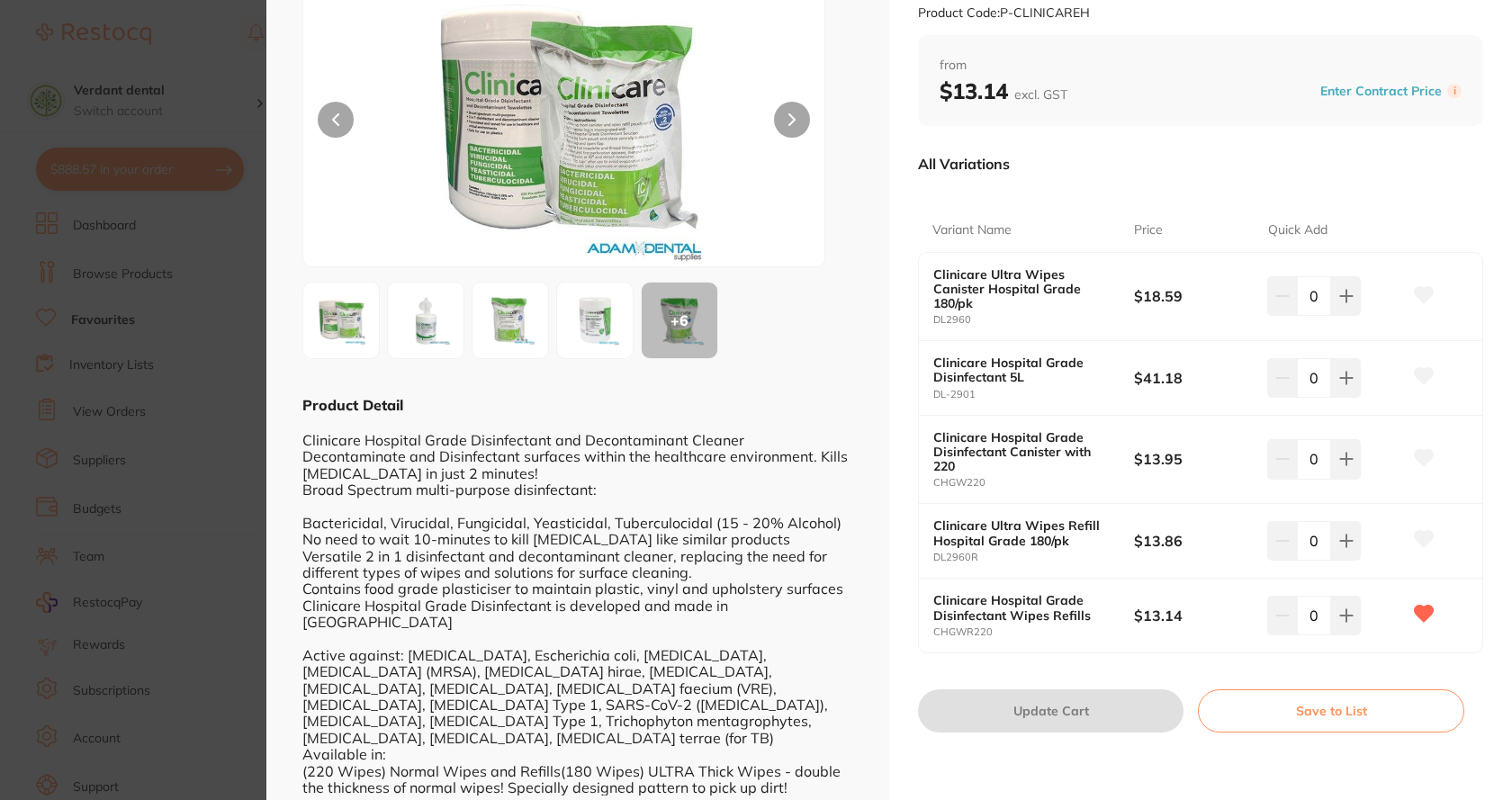
scroll to position [138, 0]
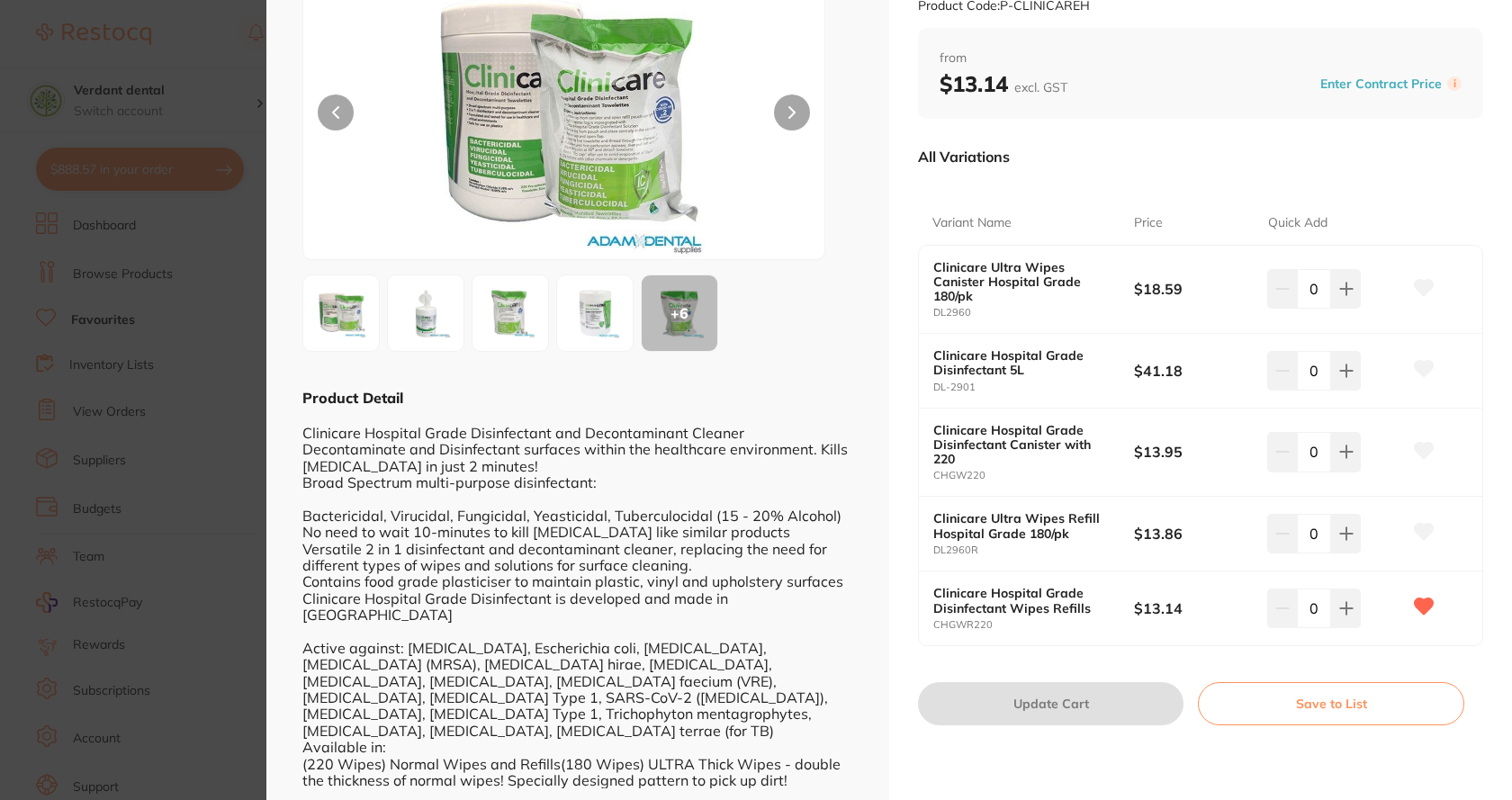
click at [1303, 604] on input "0" at bounding box center [1314, 608] width 35 height 39
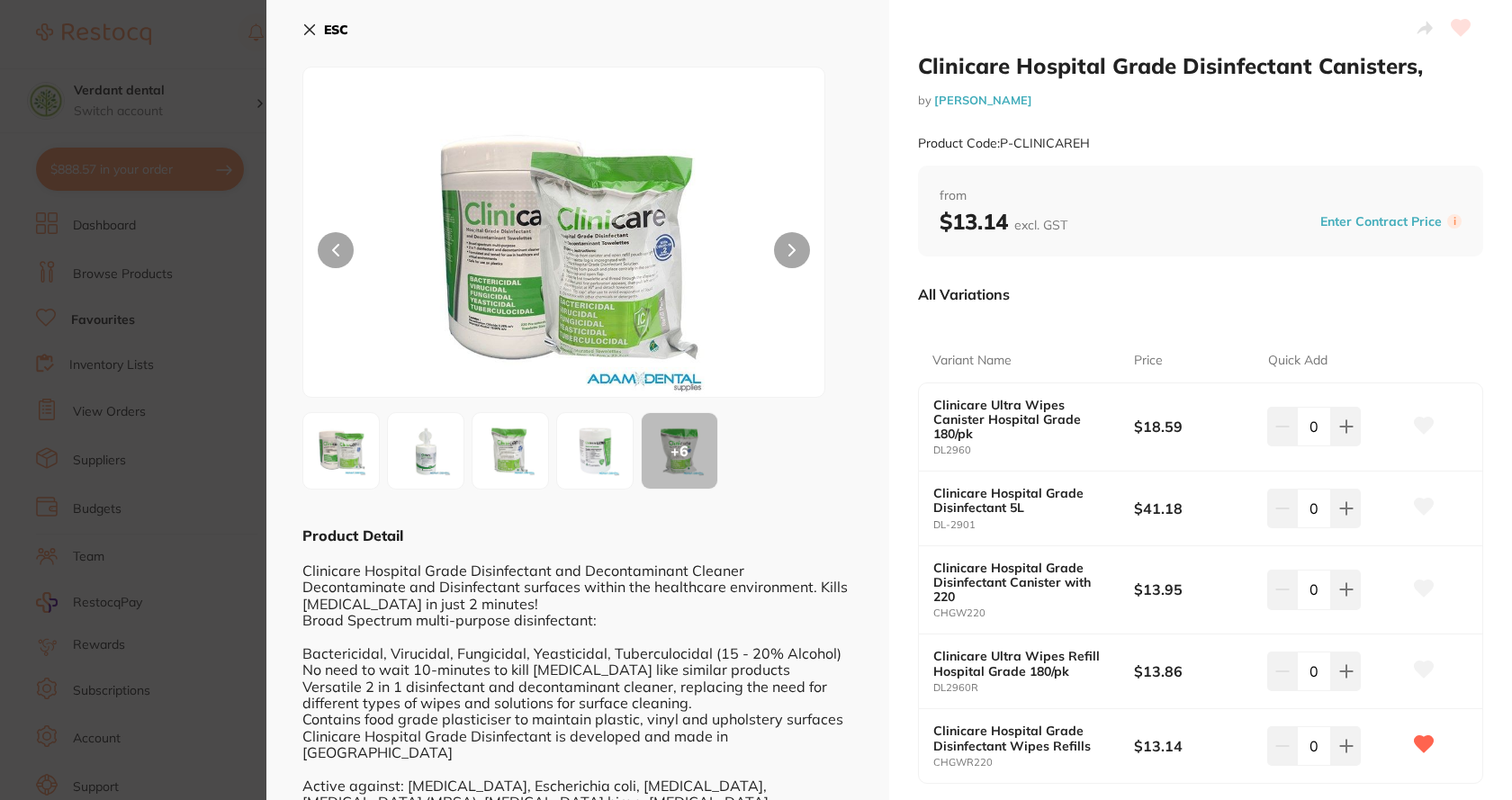
scroll to position [138, 0]
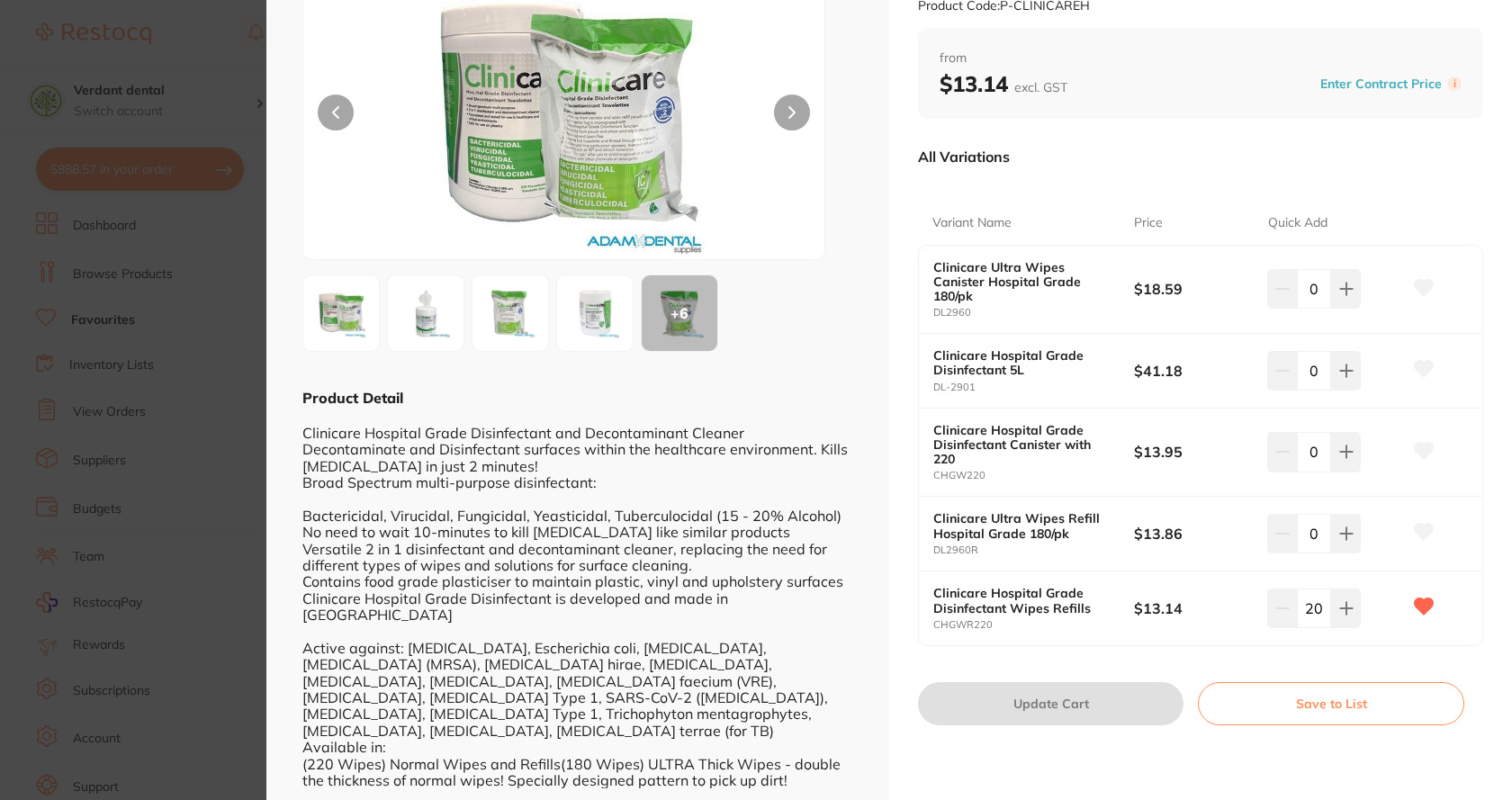
click at [1318, 609] on input "20" at bounding box center [1314, 608] width 35 height 39
type input "20"
click at [1082, 704] on button "Update Cart" at bounding box center [1050, 703] width 265 height 43
checkbox input "false"
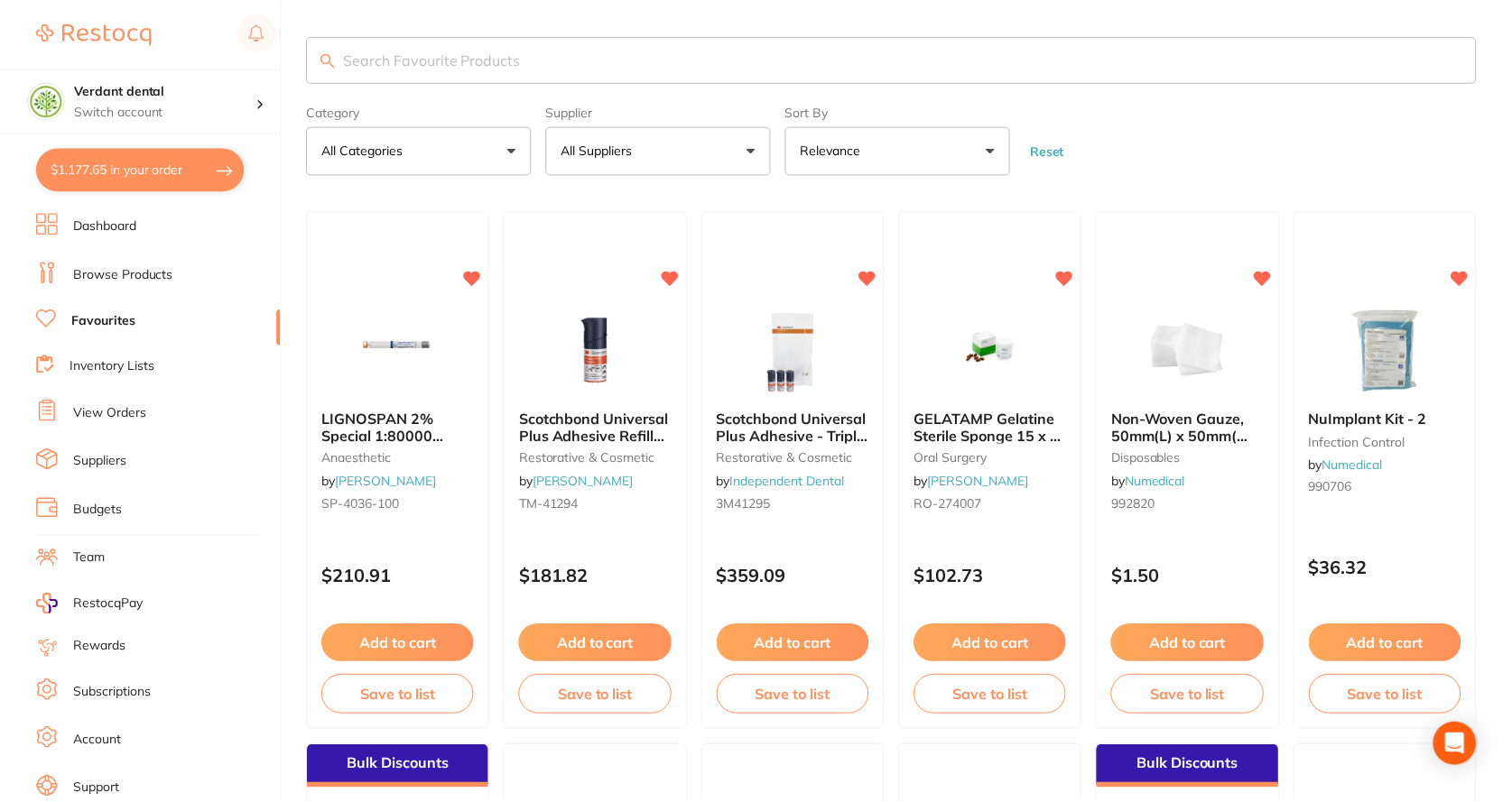
scroll to position [3340, 0]
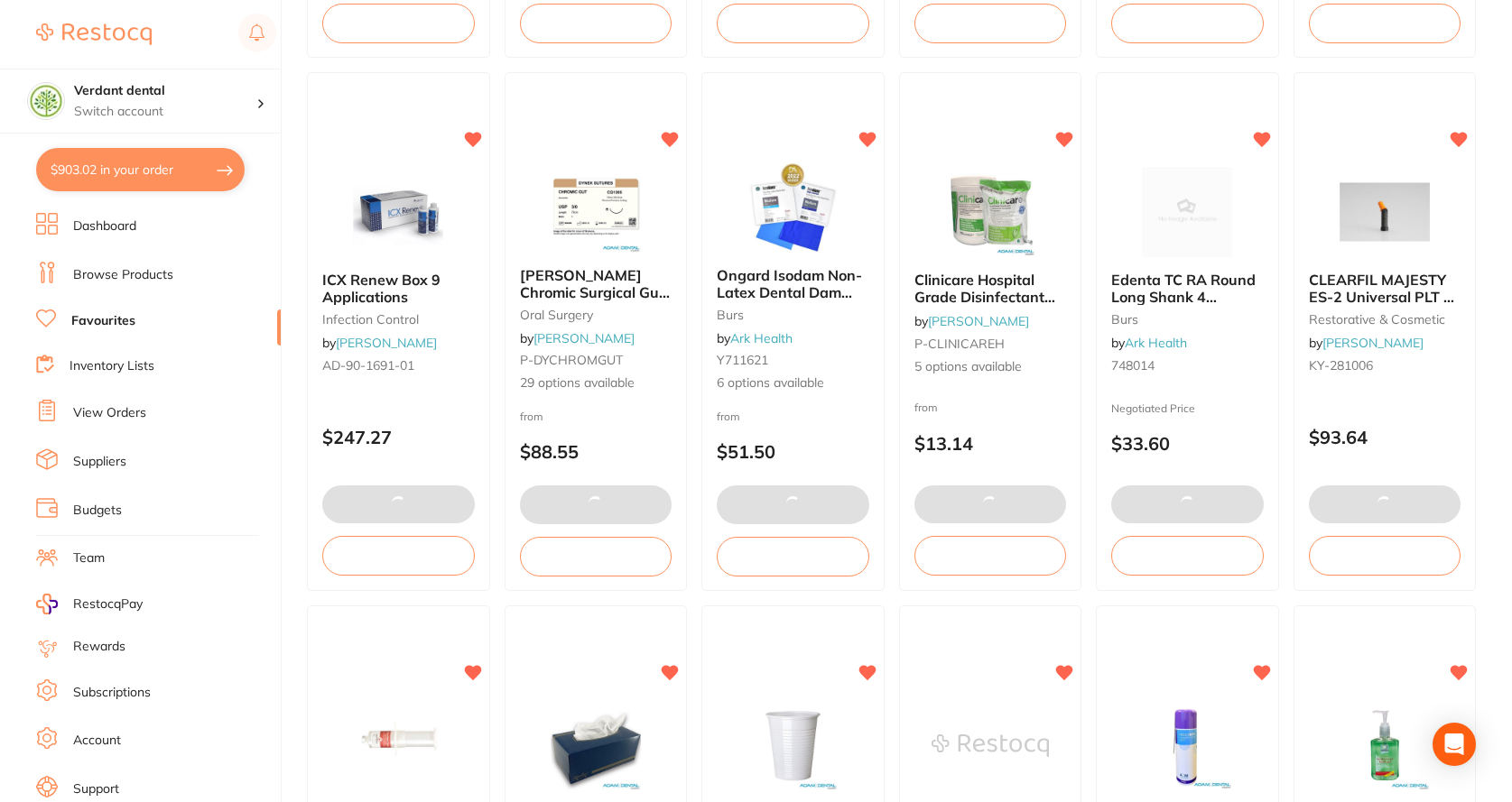
type input "20"
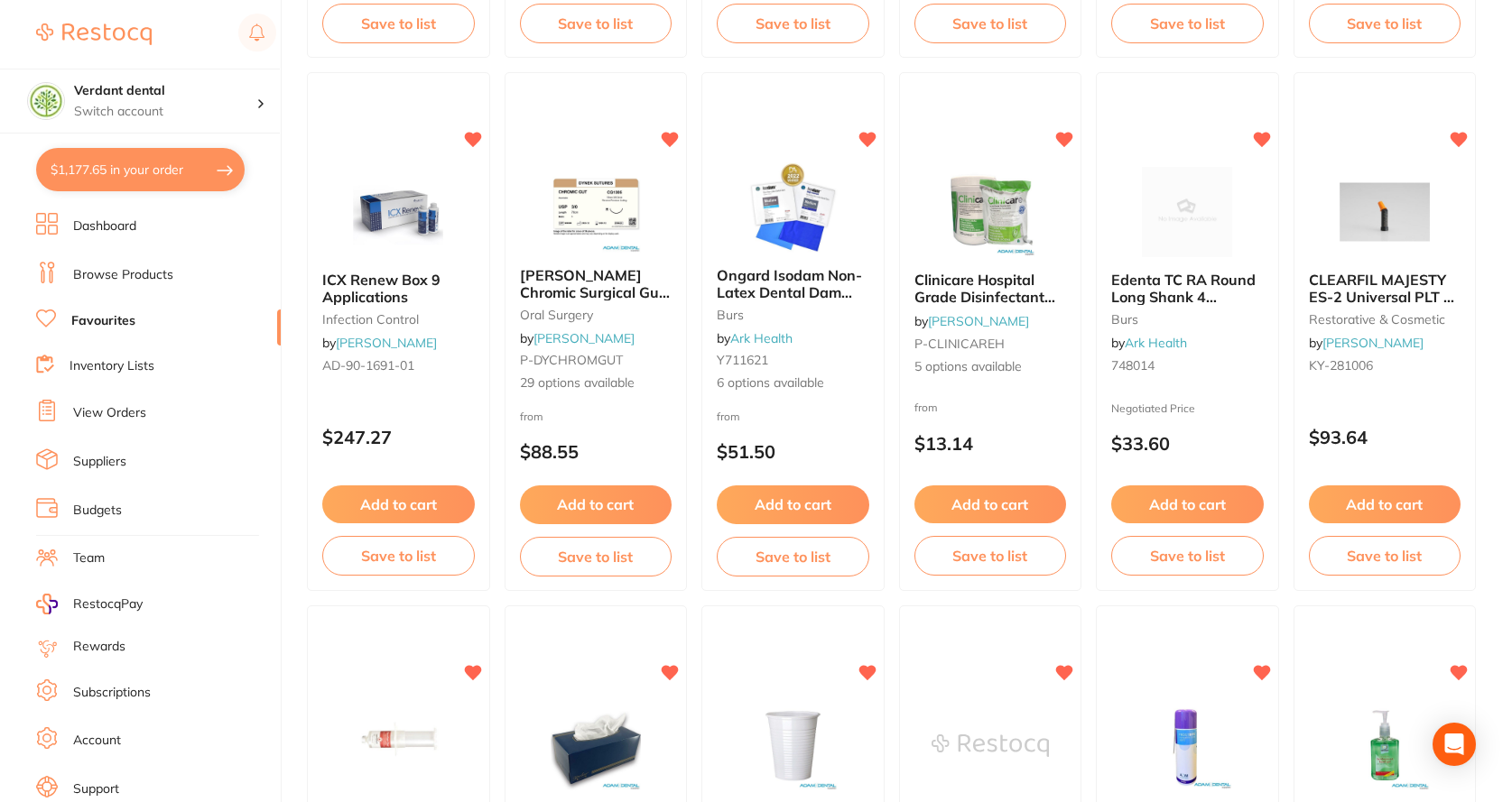
click at [140, 179] on button "$1,177.65 in your order" at bounding box center [141, 169] width 208 height 43
checkbox input "true"
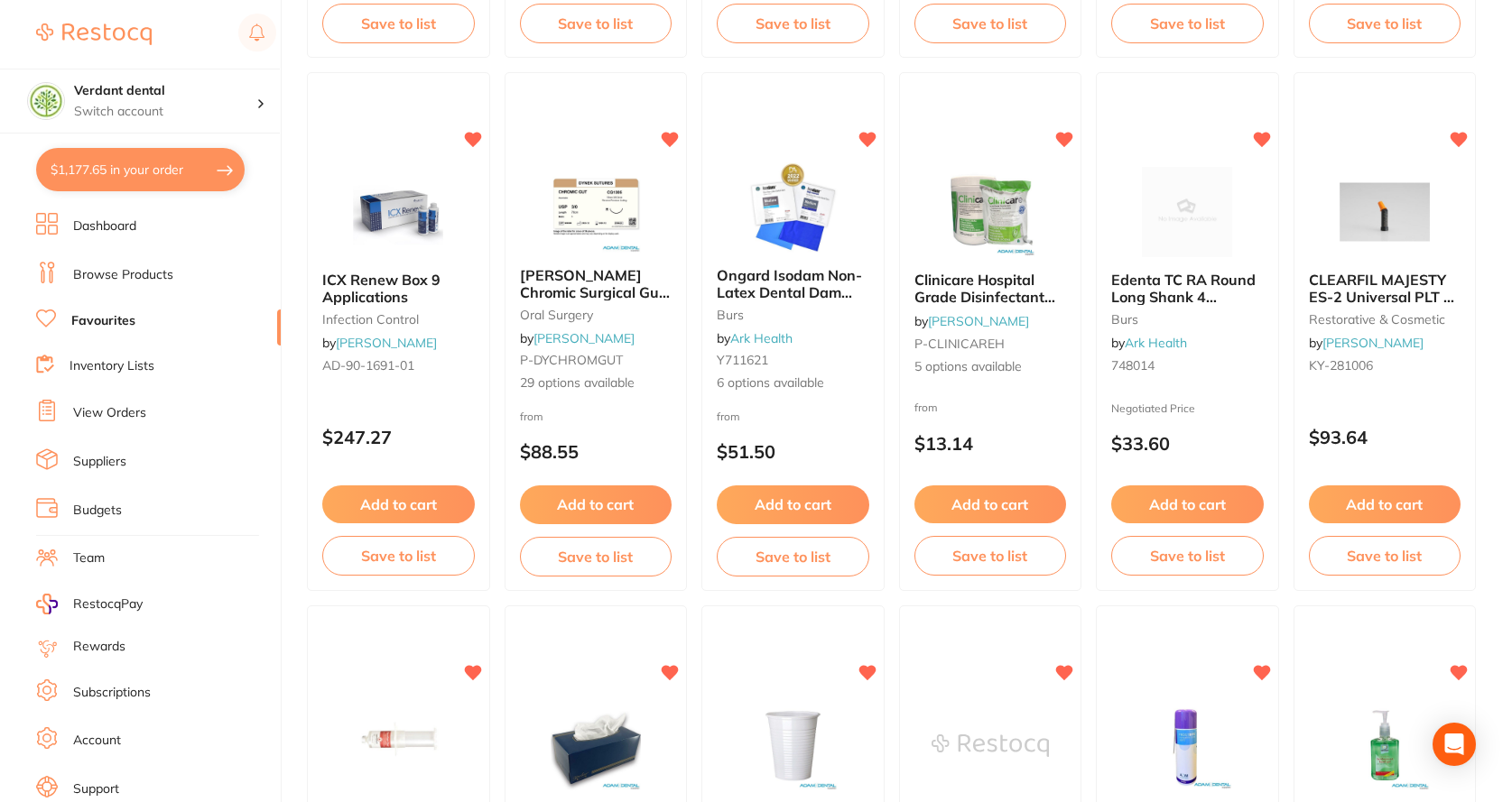
checkbox input "true"
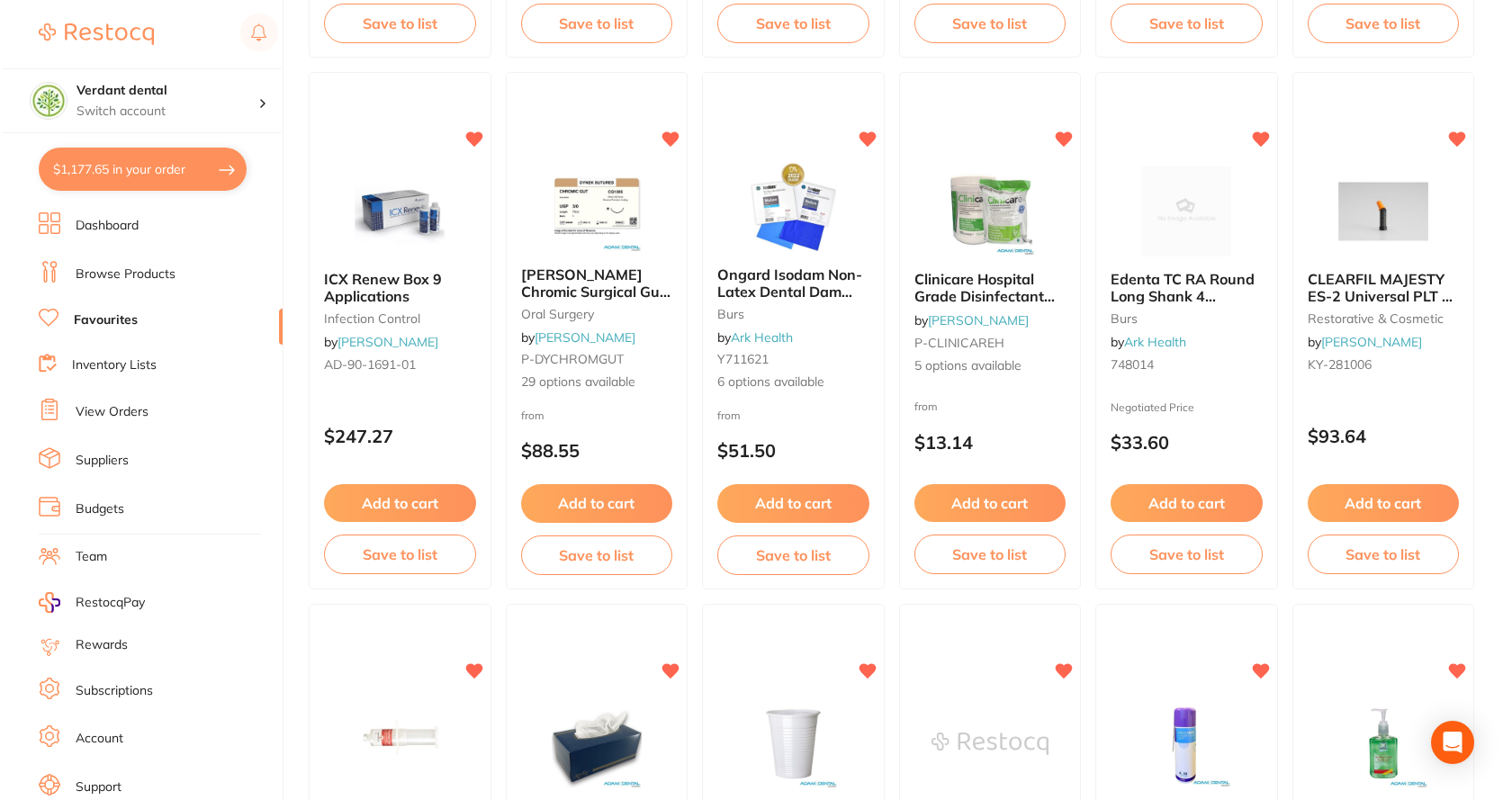
scroll to position [0, 0]
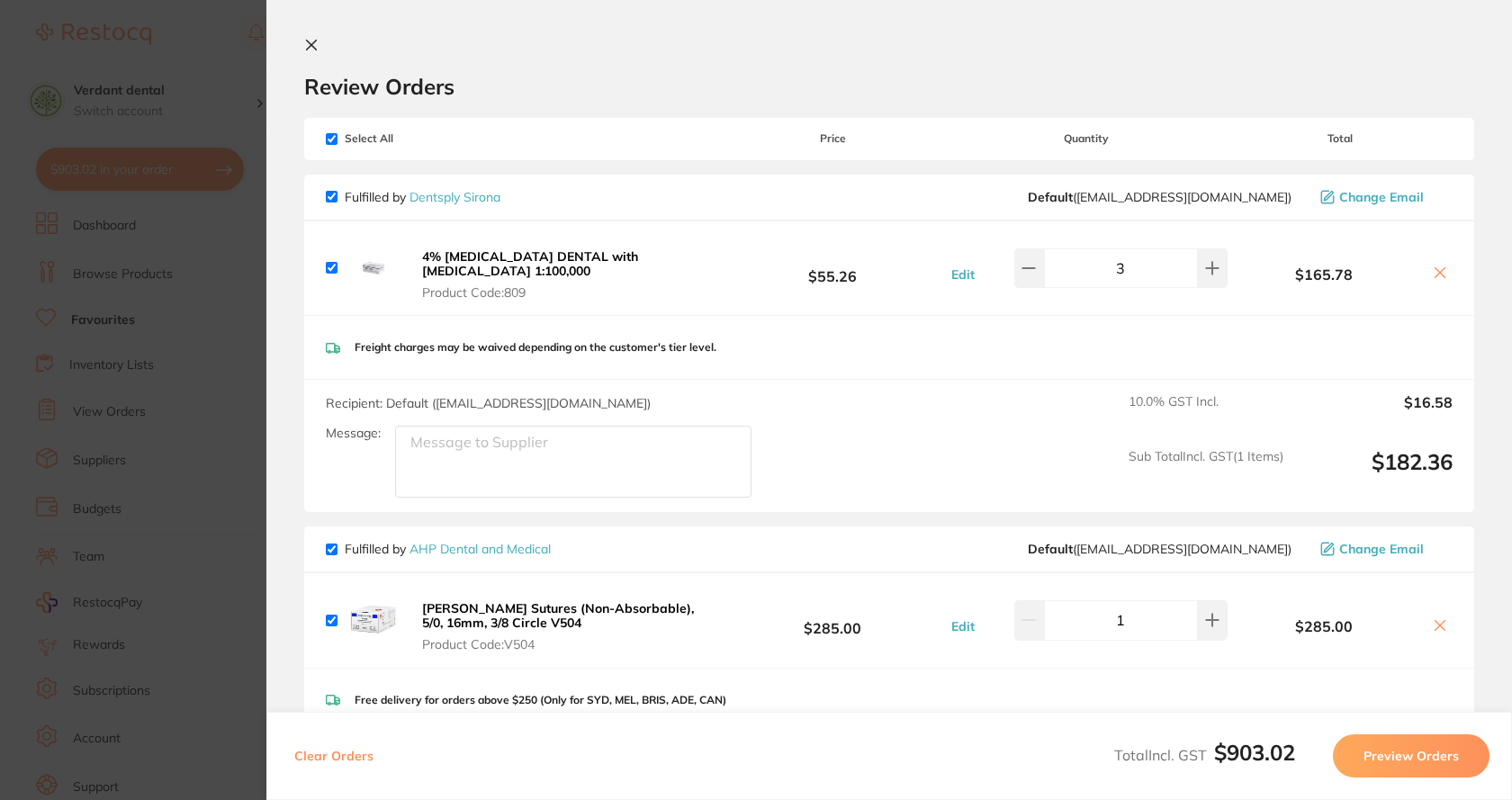
type input "1"
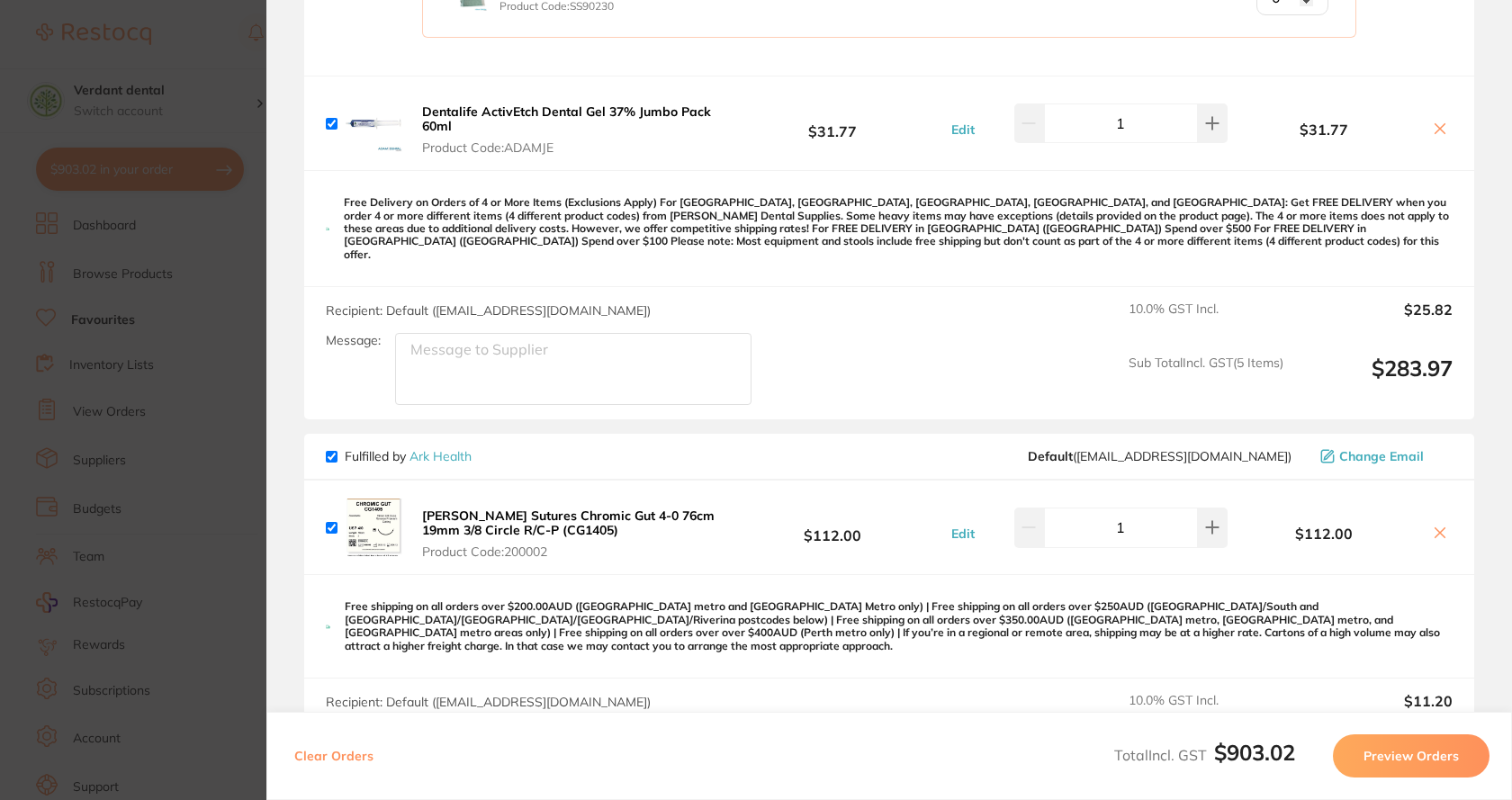
scroll to position [1981, 0]
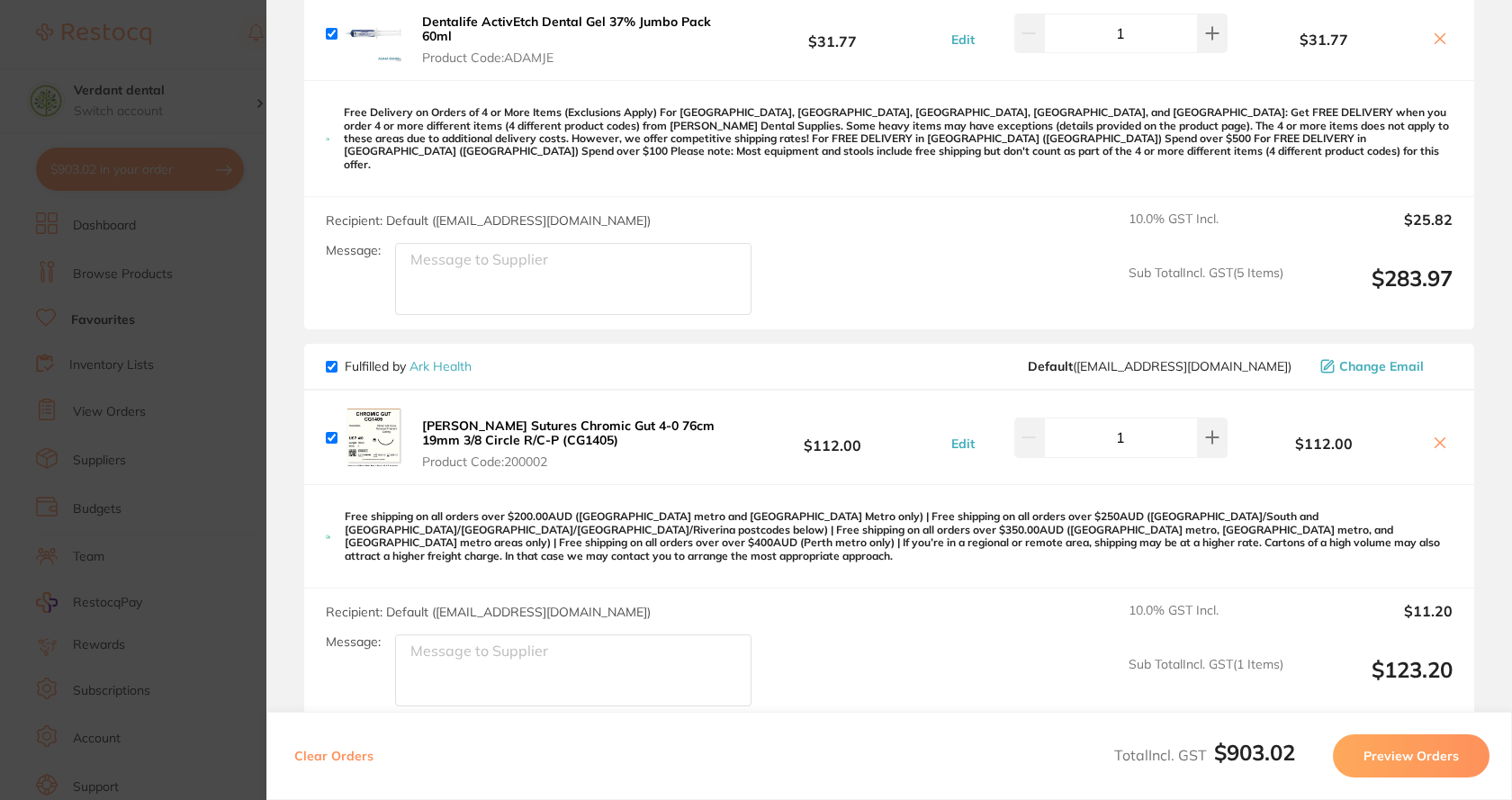
drag, startPoint x: 551, startPoint y: 427, endPoint x: 507, endPoint y: 423, distance: 44.2
click at [507, 423] on b "[PERSON_NAME] Sutures Chromic Gut 4-0 76cm 19mm 3/8 Circle R/C-P (CG1405)" at bounding box center [567, 433] width 292 height 31
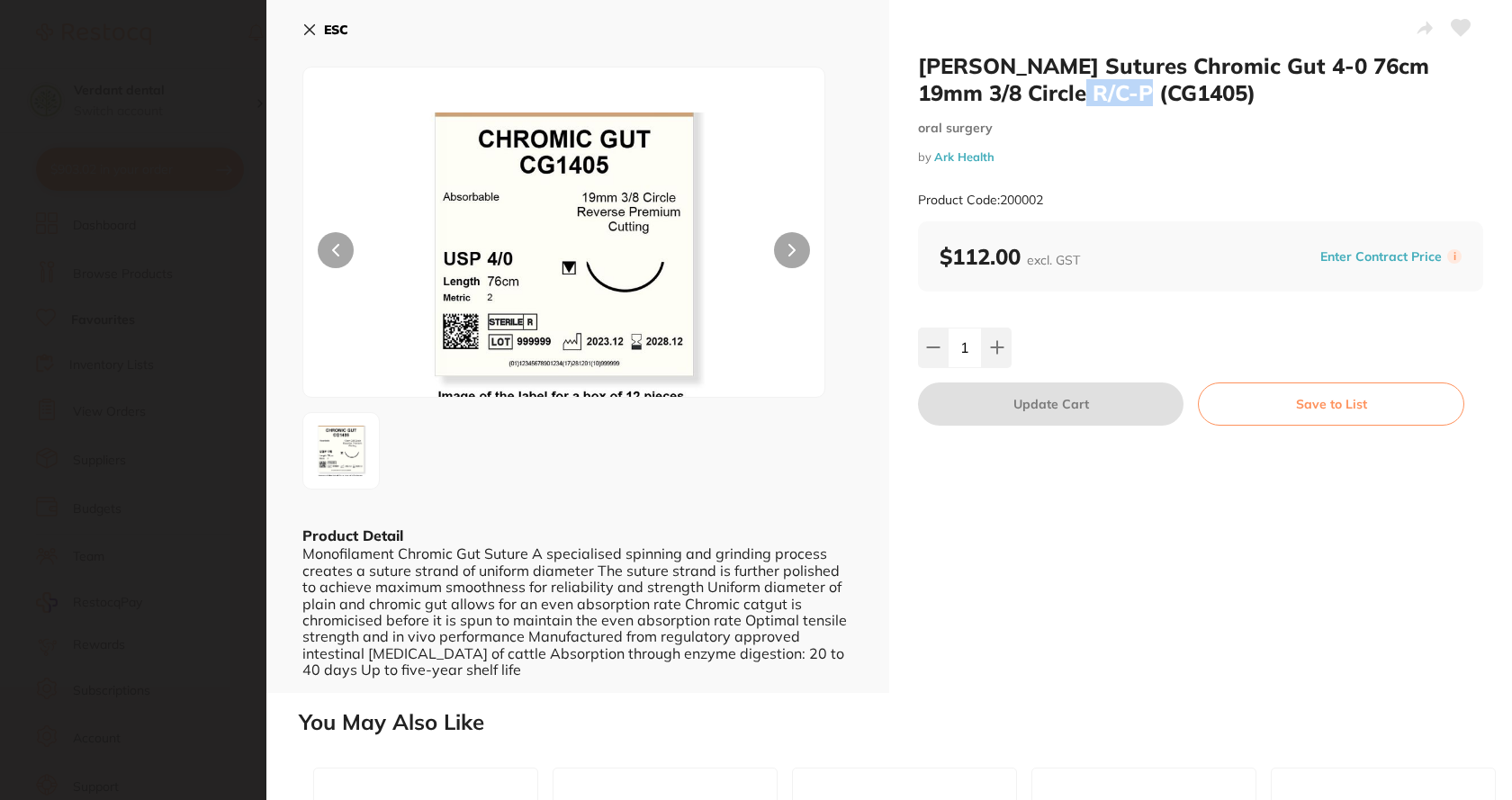
drag, startPoint x: 1052, startPoint y: 97, endPoint x: 1133, endPoint y: 98, distance: 81.0
click at [1133, 98] on h2 "[PERSON_NAME] Sutures Chromic Gut 4-0 76cm 19mm 3/8 Circle R/C-P (CG1405)" at bounding box center [1200, 78] width 565 height 54
copy h2 "CG1405"
click at [316, 33] on icon at bounding box center [310, 30] width 15 height 15
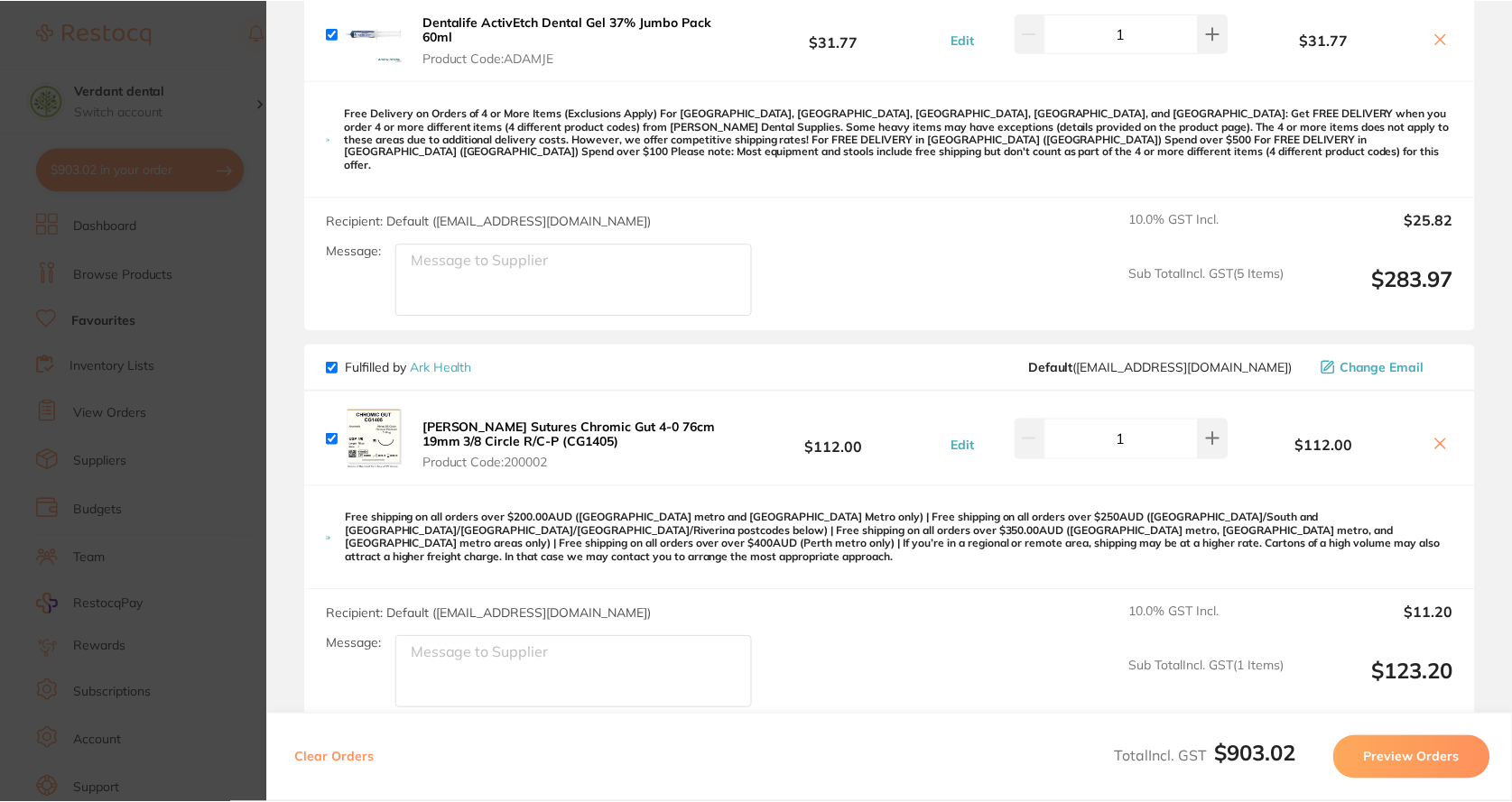
scroll to position [3340, 0]
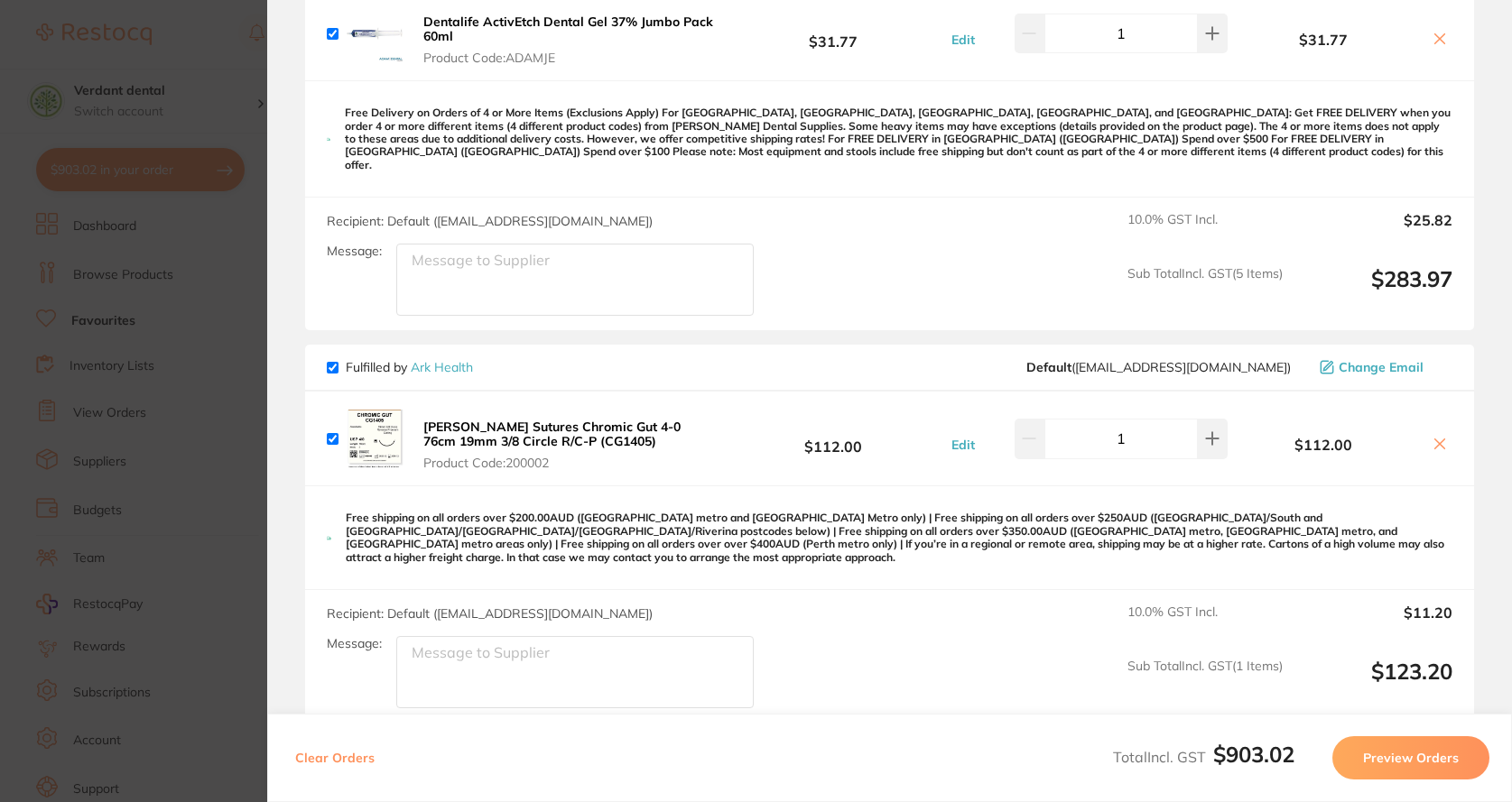
click at [126, 216] on section "Update RRP Set your pre negotiated price for this item. Item Agreed RRP (excl. …" at bounding box center [756, 401] width 1512 height 802
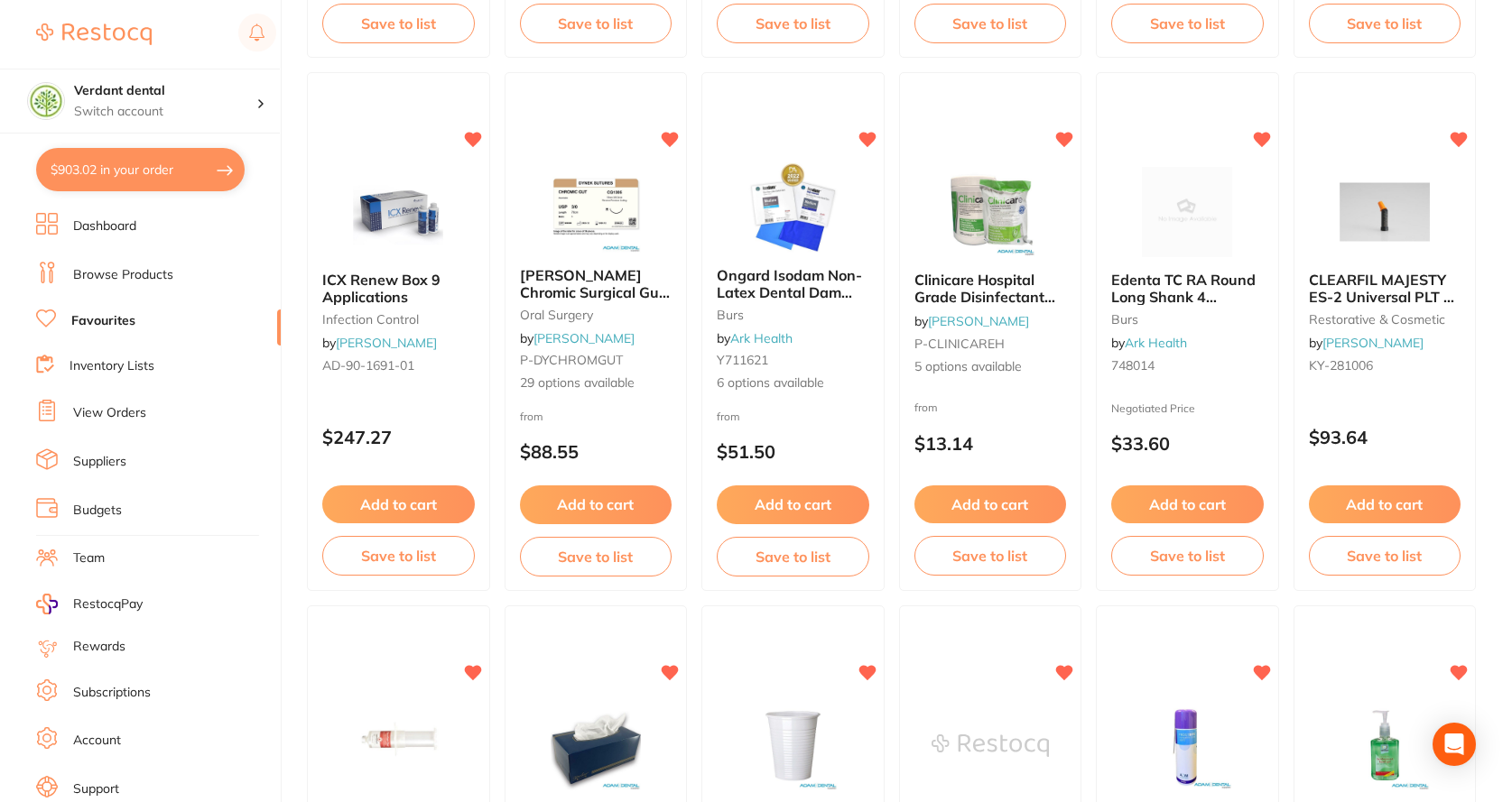
click at [141, 218] on li "Dashboard" at bounding box center [159, 227] width 245 height 27
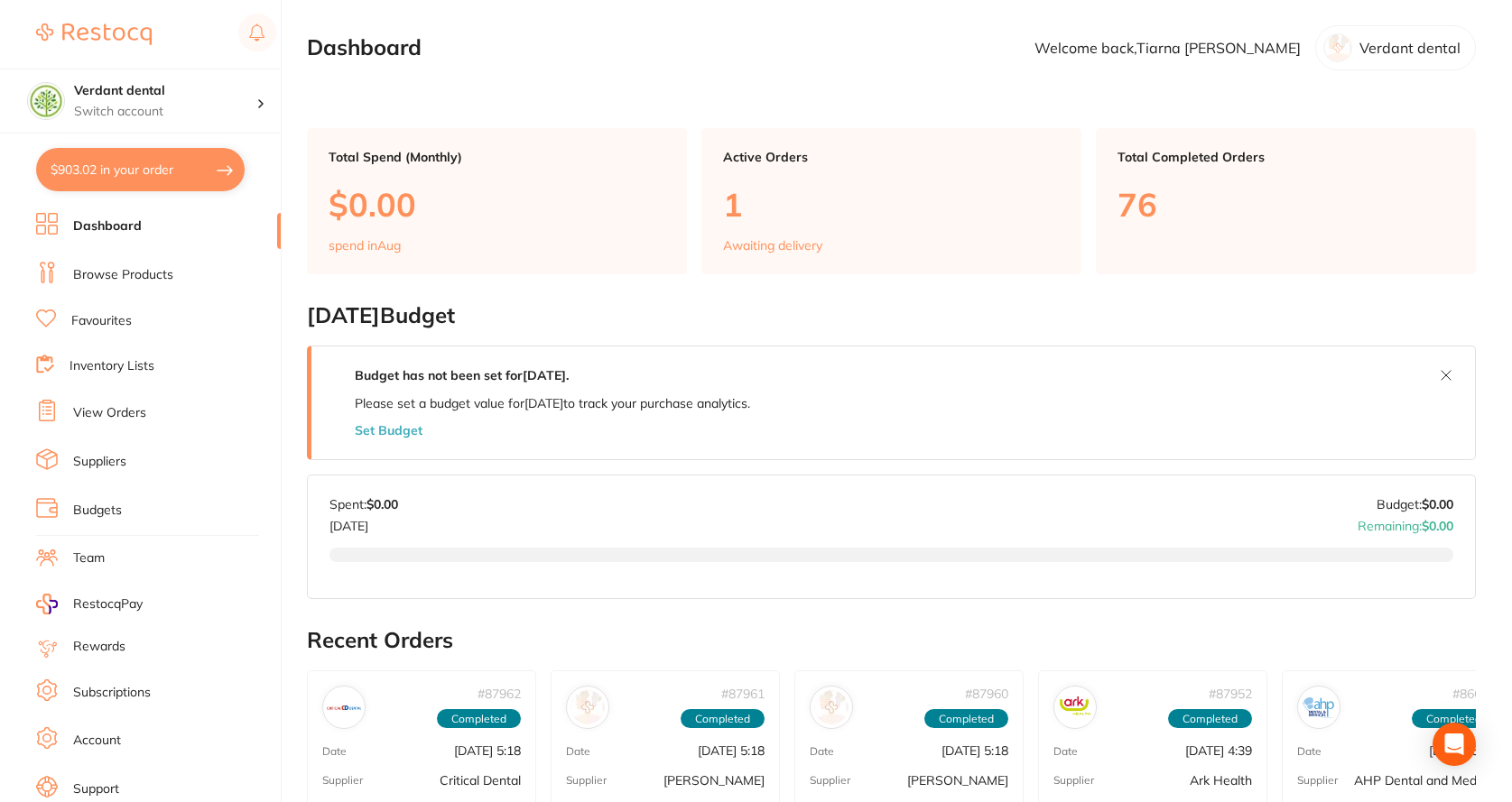
click at [804, 172] on div "Active Orders 1 Awaiting delivery" at bounding box center [892, 201] width 380 height 146
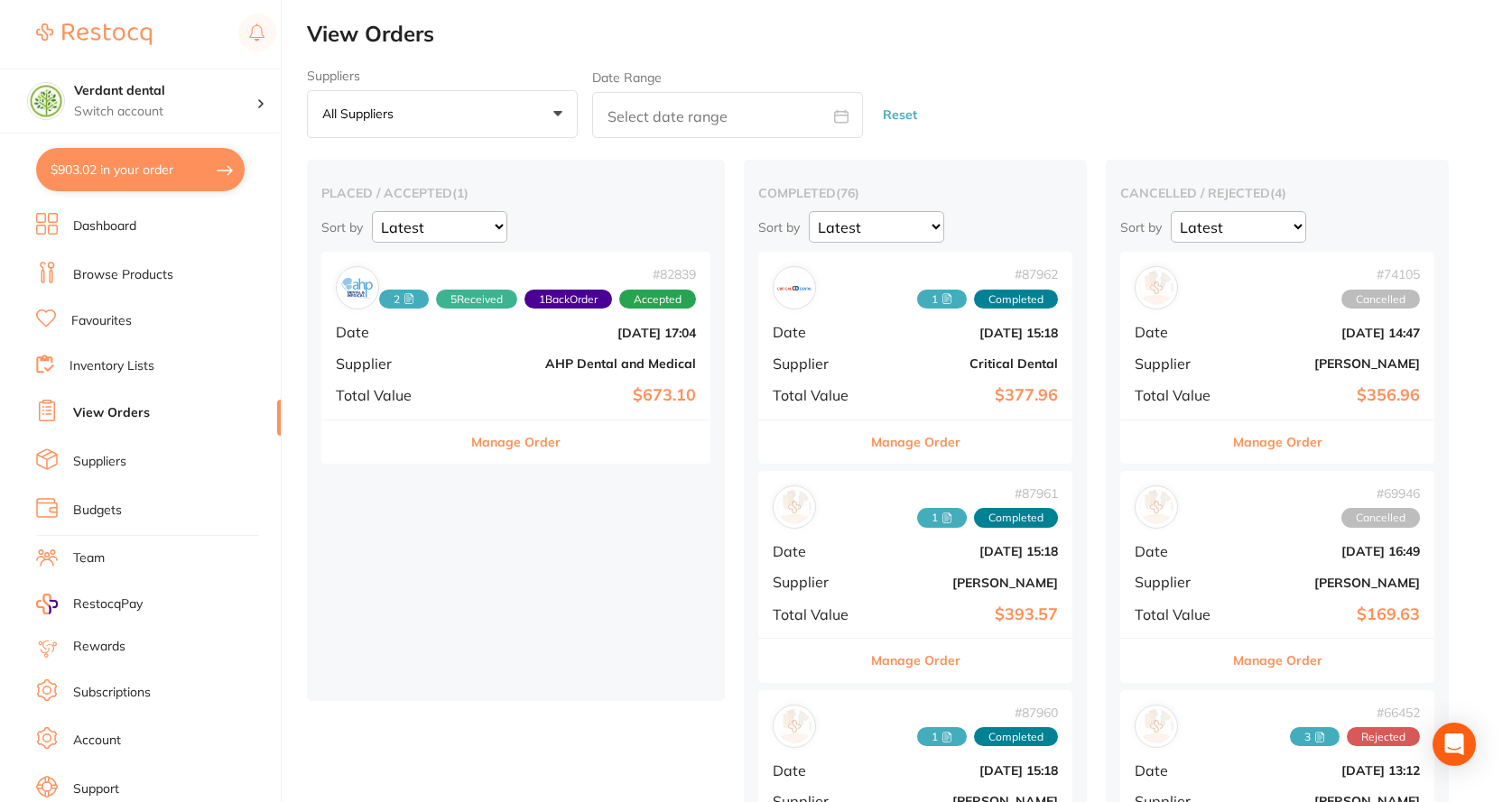
click at [579, 330] on b "Jun 10 2025, 17:04" at bounding box center [581, 333] width 230 height 15
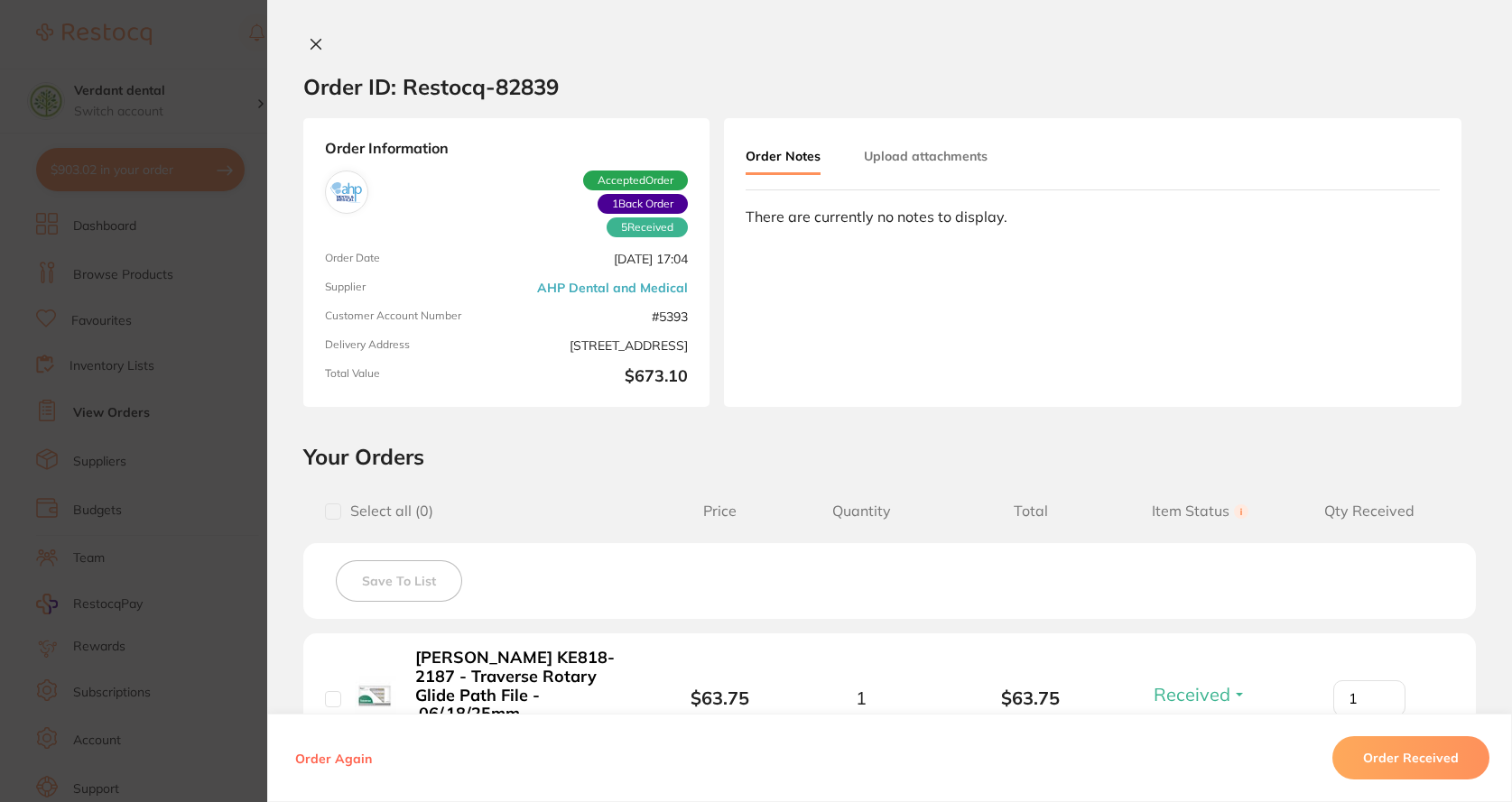
click at [312, 44] on icon at bounding box center [316, 44] width 10 height 10
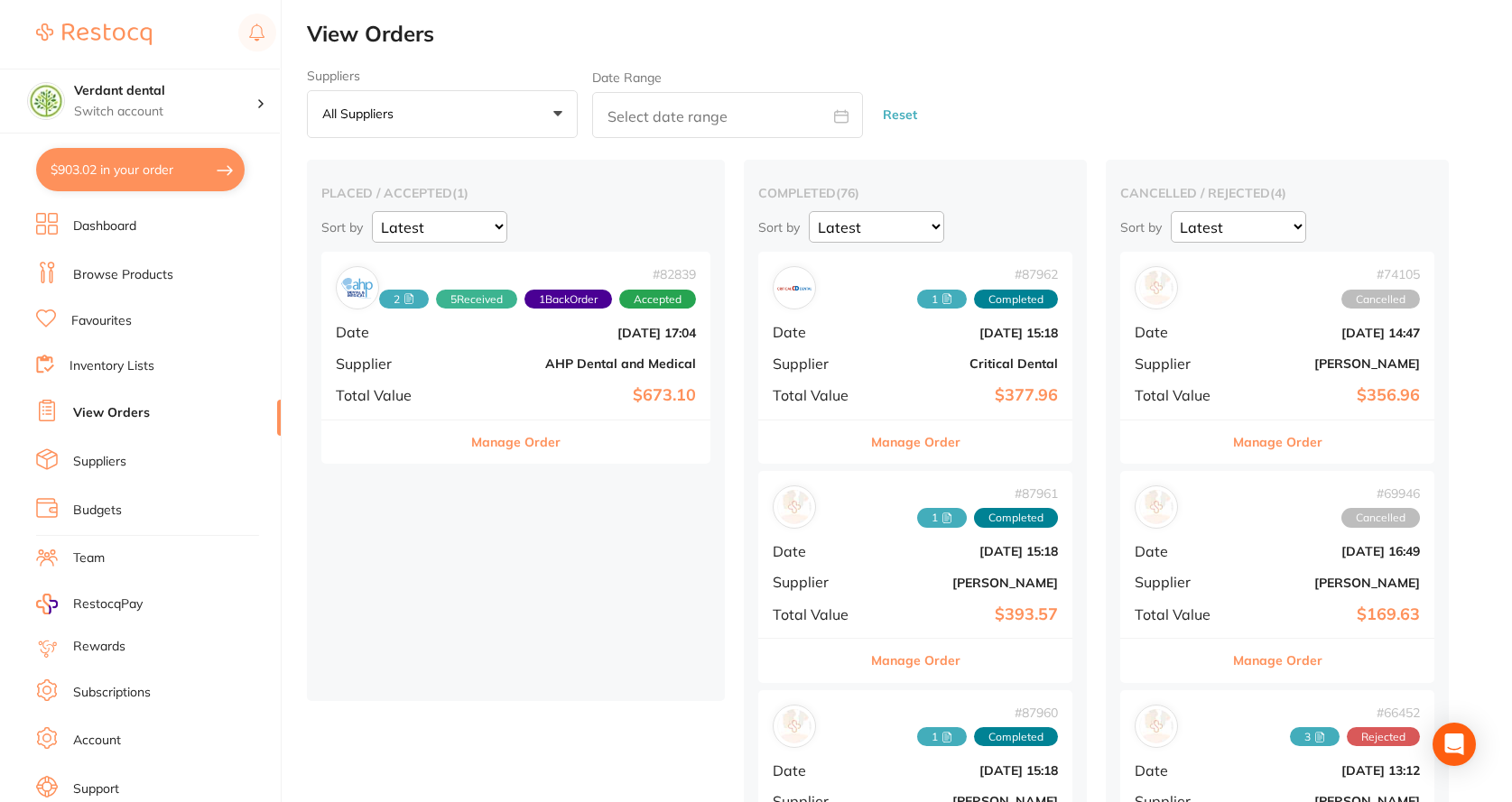
click at [151, 269] on link "Browse Products" at bounding box center [123, 275] width 100 height 18
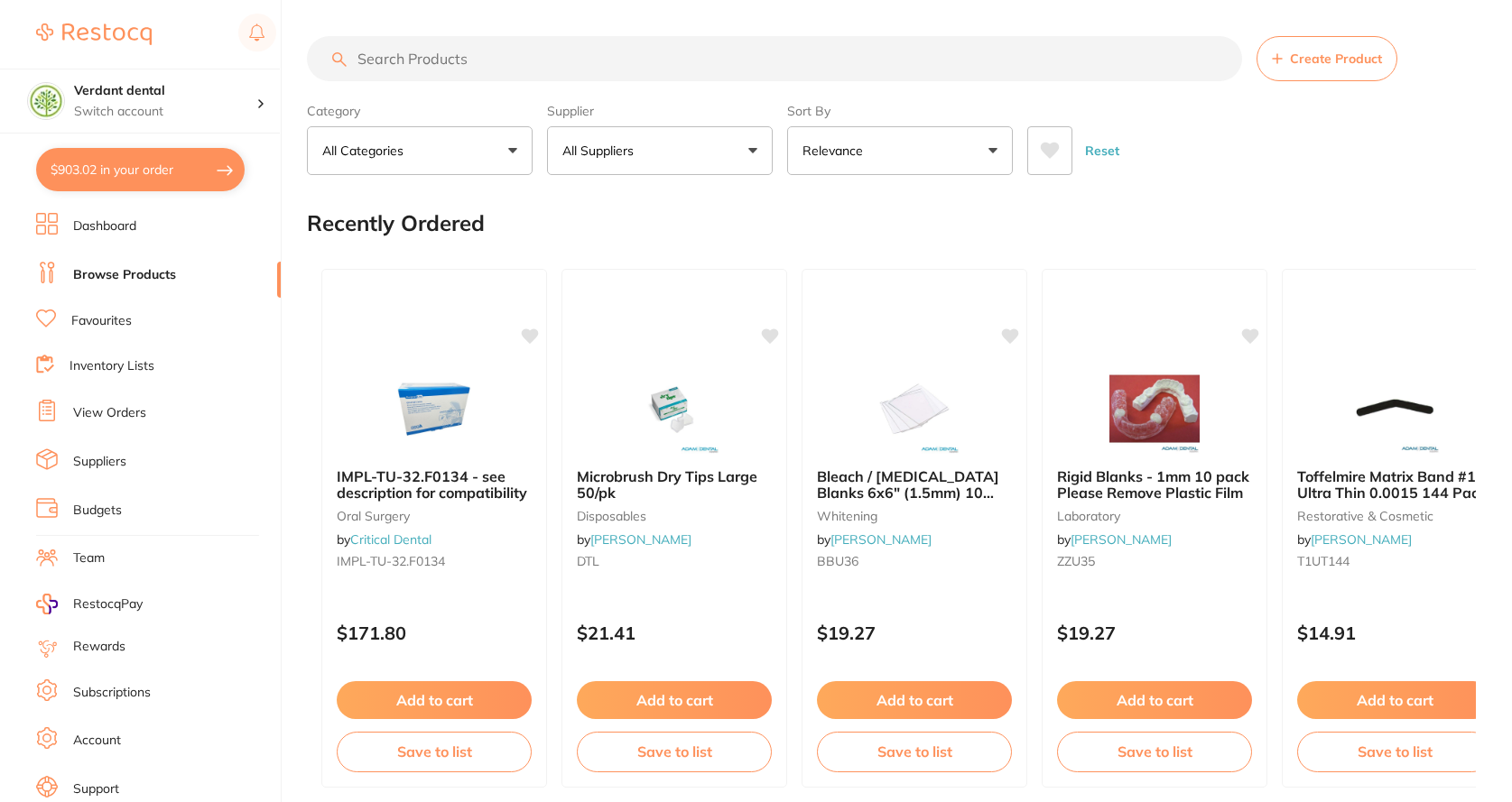
click at [506, 67] on input "search" at bounding box center [775, 58] width 936 height 45
paste input "CG1405"
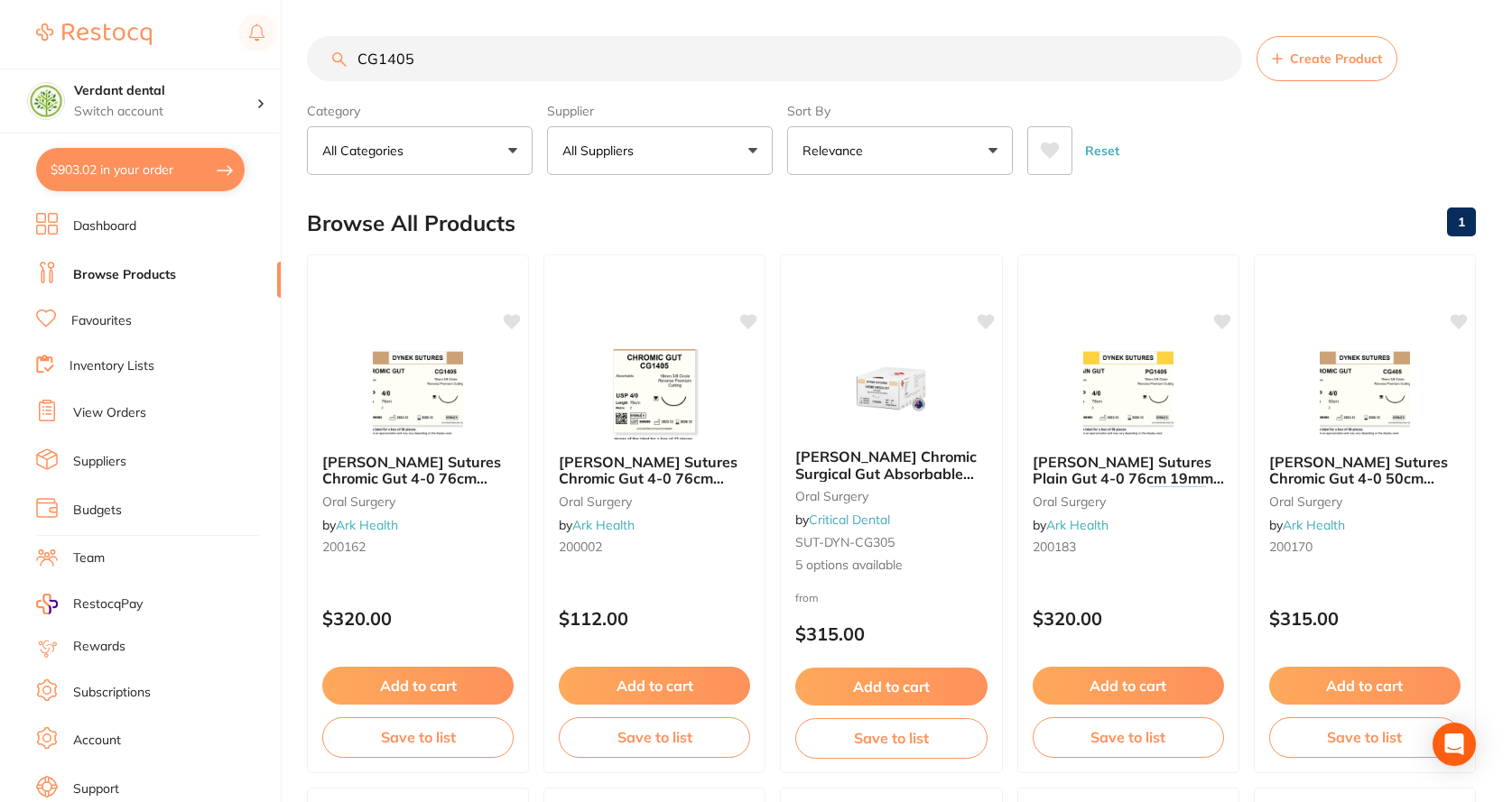
type input "CG1405"
click at [832, 149] on p "Relevance" at bounding box center [836, 151] width 68 height 18
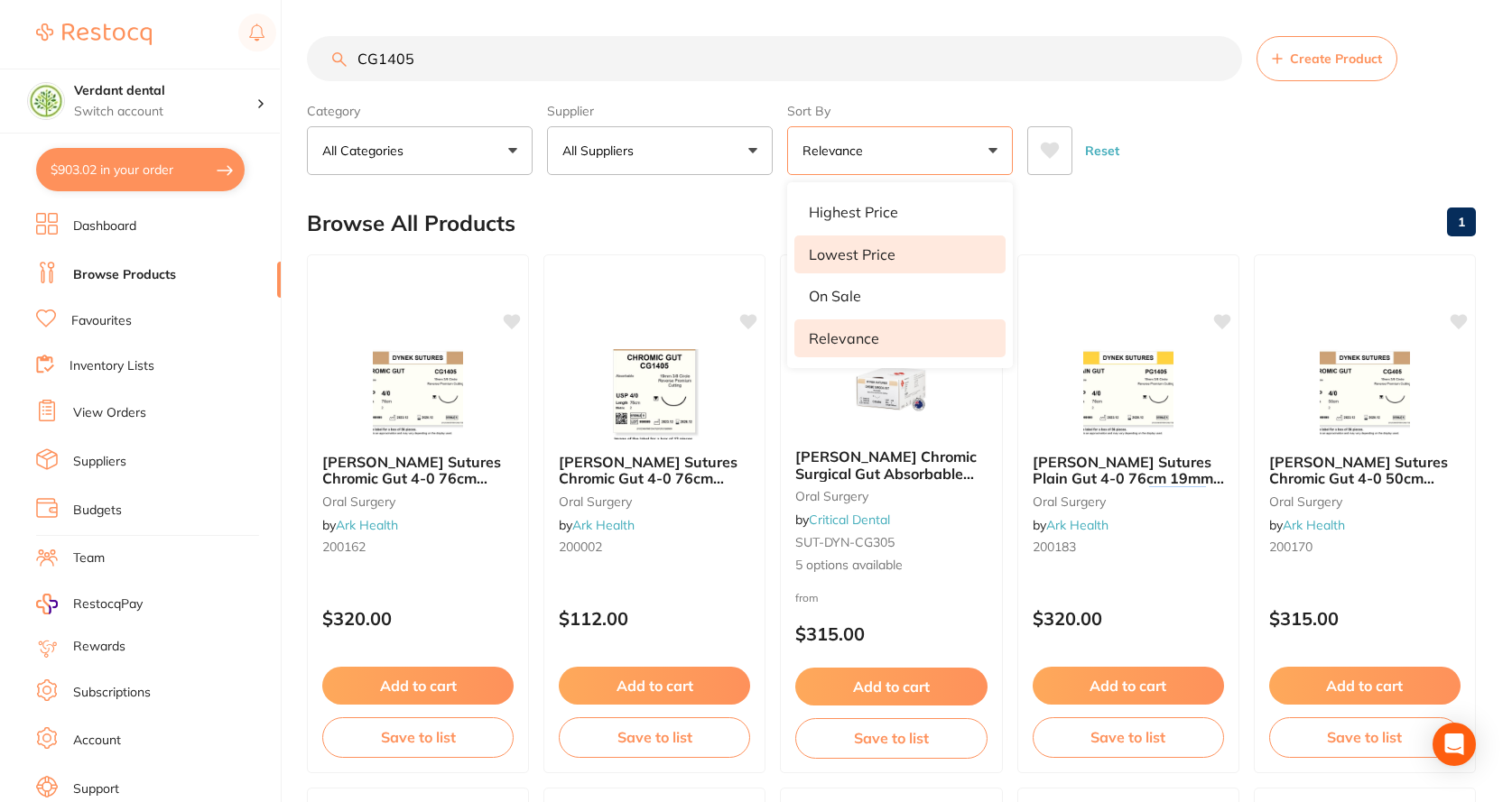
click at [827, 259] on p "Lowest Price" at bounding box center [851, 255] width 87 height 16
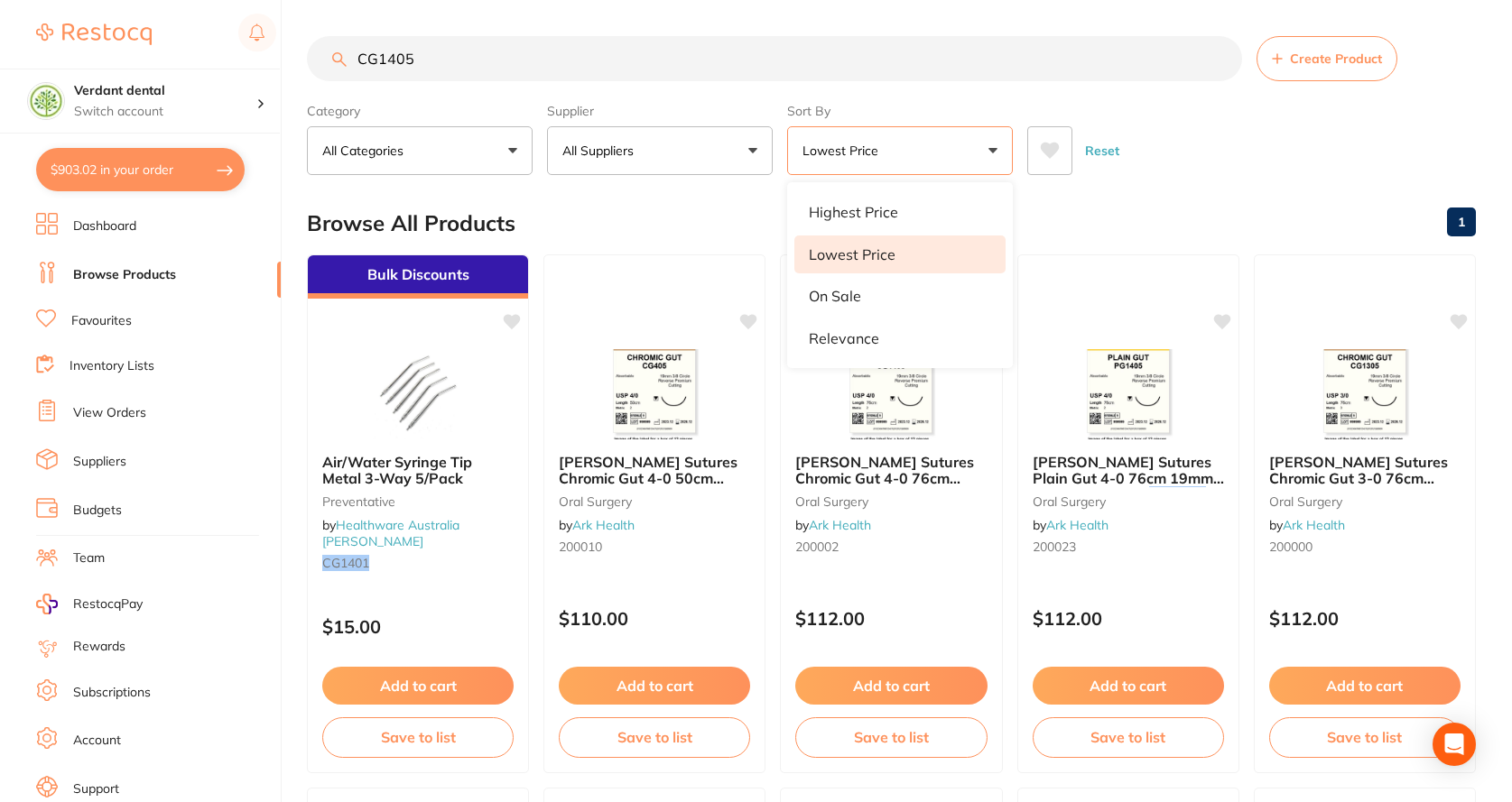
click at [1108, 216] on div "Browse All Products 1" at bounding box center [892, 223] width 1169 height 60
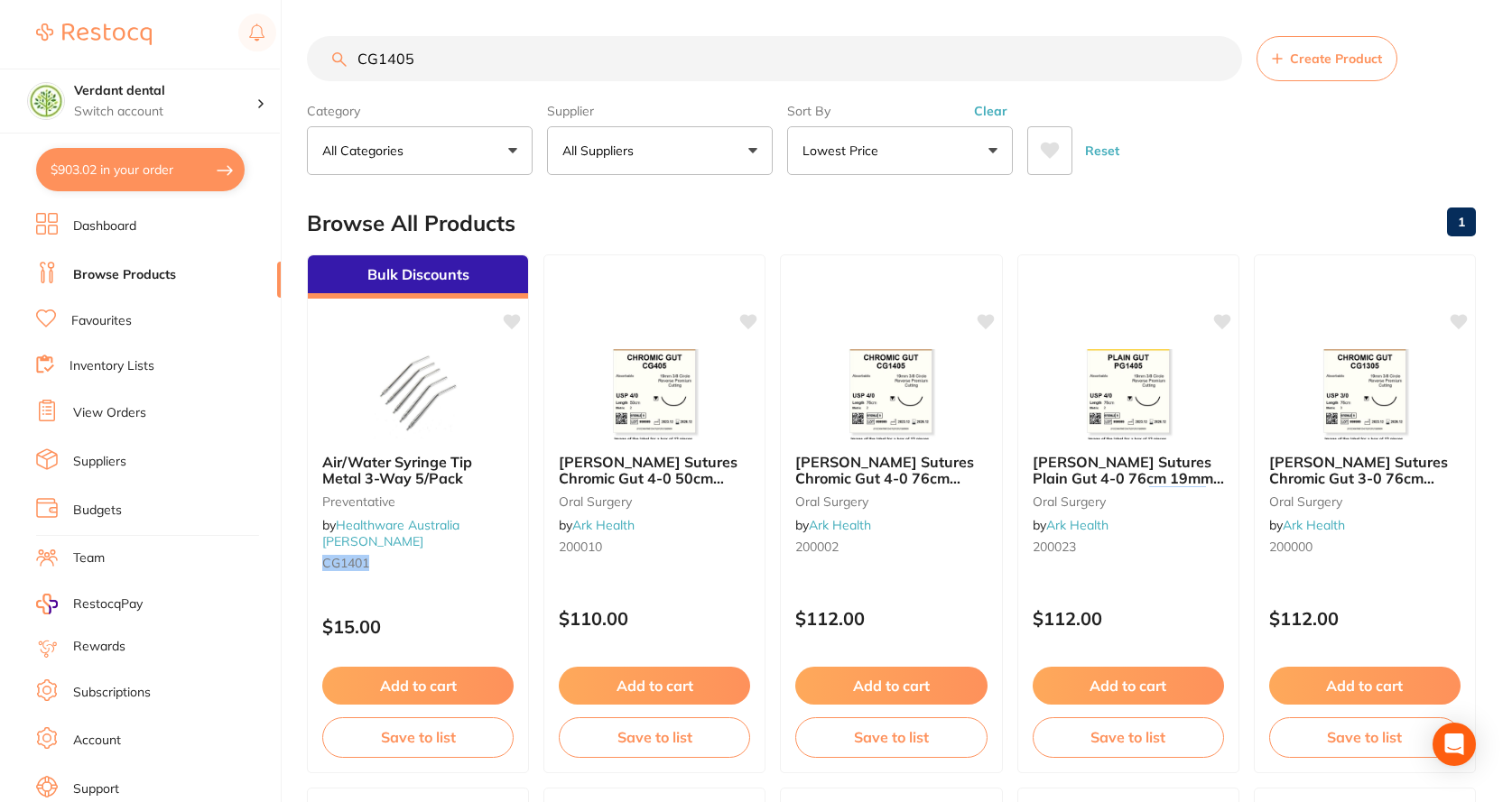
click at [153, 184] on button "$903.02 in your order" at bounding box center [141, 169] width 208 height 43
